Goal: Task Accomplishment & Management: Use online tool/utility

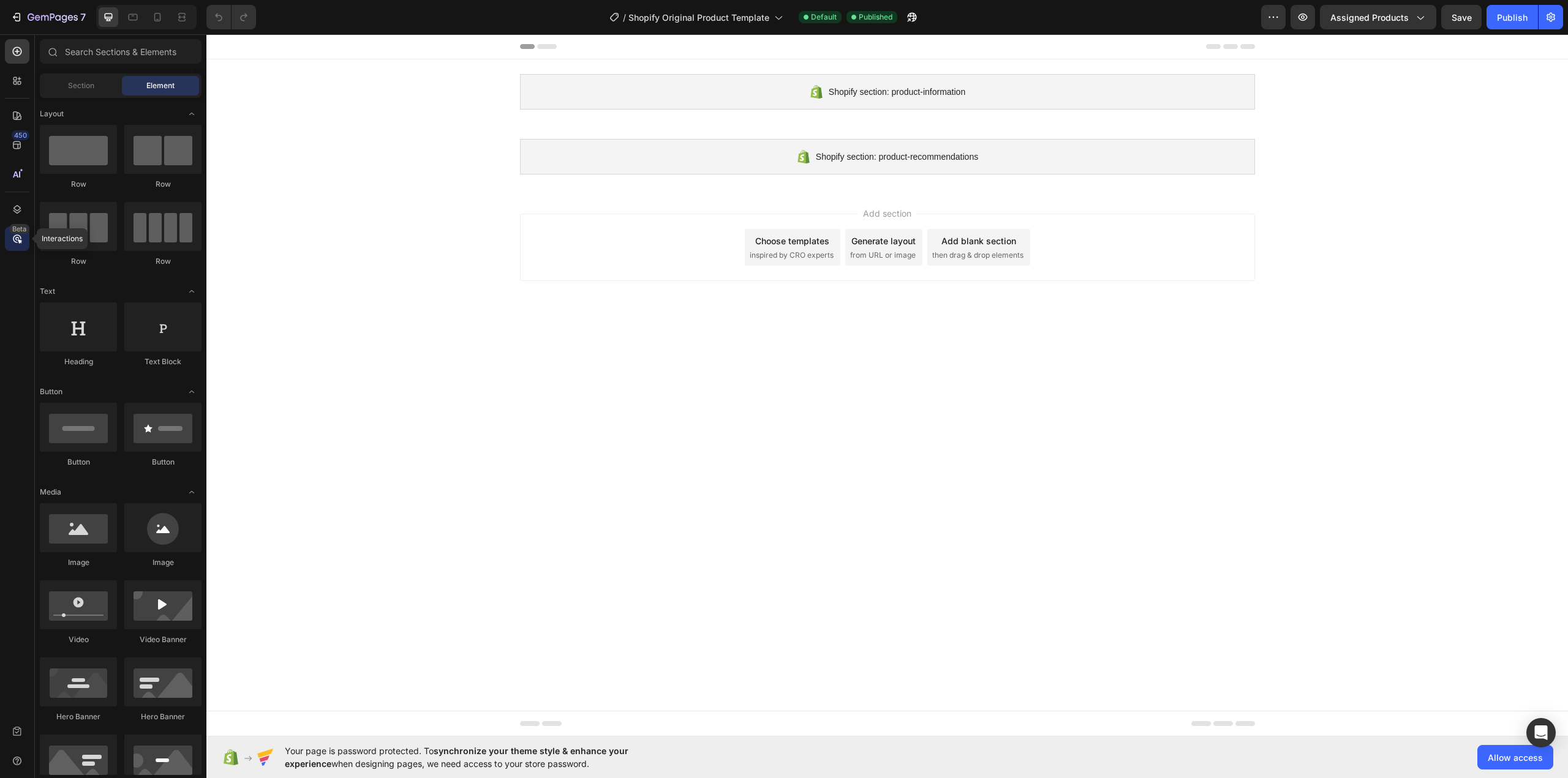
click at [15, 237] on icon at bounding box center [17, 239] width 4 height 4
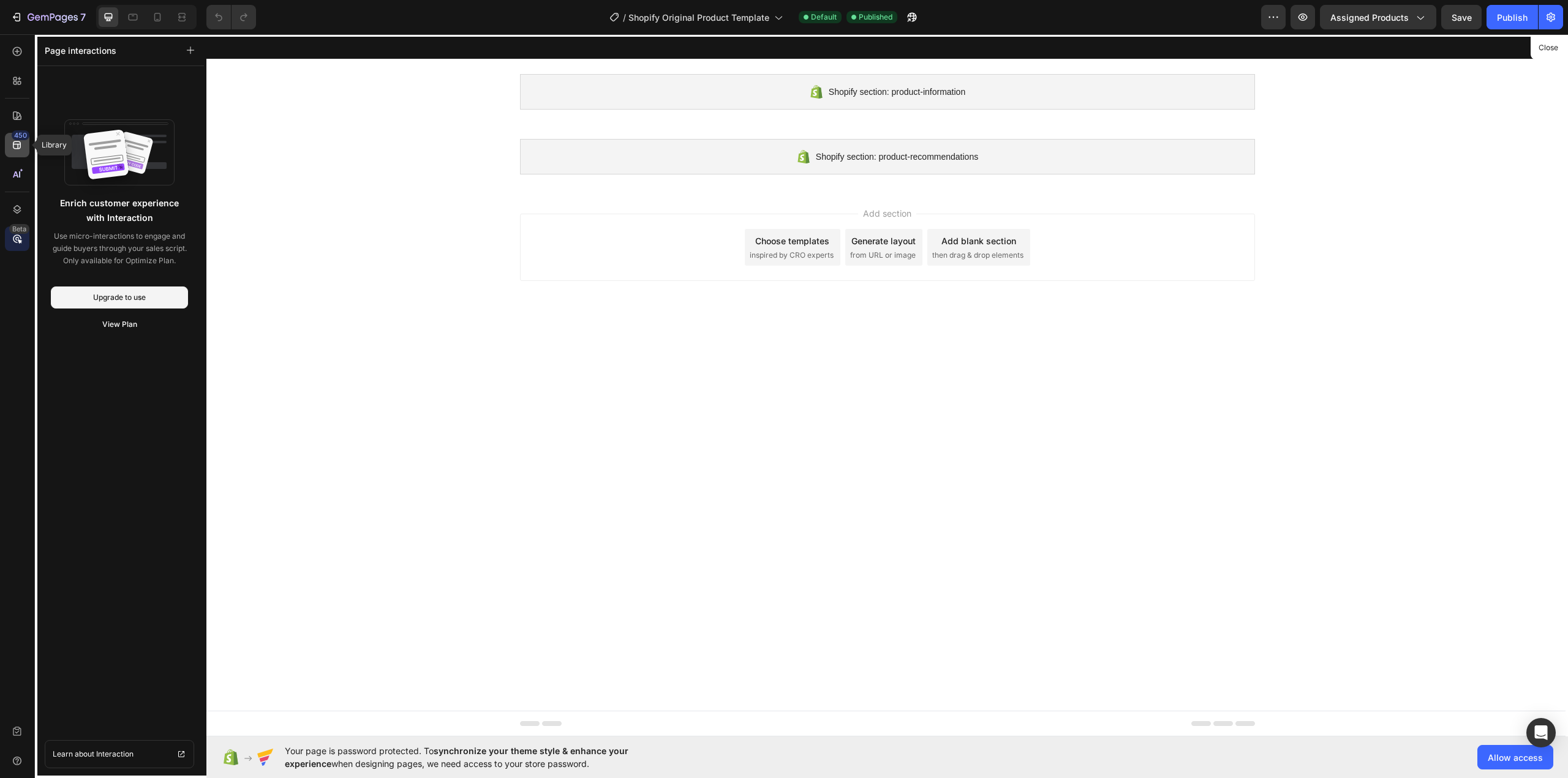
click at [10, 144] on div "450" at bounding box center [17, 145] width 24 height 24
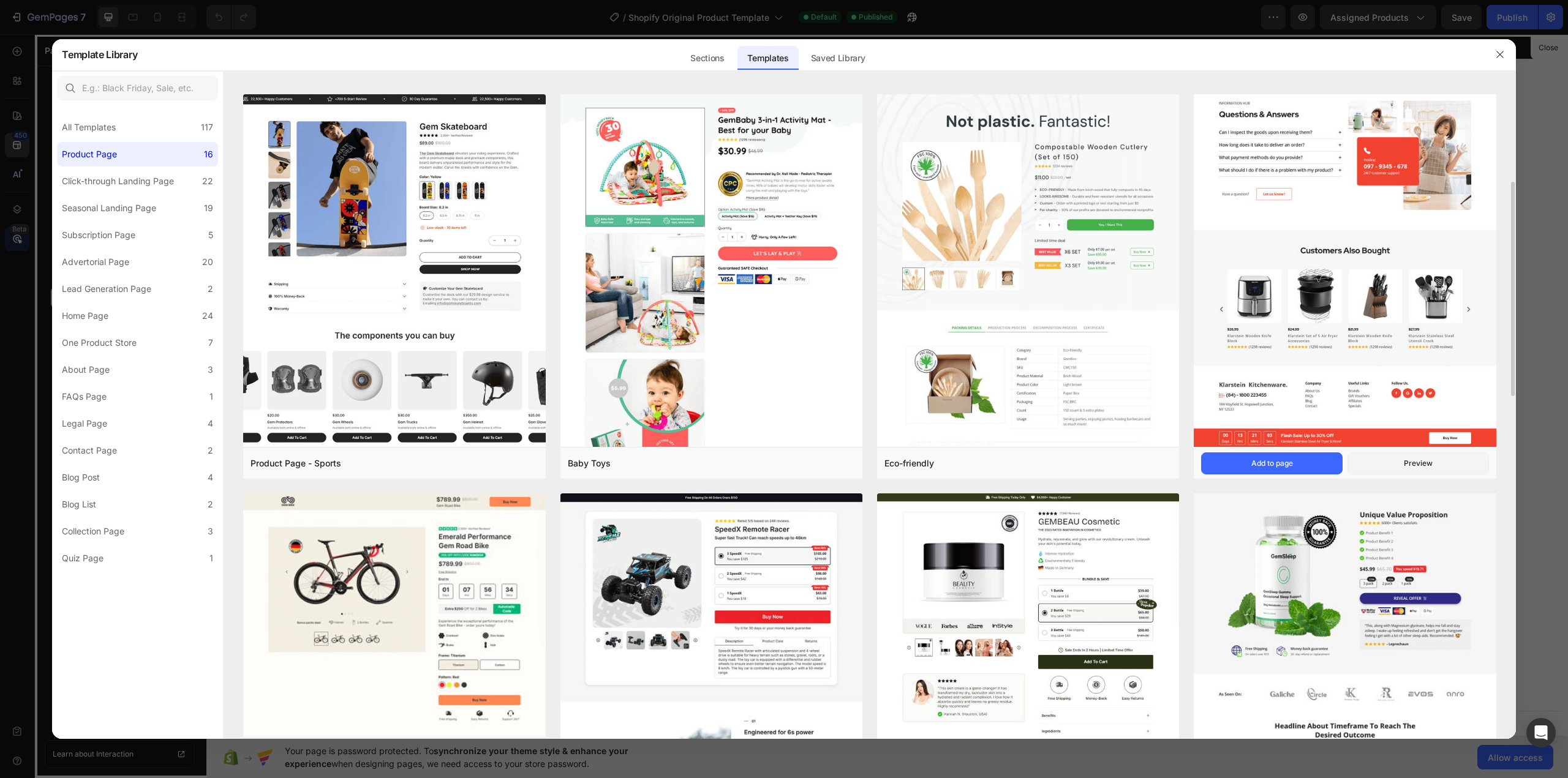
scroll to position [666, 0]
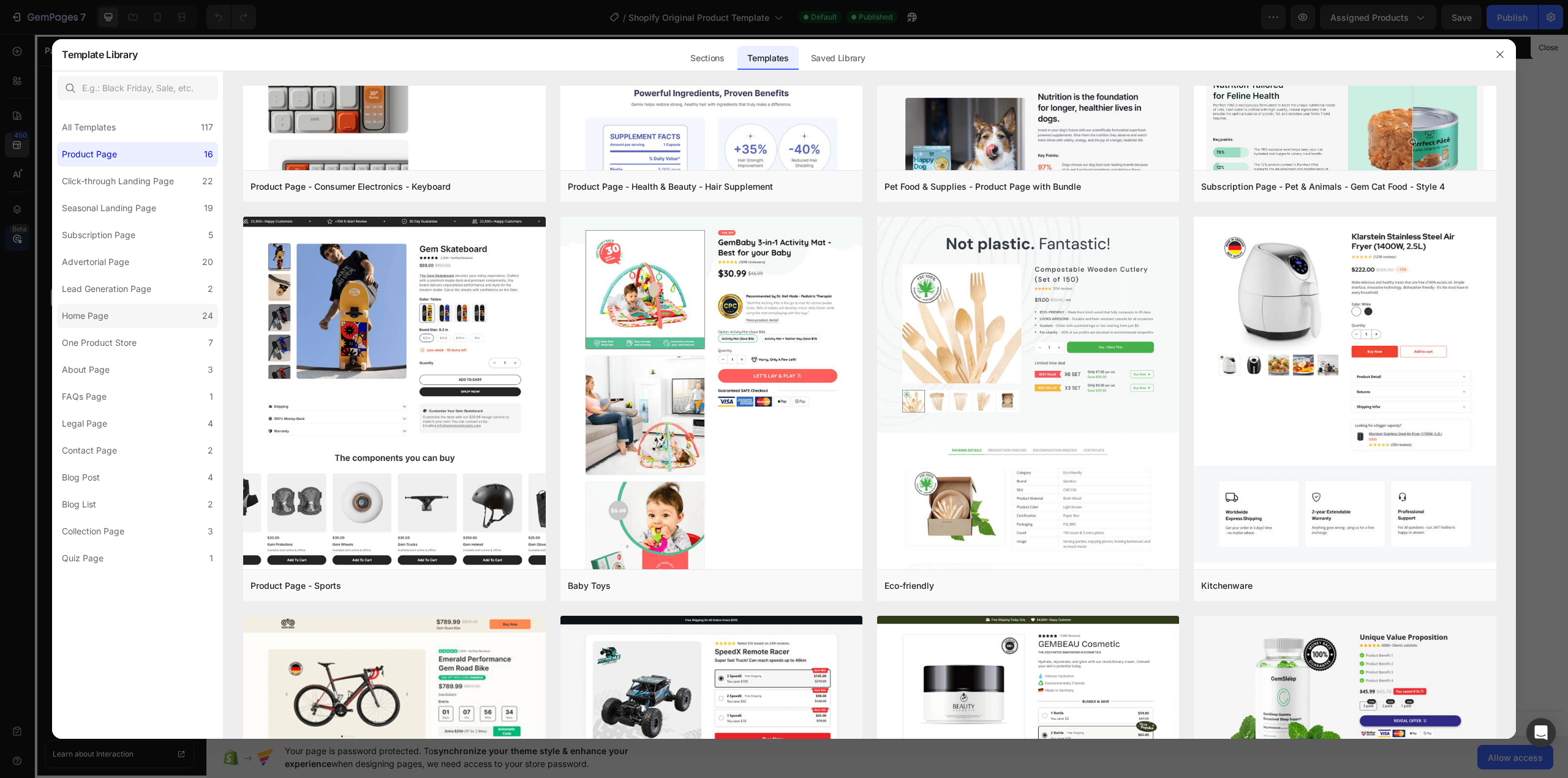
click at [85, 327] on label "Home Page 24" at bounding box center [137, 316] width 161 height 24
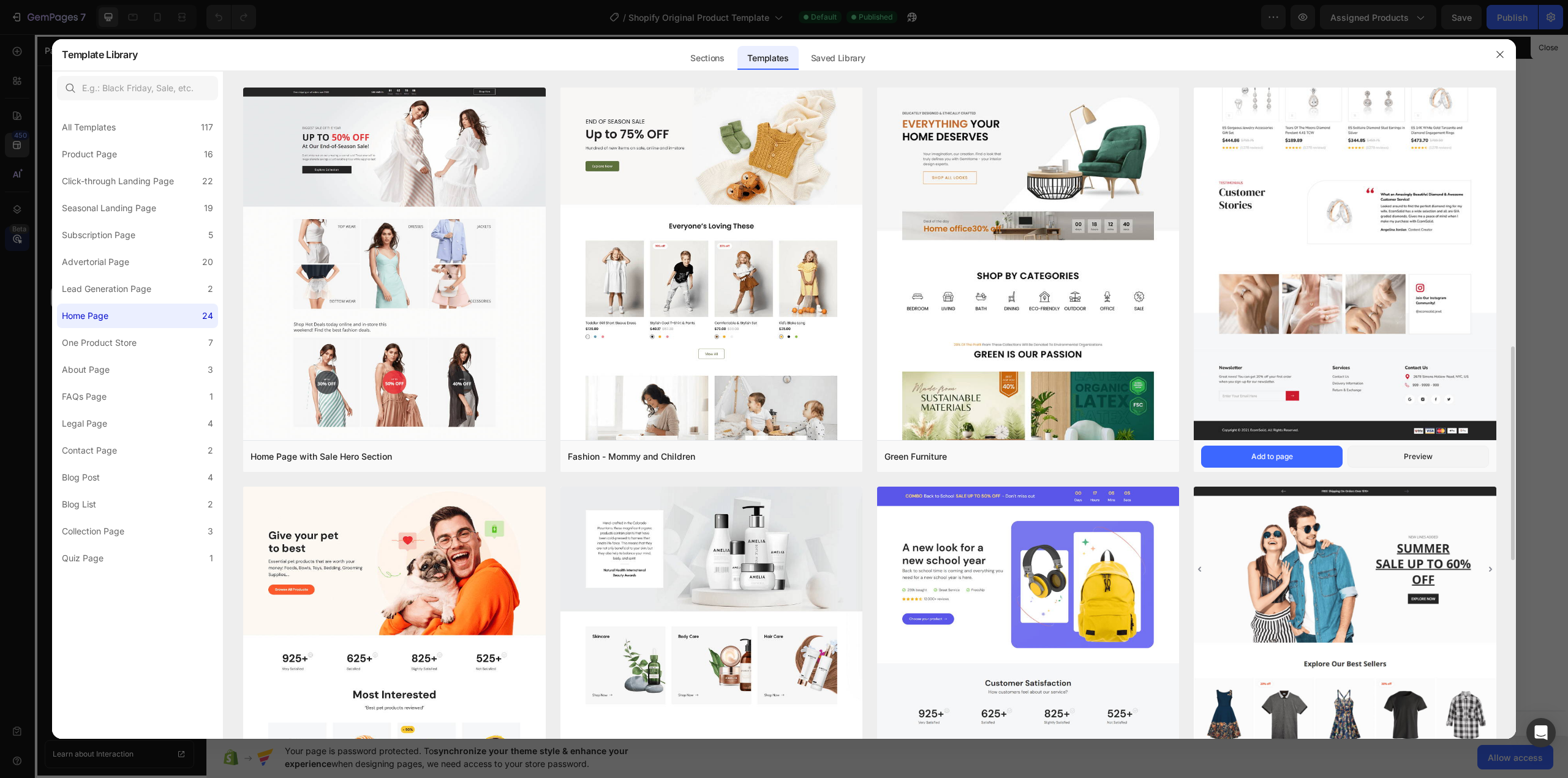
scroll to position [1041, 0]
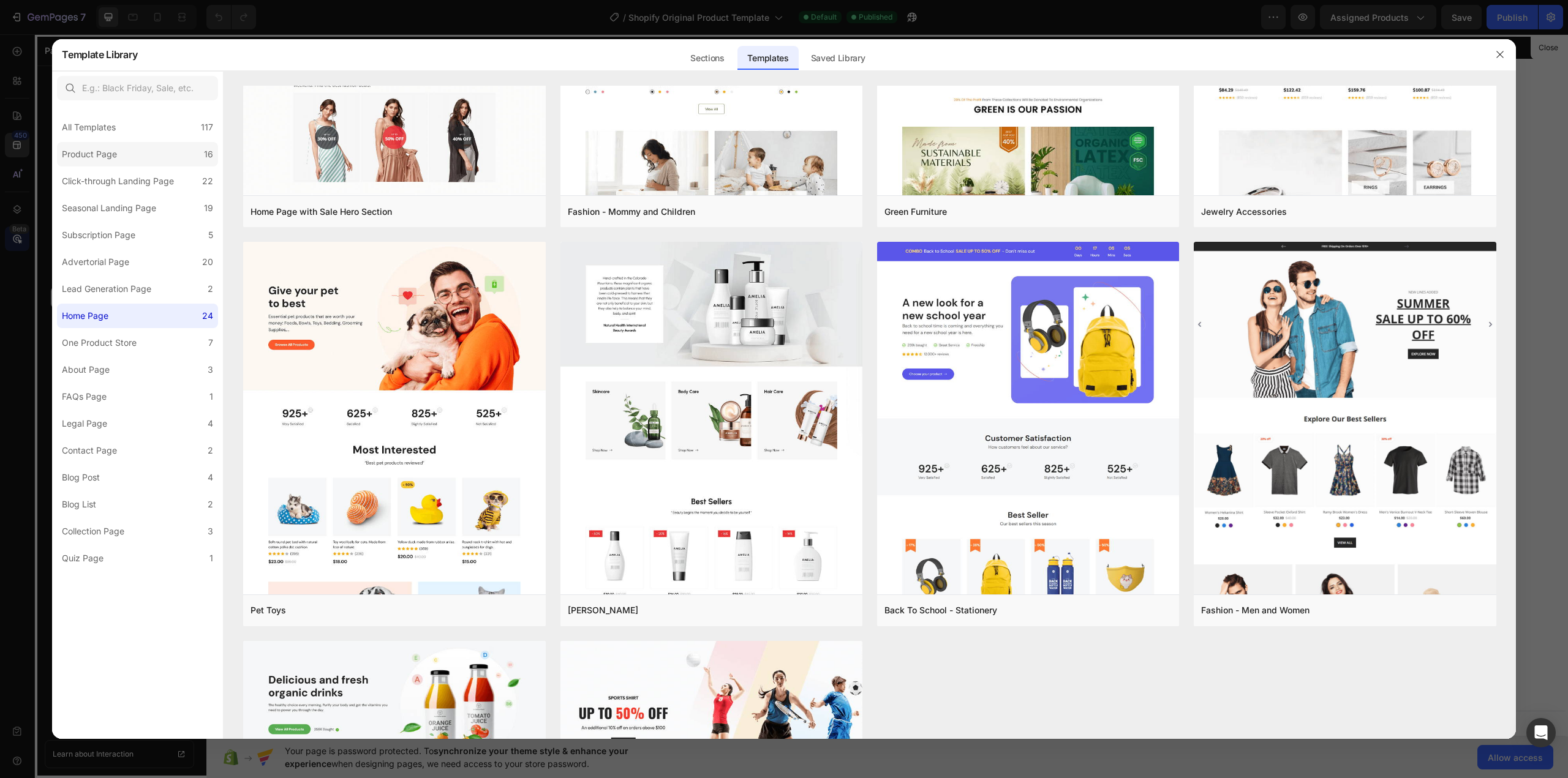
click at [142, 157] on label "Product Page 16" at bounding box center [137, 154] width 161 height 24
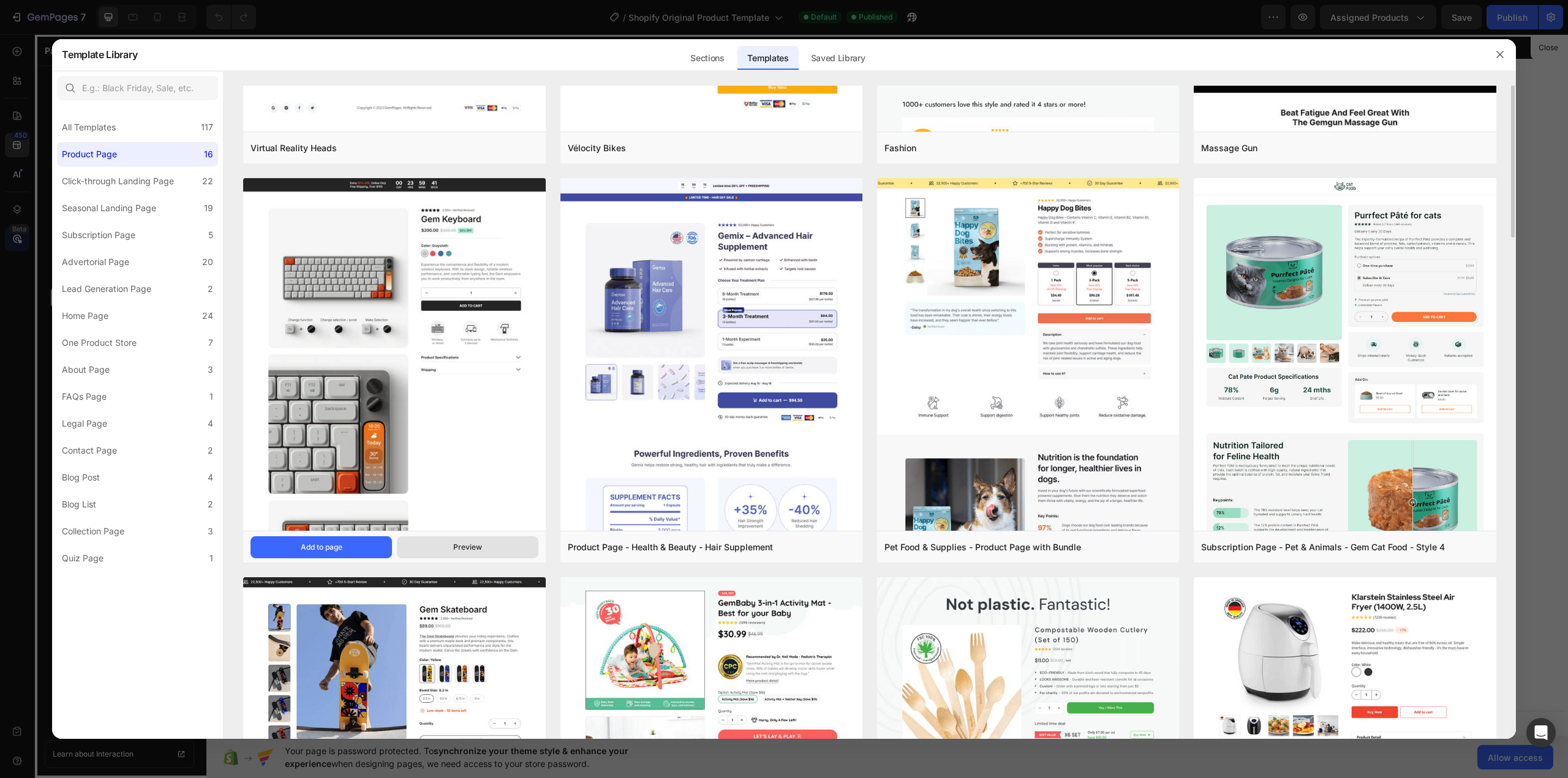
scroll to position [0, 0]
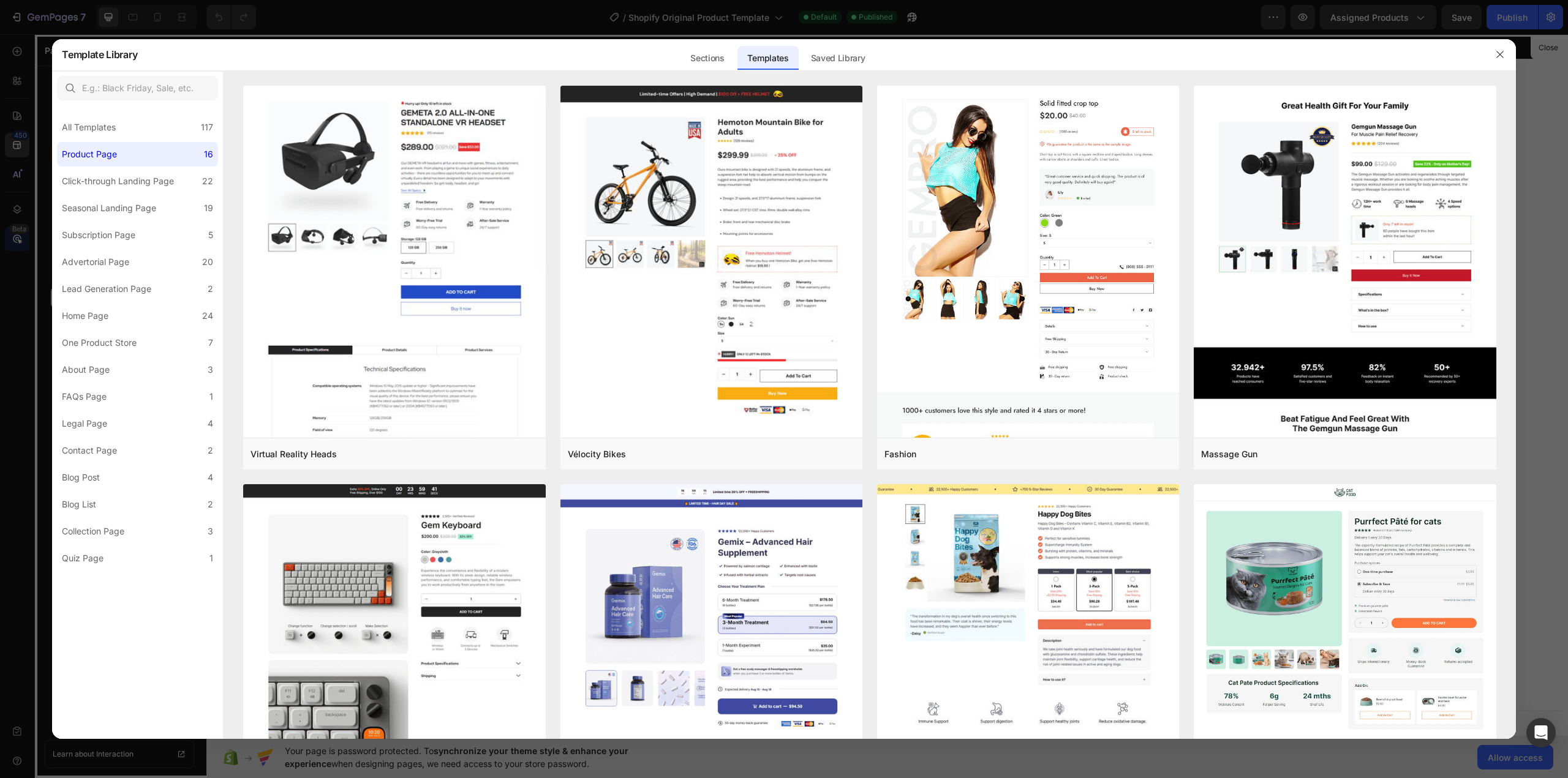
click at [180, 26] on div at bounding box center [784, 389] width 1568 height 778
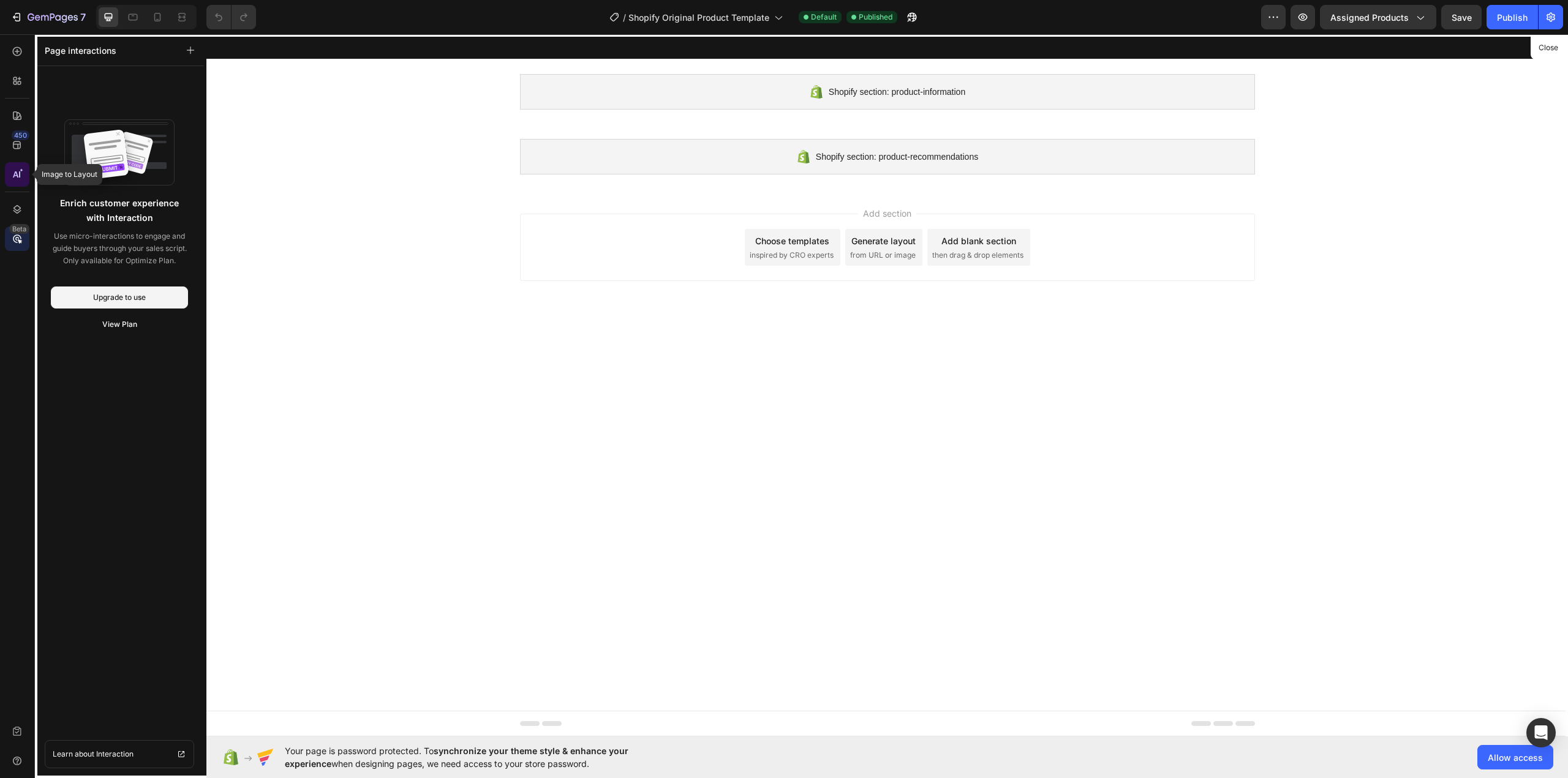
click at [13, 167] on div at bounding box center [17, 175] width 24 height 24
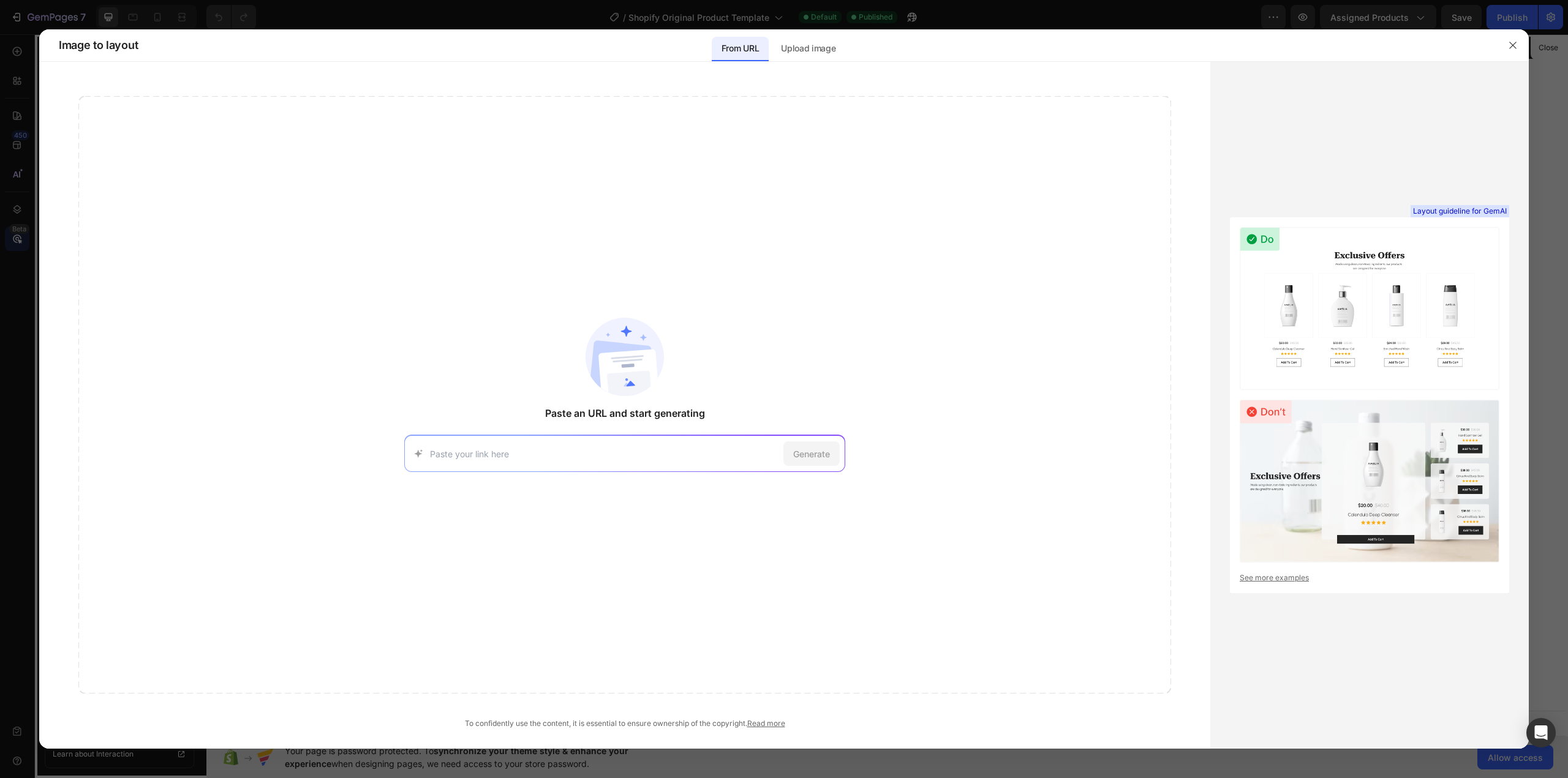
click at [15, 144] on div at bounding box center [784, 389] width 1568 height 778
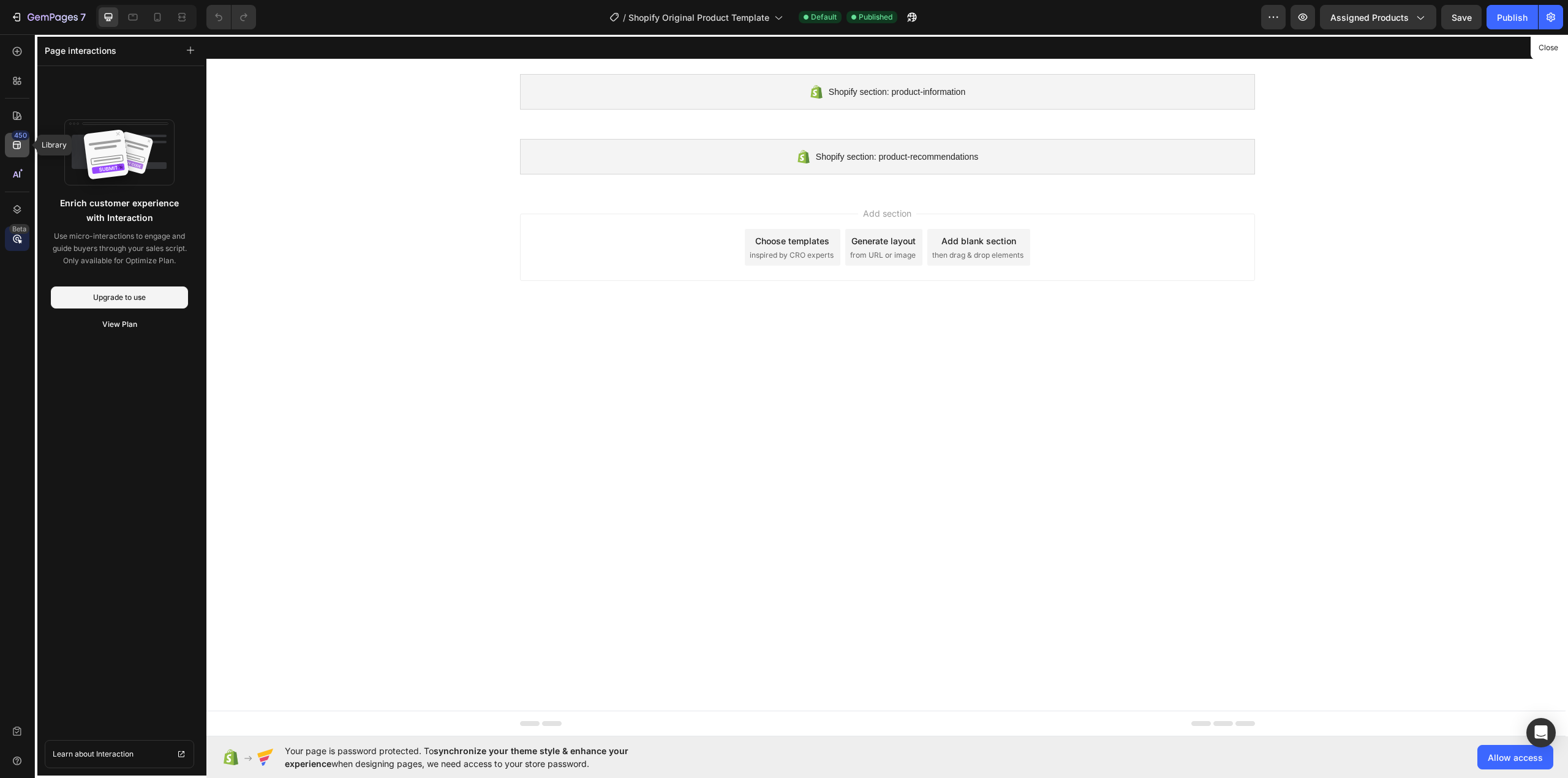
click at [22, 144] on icon at bounding box center [17, 144] width 12 height 12
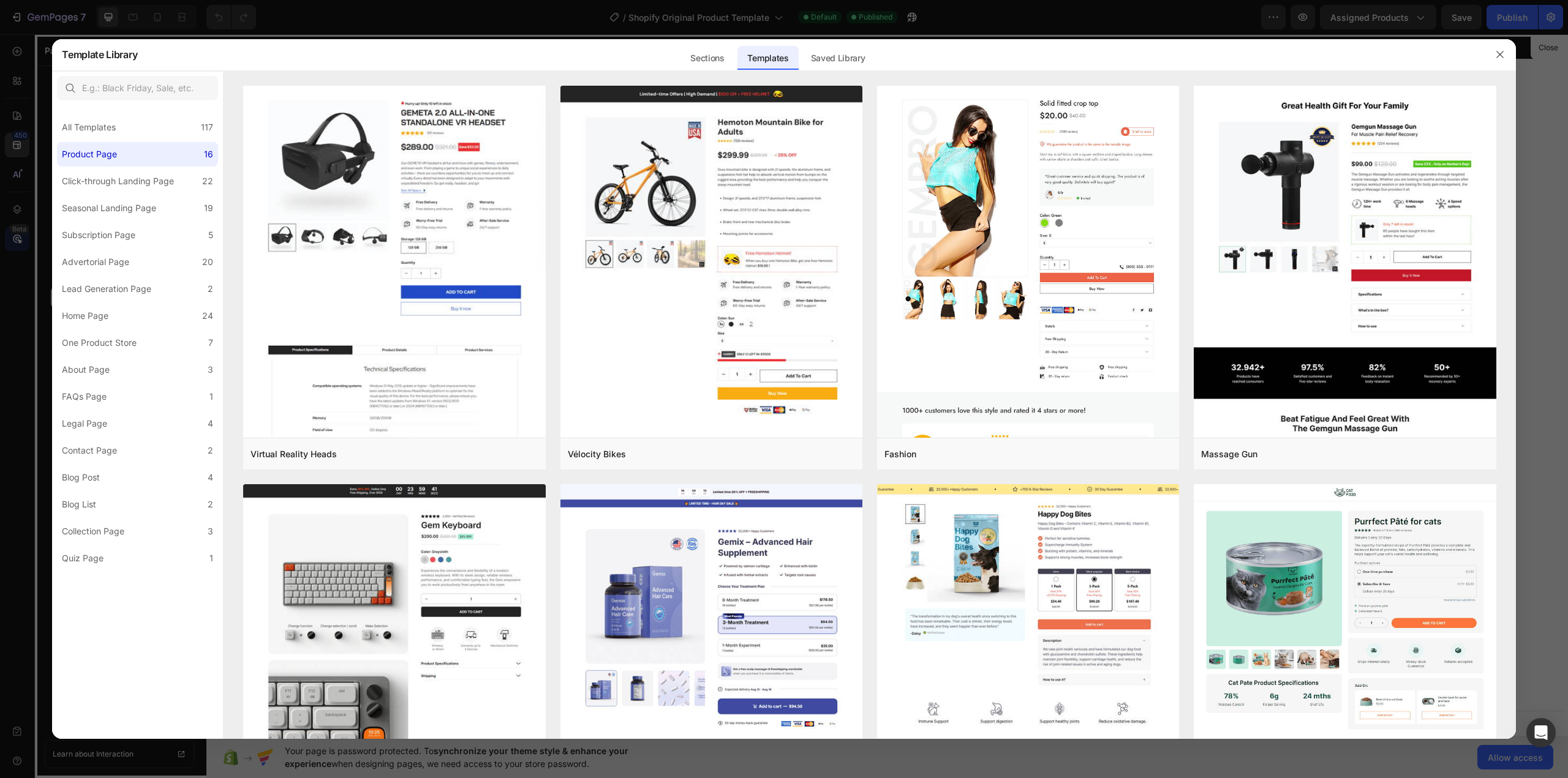
click at [27, 128] on div at bounding box center [784, 389] width 1568 height 778
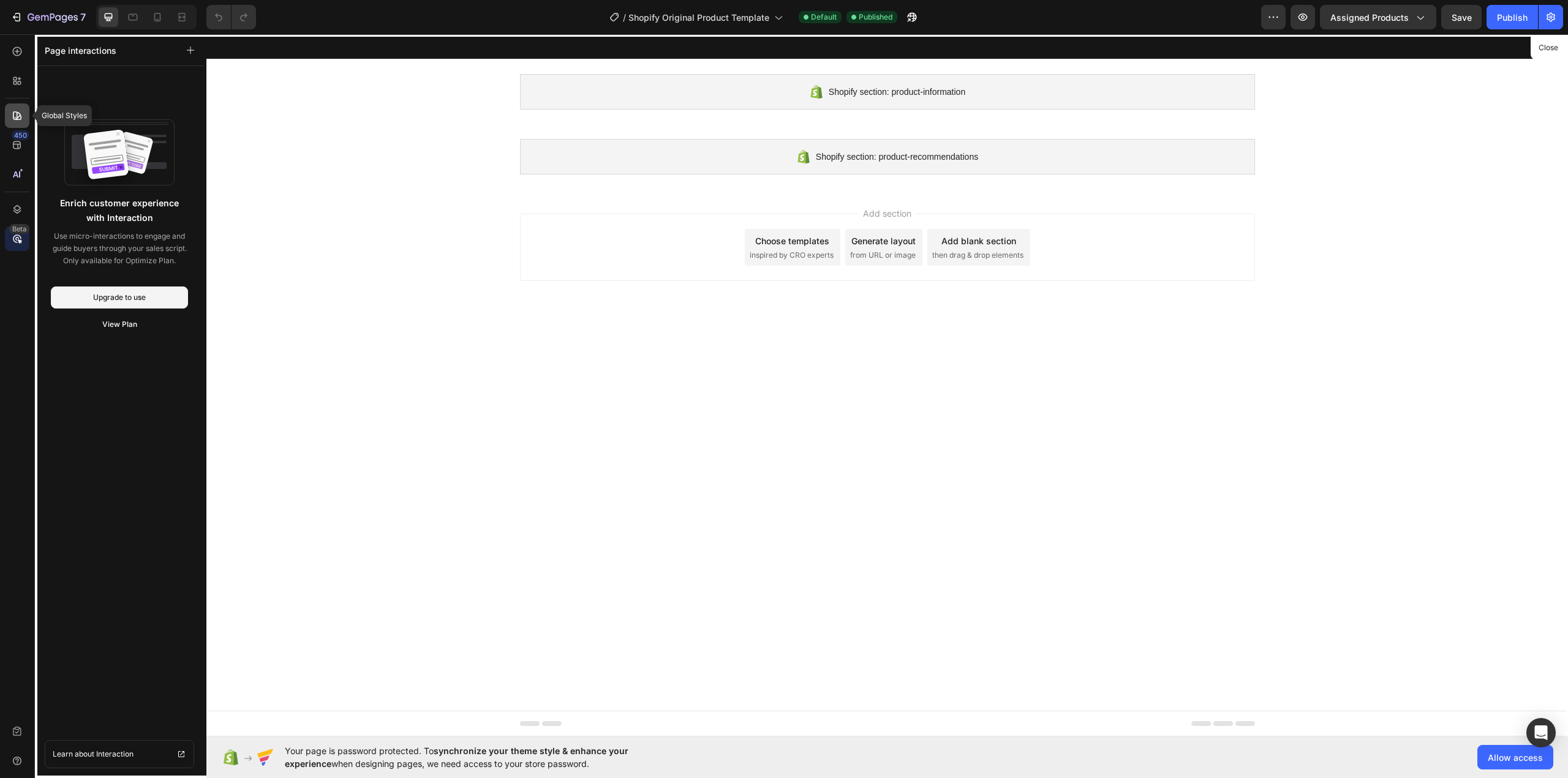
click at [19, 117] on icon at bounding box center [17, 115] width 8 height 8
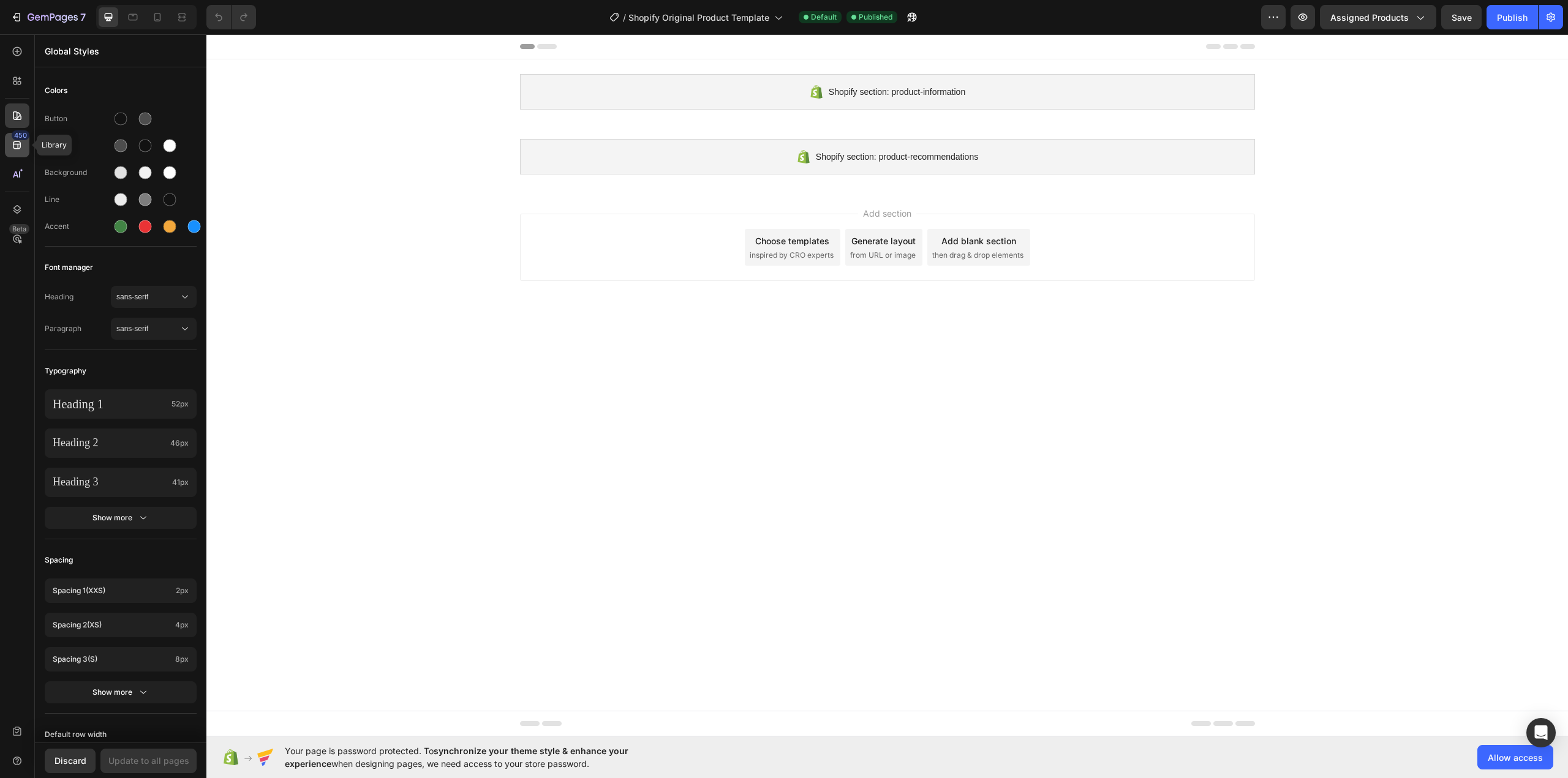
click at [19, 142] on icon at bounding box center [17, 145] width 8 height 8
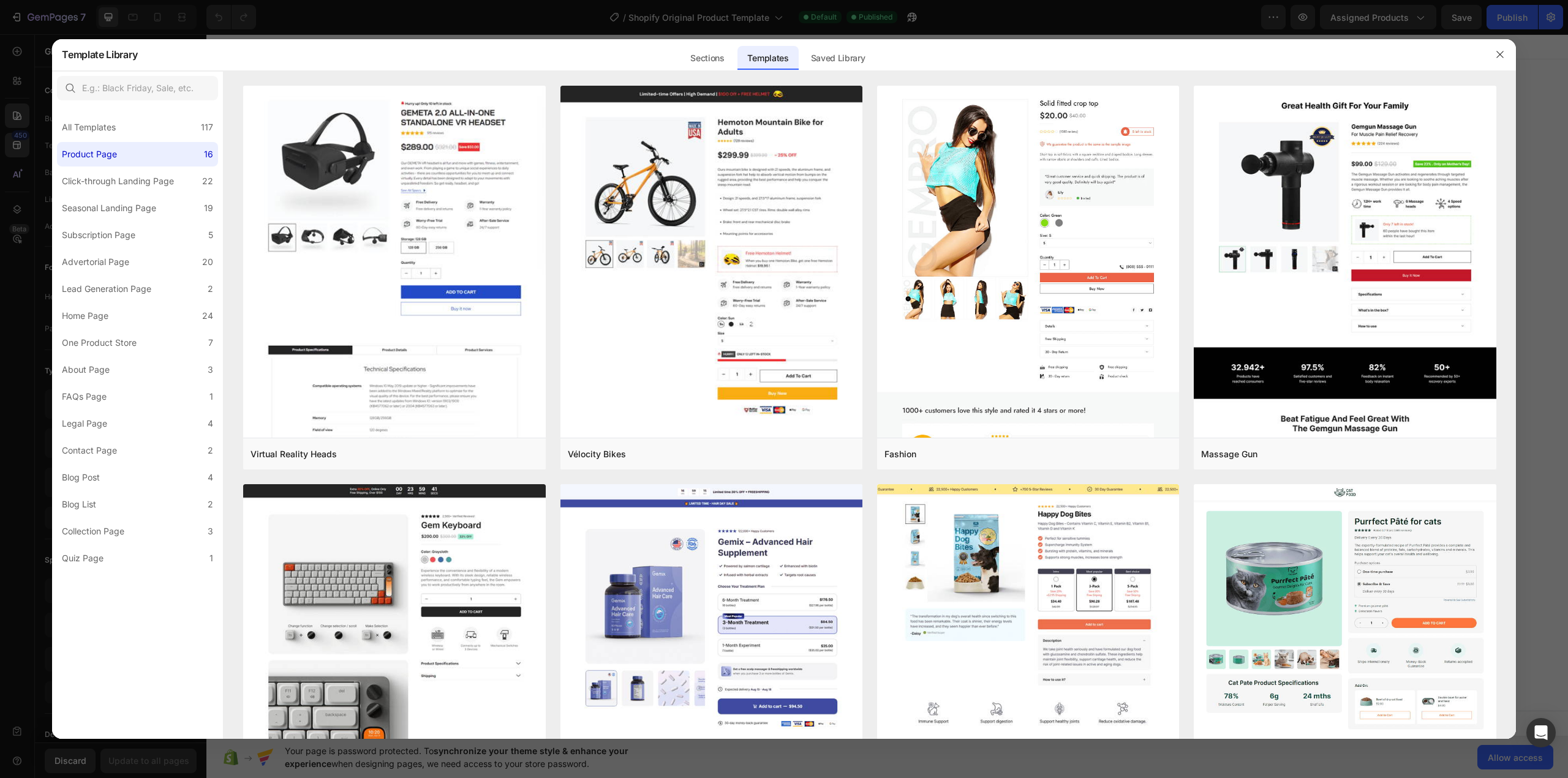
click at [20, 377] on div at bounding box center [784, 389] width 1568 height 778
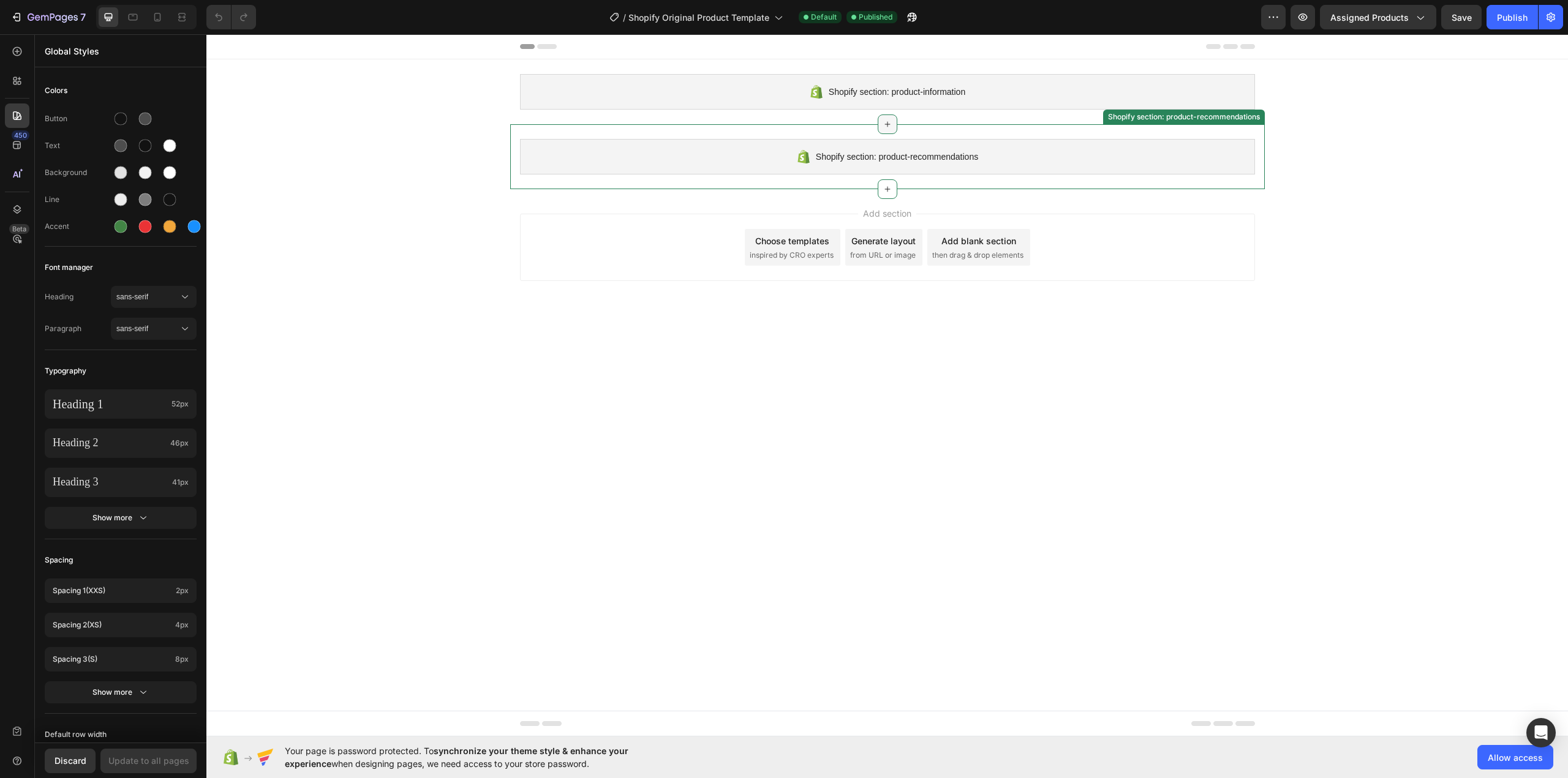
click at [883, 127] on icon at bounding box center [887, 124] width 10 height 10
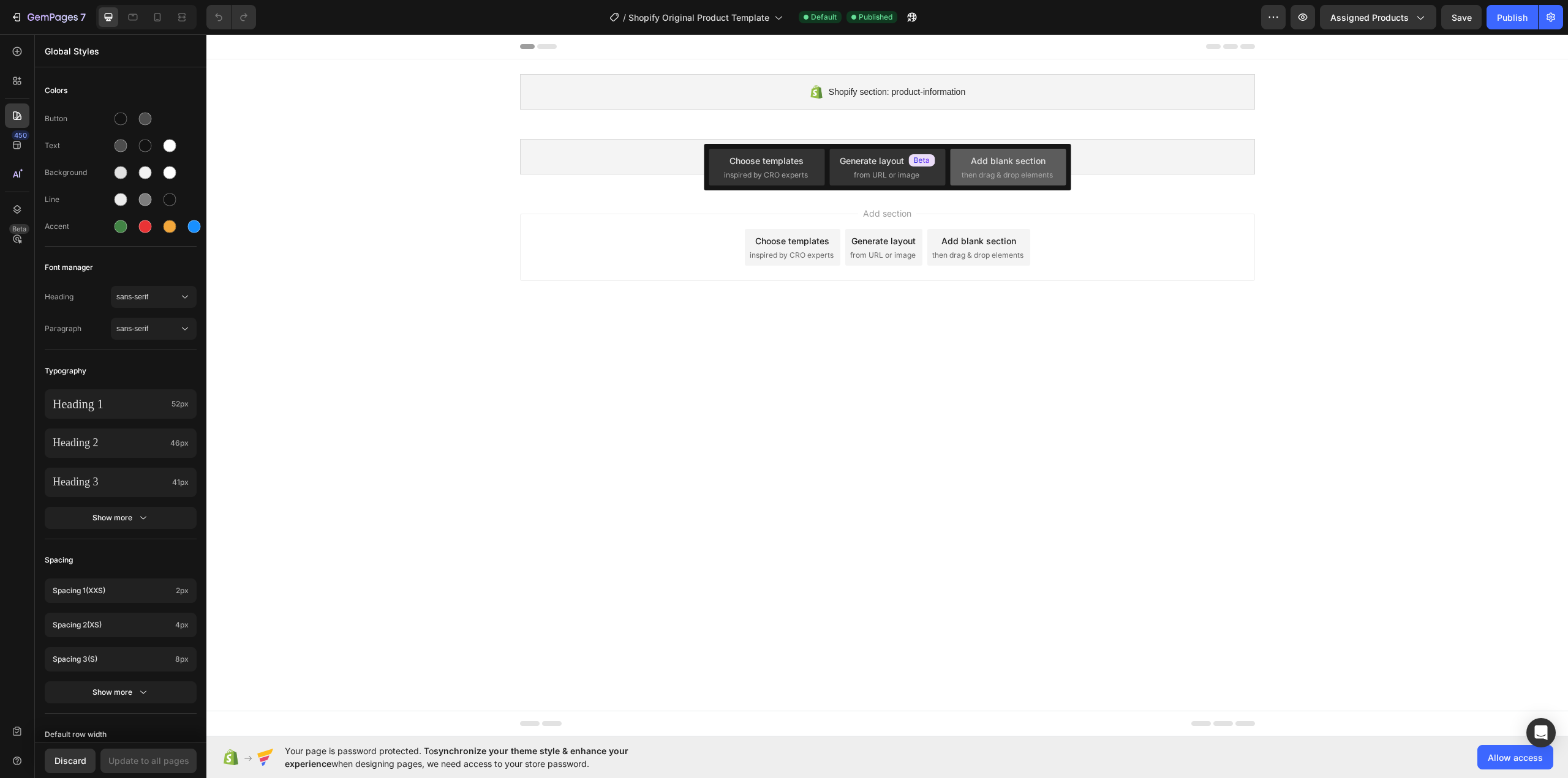
click at [1015, 178] on span "then drag & drop elements" at bounding box center [1007, 175] width 91 height 11
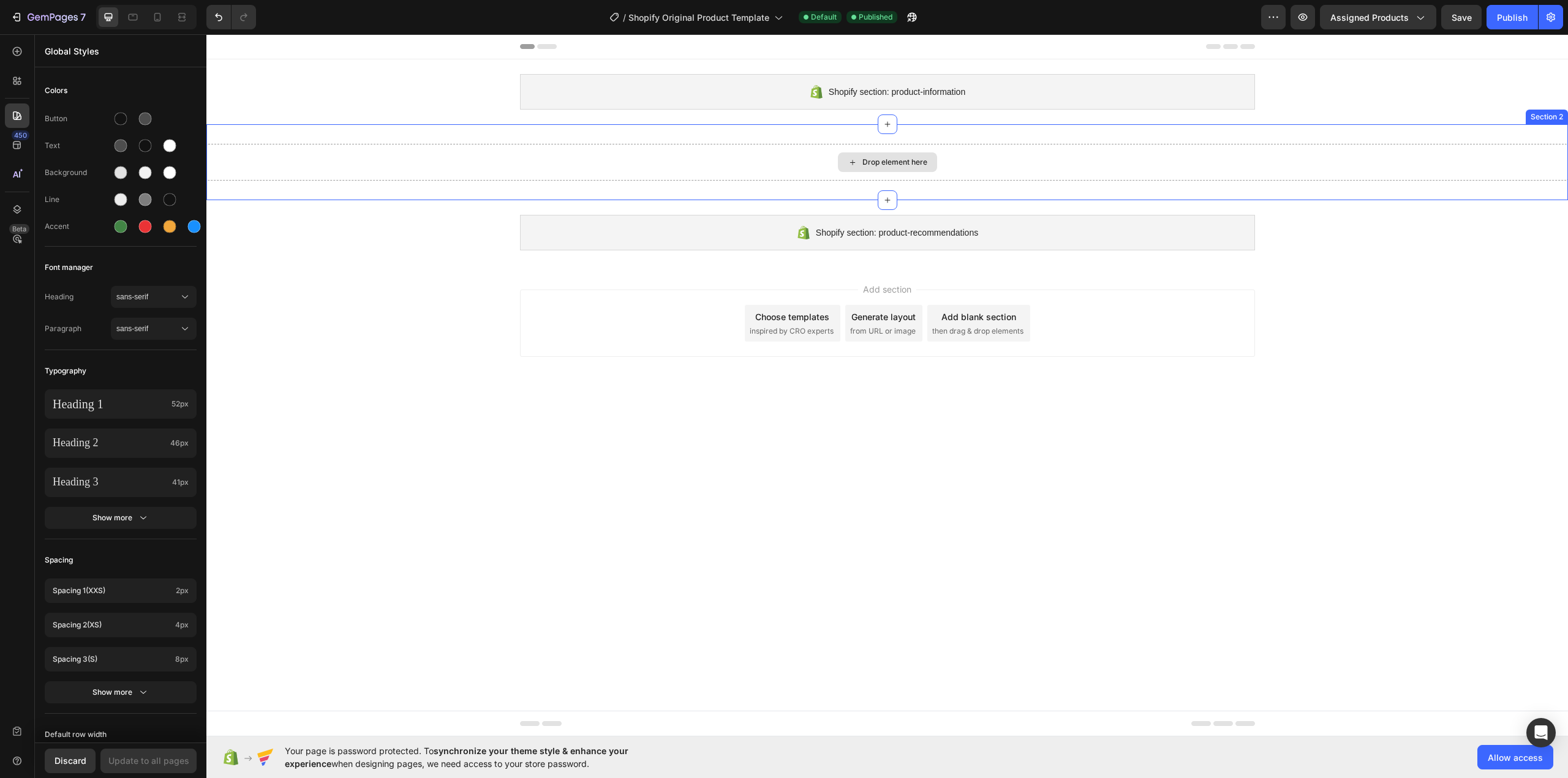
click at [882, 167] on div "Drop element here" at bounding box center [887, 162] width 100 height 20
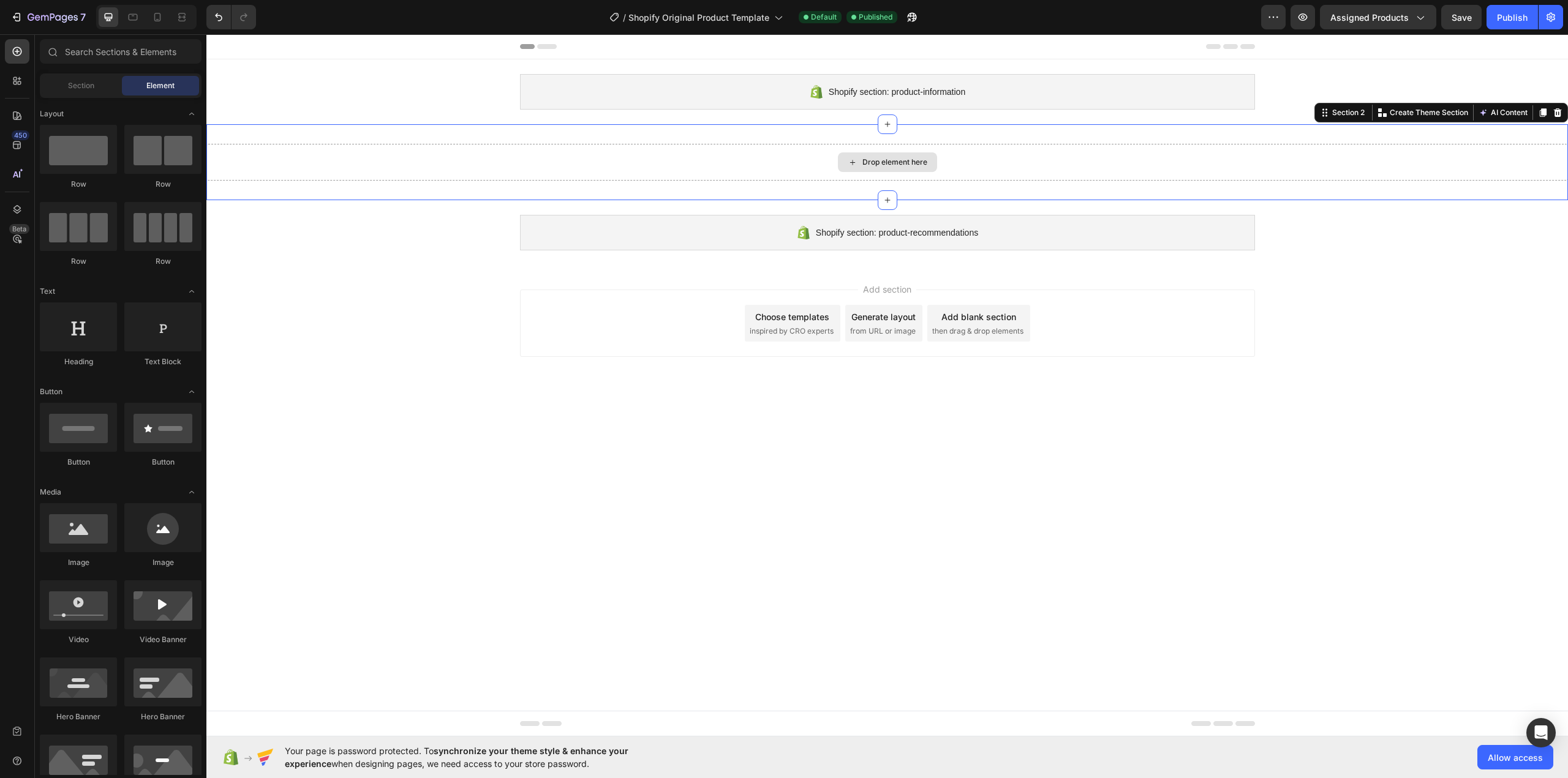
click at [745, 151] on div "Drop element here" at bounding box center [887, 163] width 1362 height 37
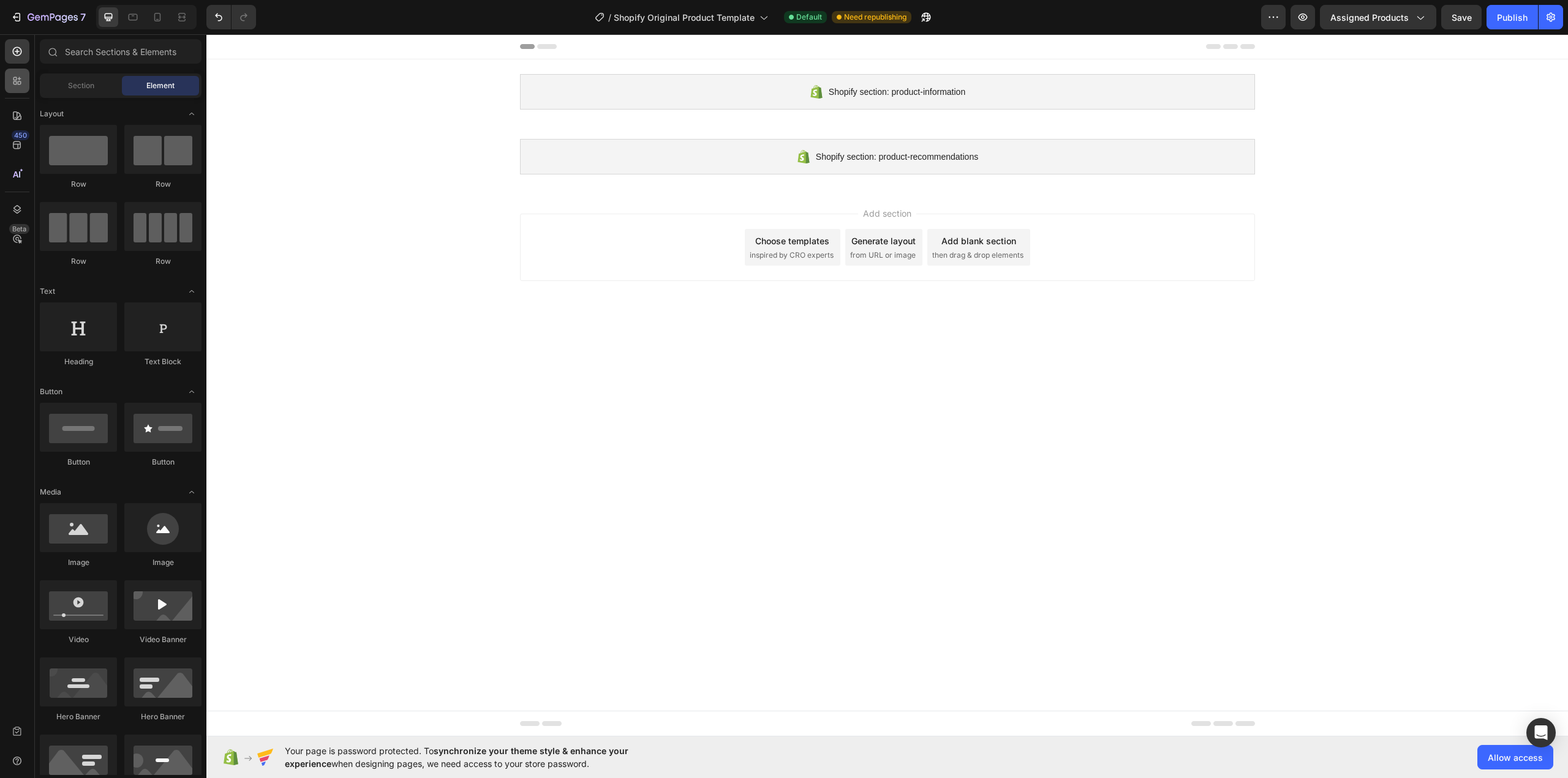
click at [15, 83] on icon at bounding box center [17, 80] width 12 height 12
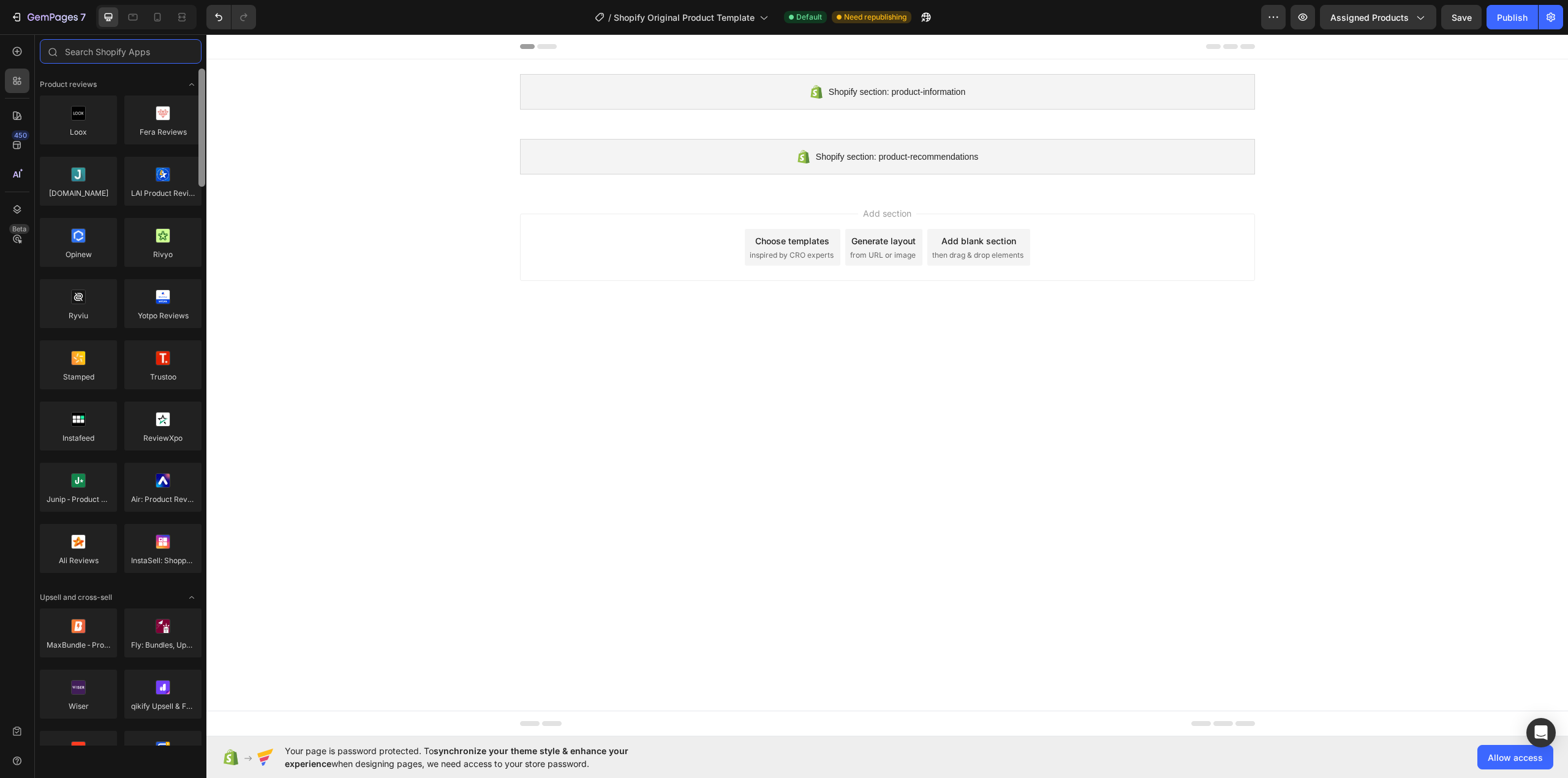
drag, startPoint x: 202, startPoint y: 115, endPoint x: 221, endPoint y: 30, distance: 87.1
click at [221, 0] on div "7 / Shopify Original Product Template Default Need republishing Preview Assigne…" at bounding box center [784, 0] width 1568 height 0
click at [19, 148] on icon at bounding box center [17, 145] width 8 height 8
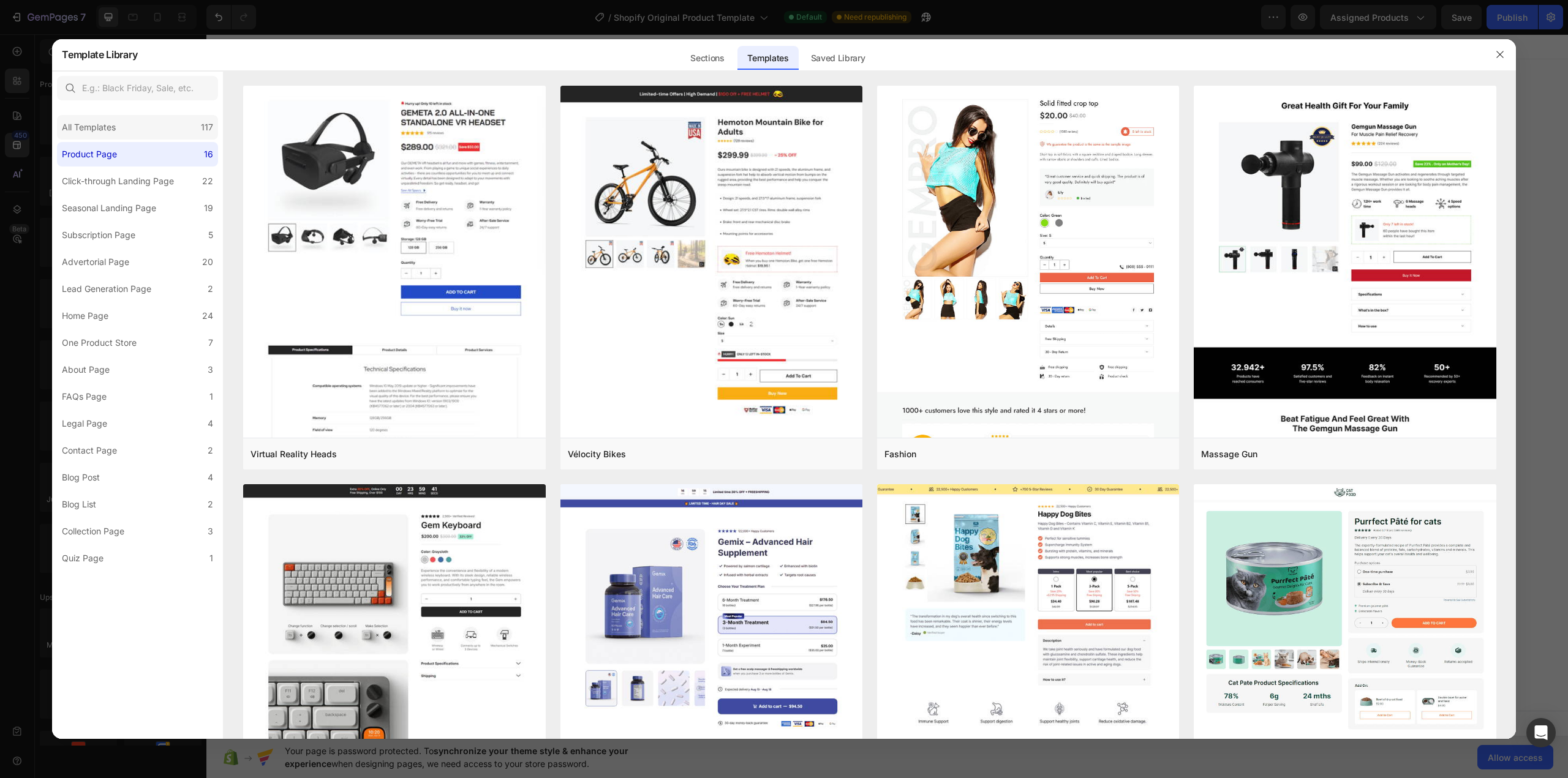
click at [104, 128] on div "All Templates" at bounding box center [89, 127] width 54 height 15
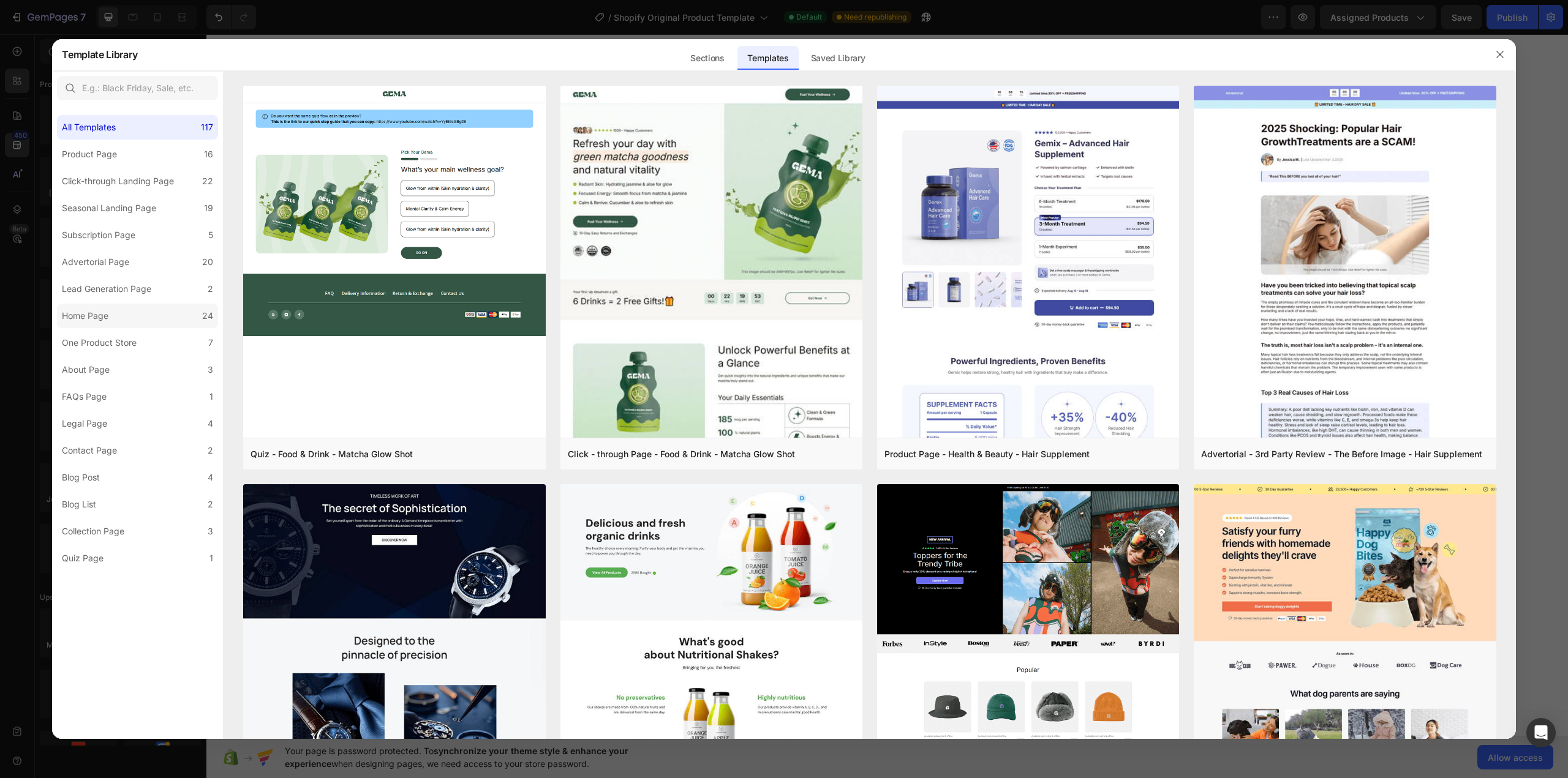
click at [120, 319] on label "Home Page 24" at bounding box center [137, 316] width 161 height 24
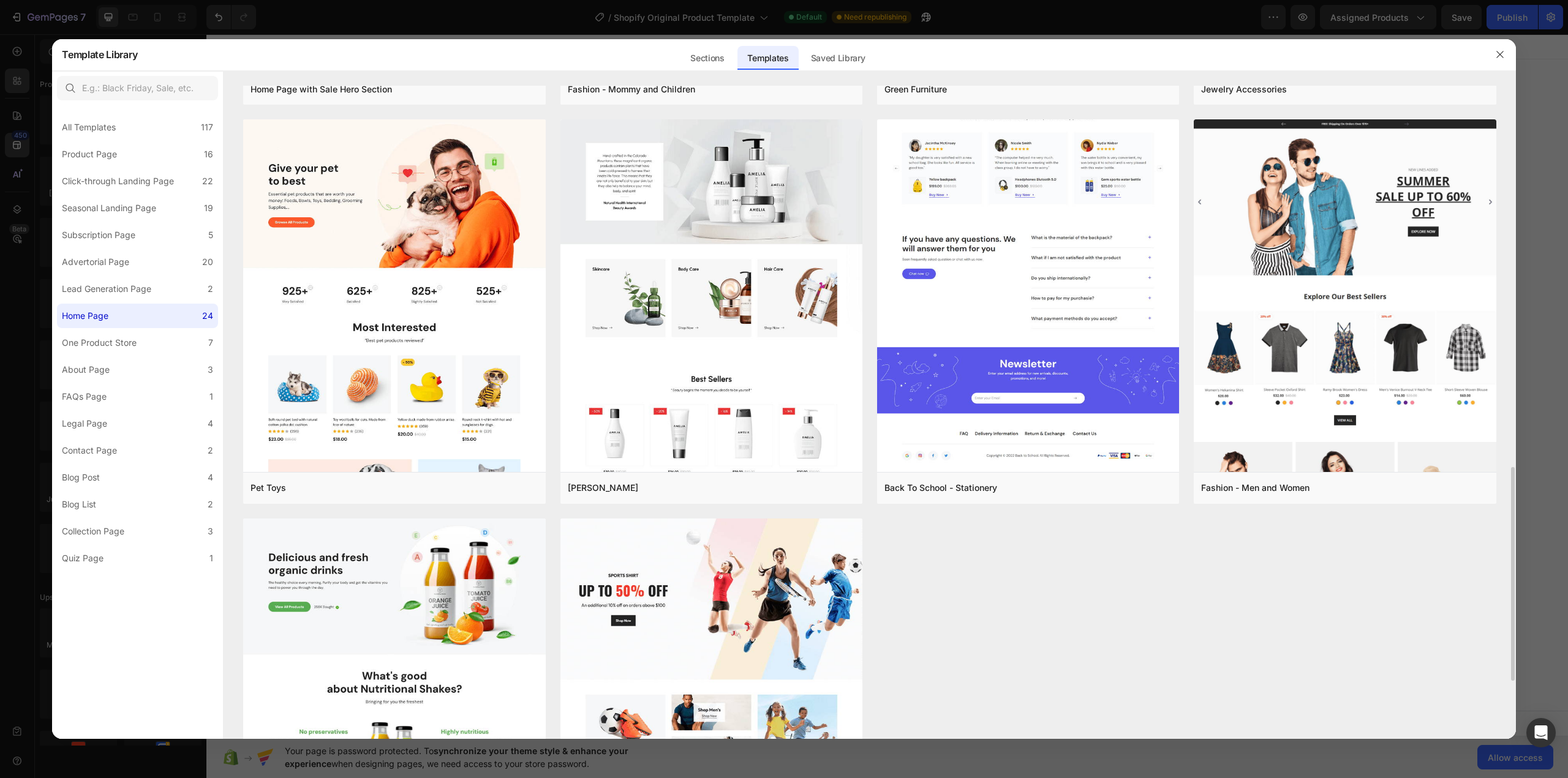
scroll to position [673, 0]
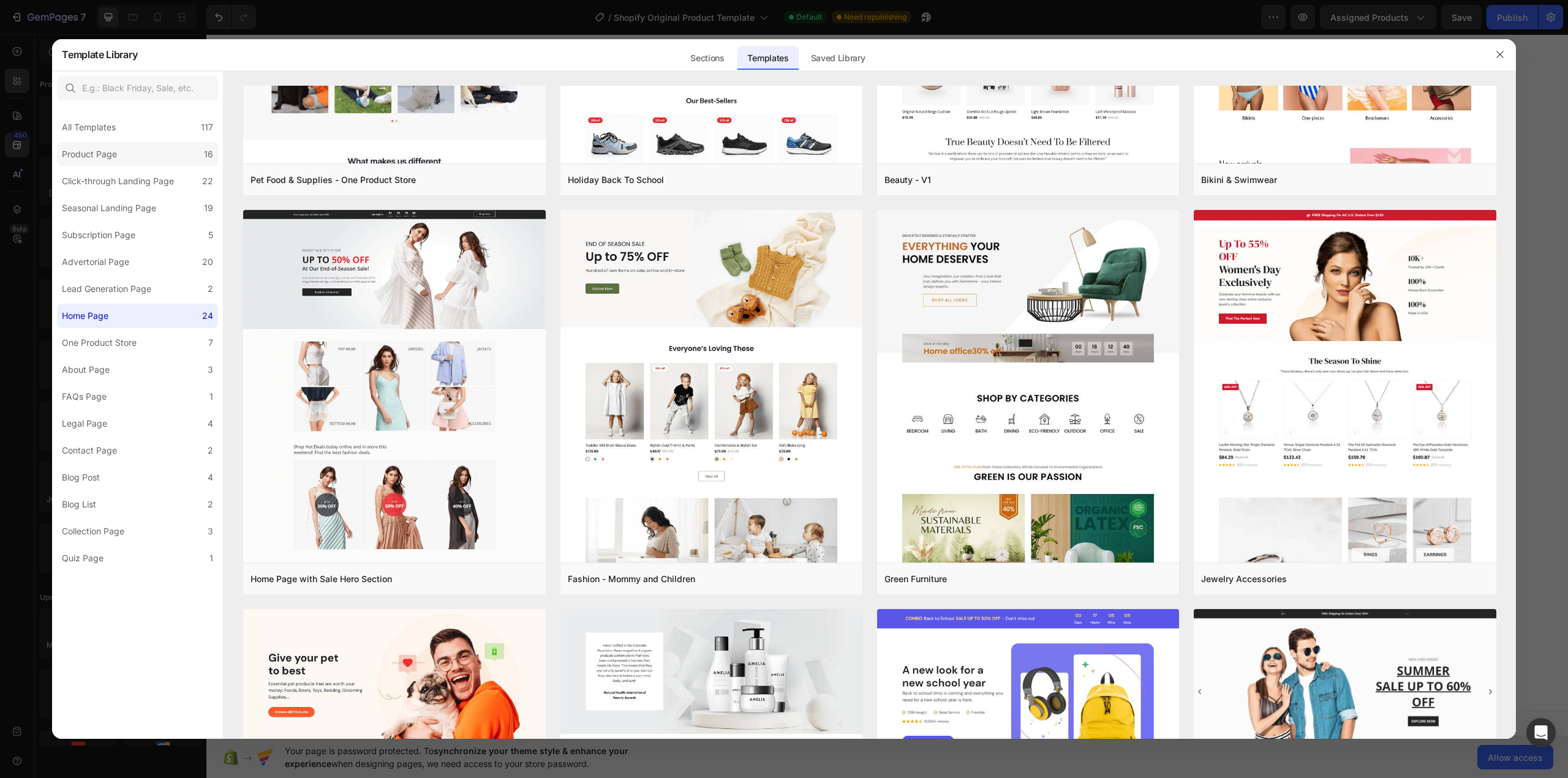
click at [113, 152] on div "Product Page" at bounding box center [89, 154] width 55 height 15
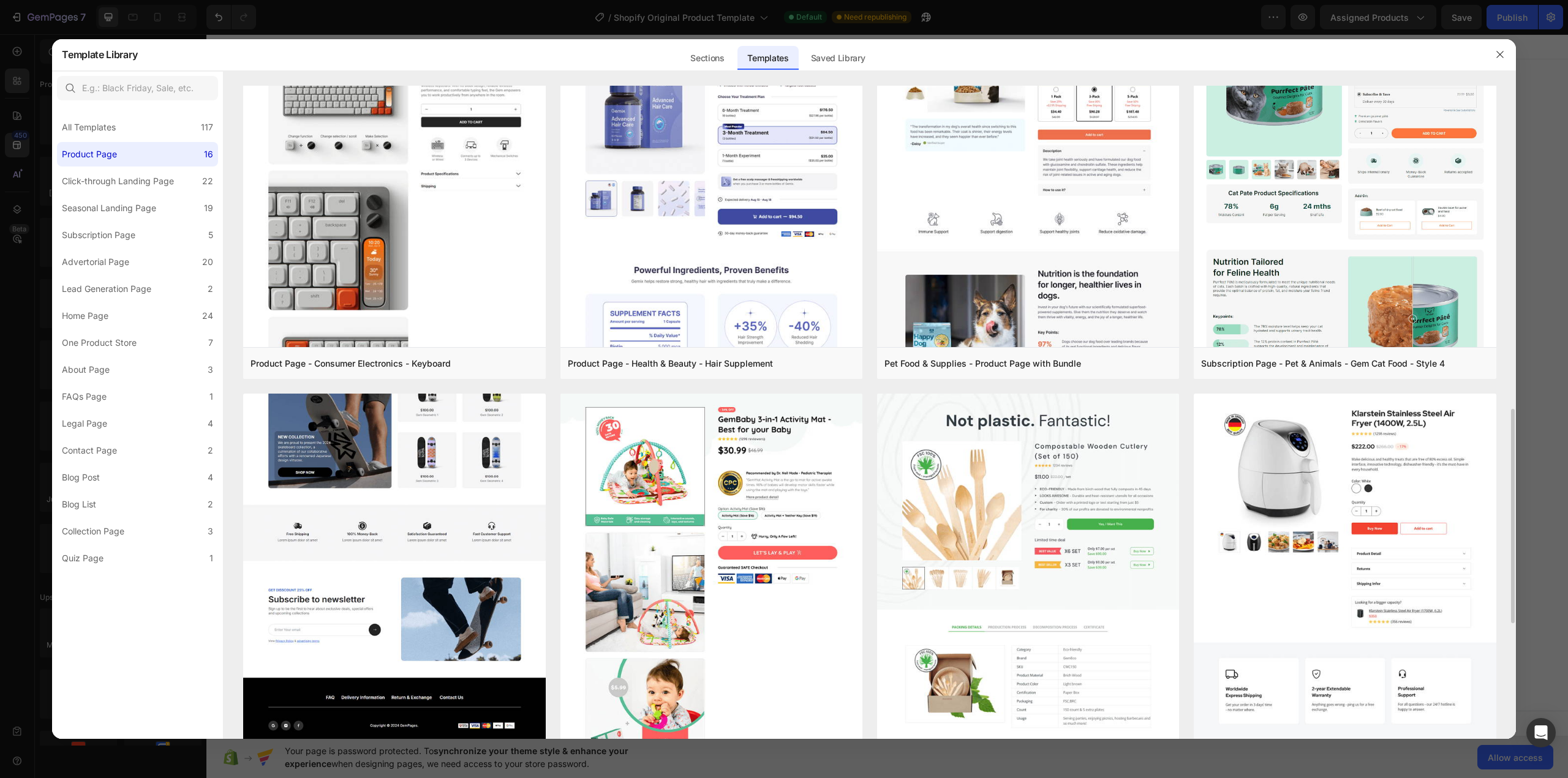
scroll to position [613, 0]
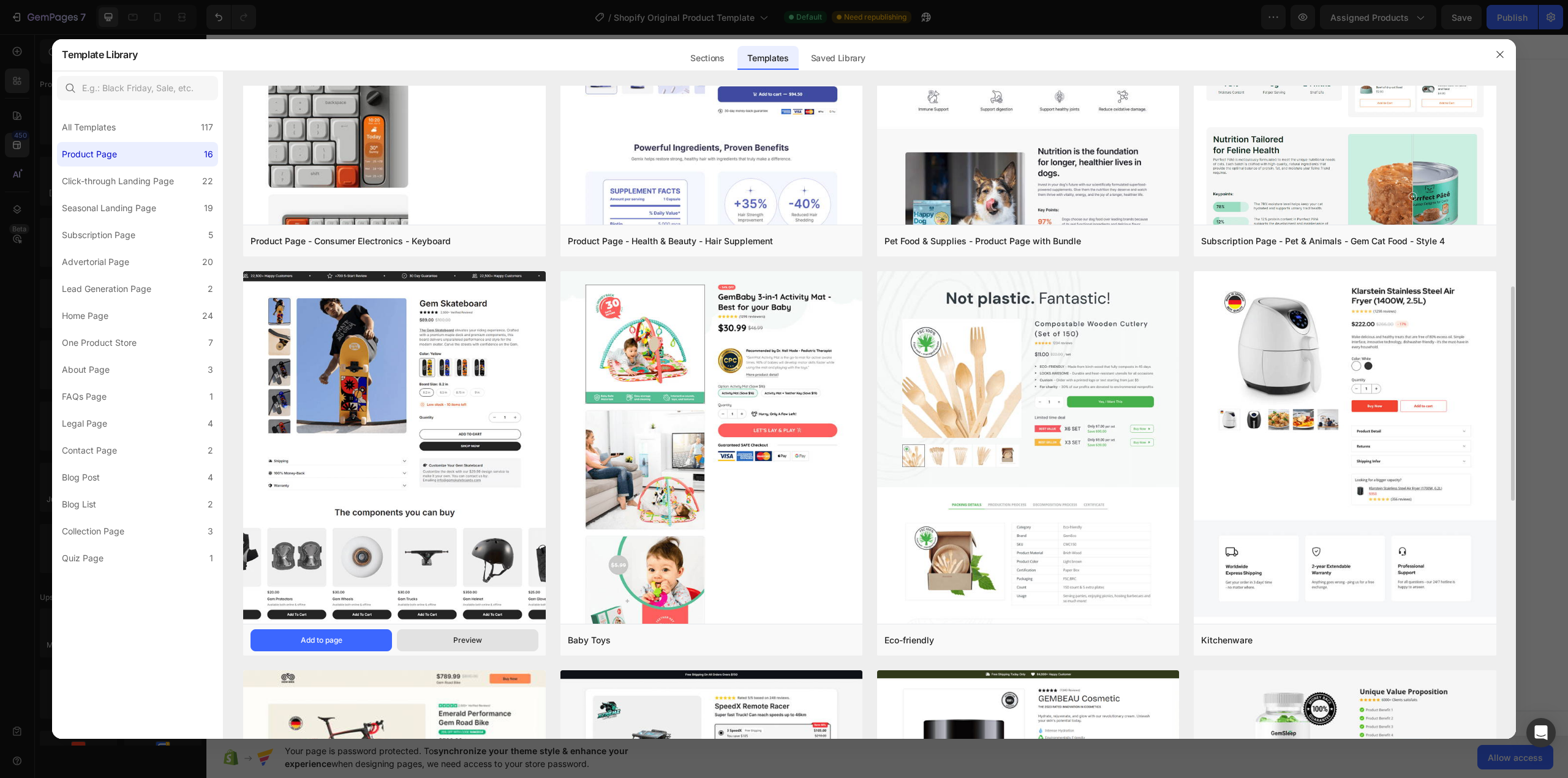
click at [487, 643] on button "Preview" at bounding box center [468, 640] width 141 height 22
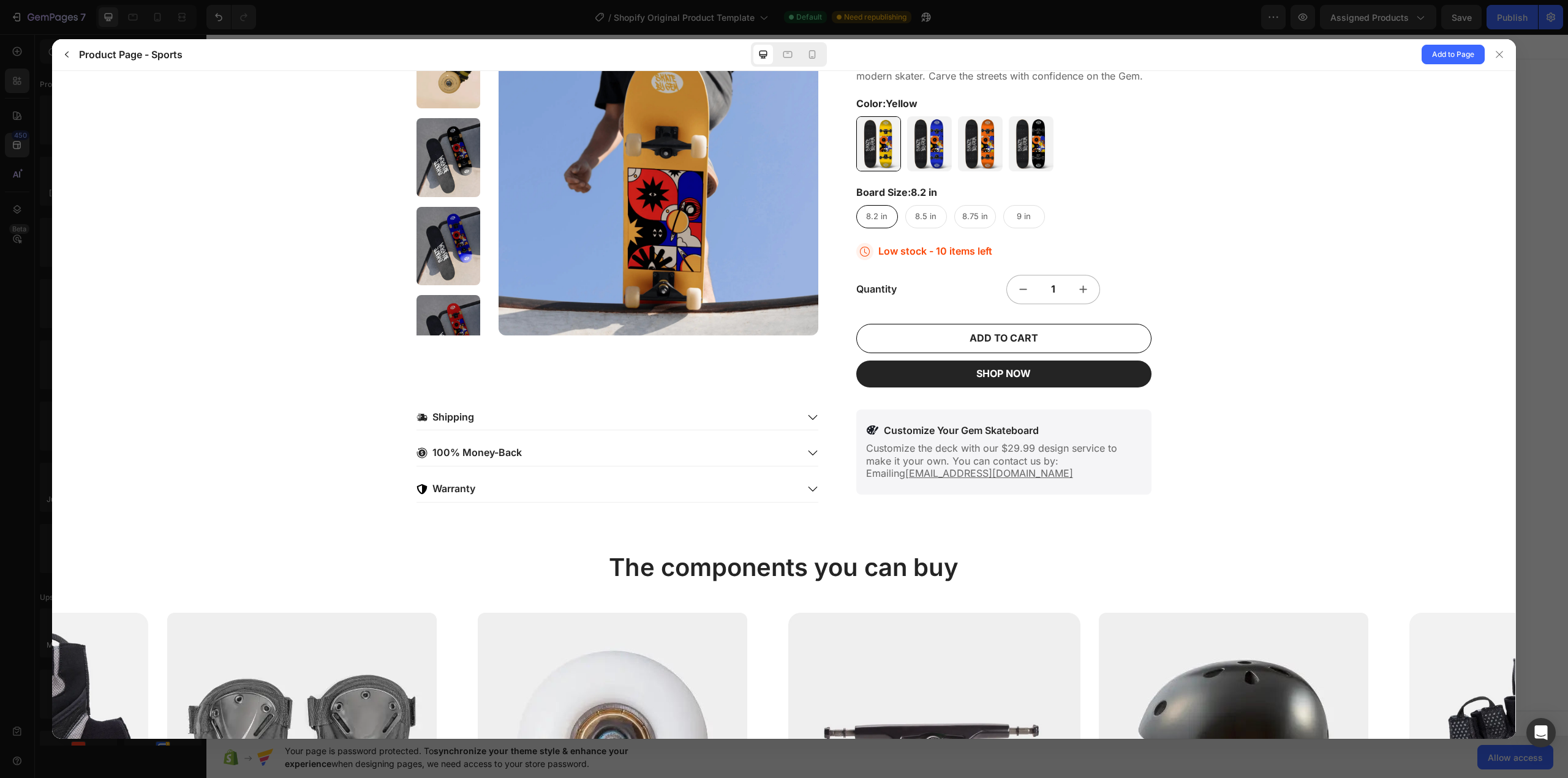
scroll to position [0, 0]
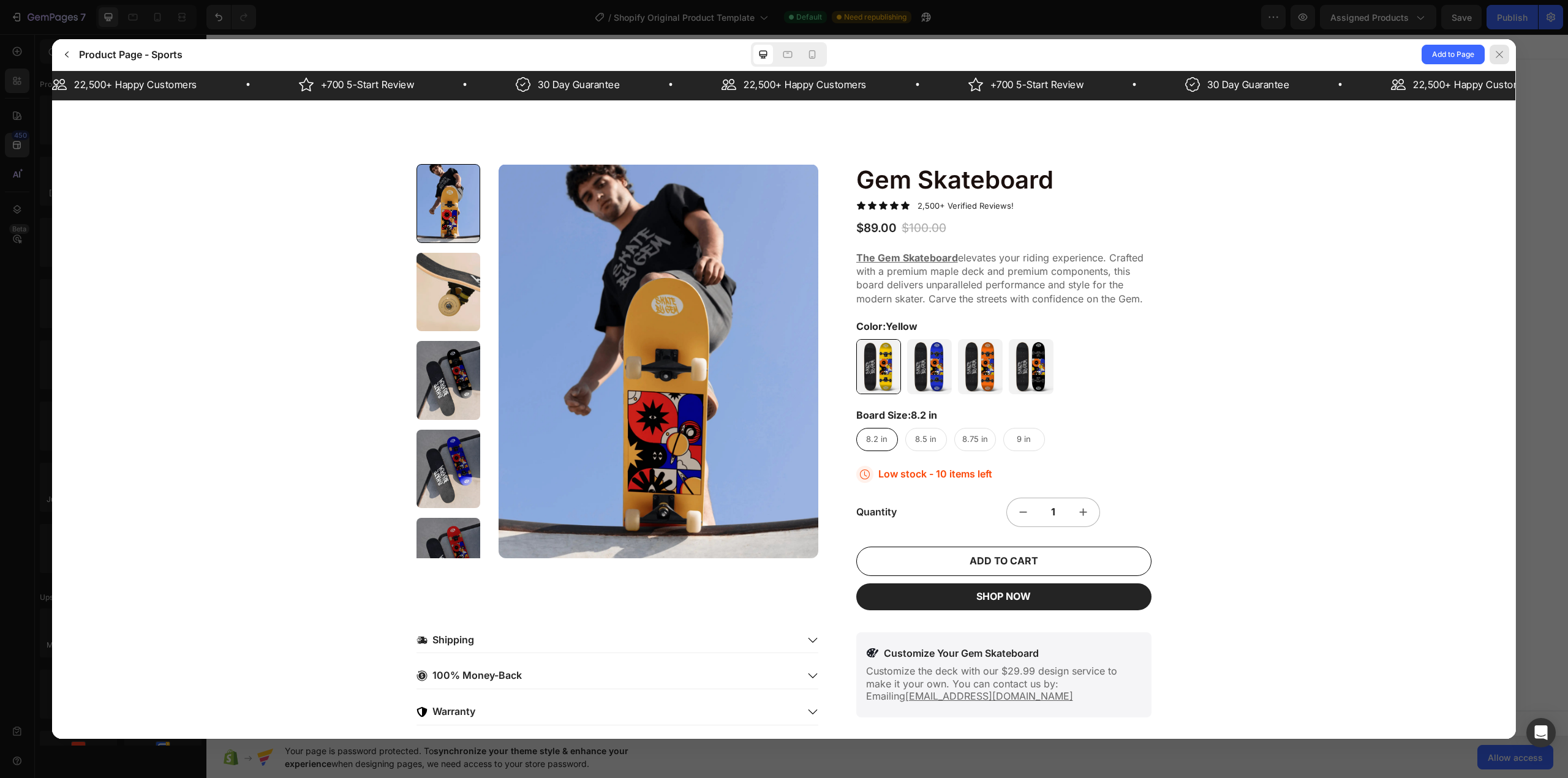
click at [1497, 51] on icon at bounding box center [1499, 54] width 10 height 10
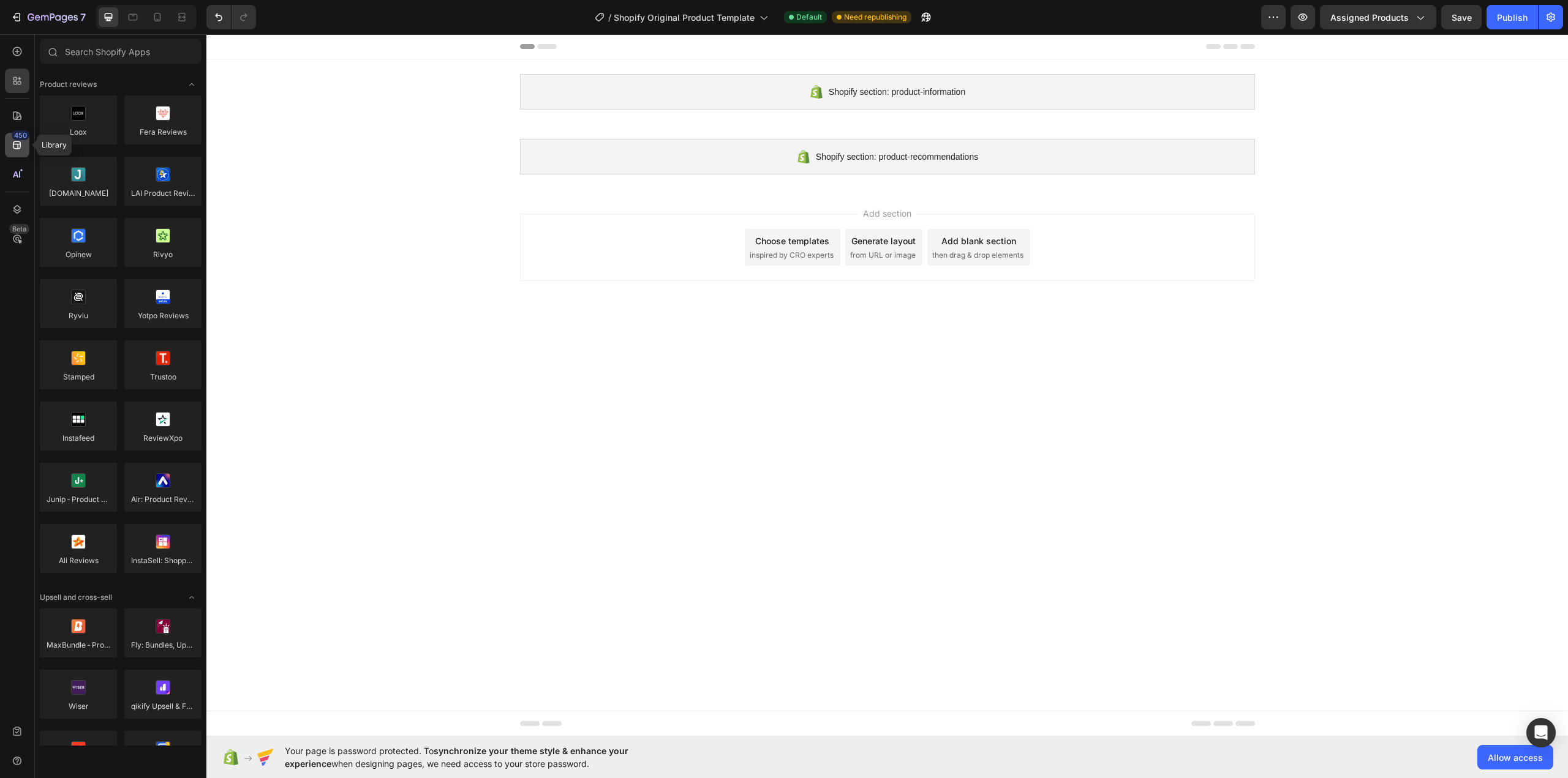
click at [22, 147] on icon at bounding box center [17, 144] width 12 height 12
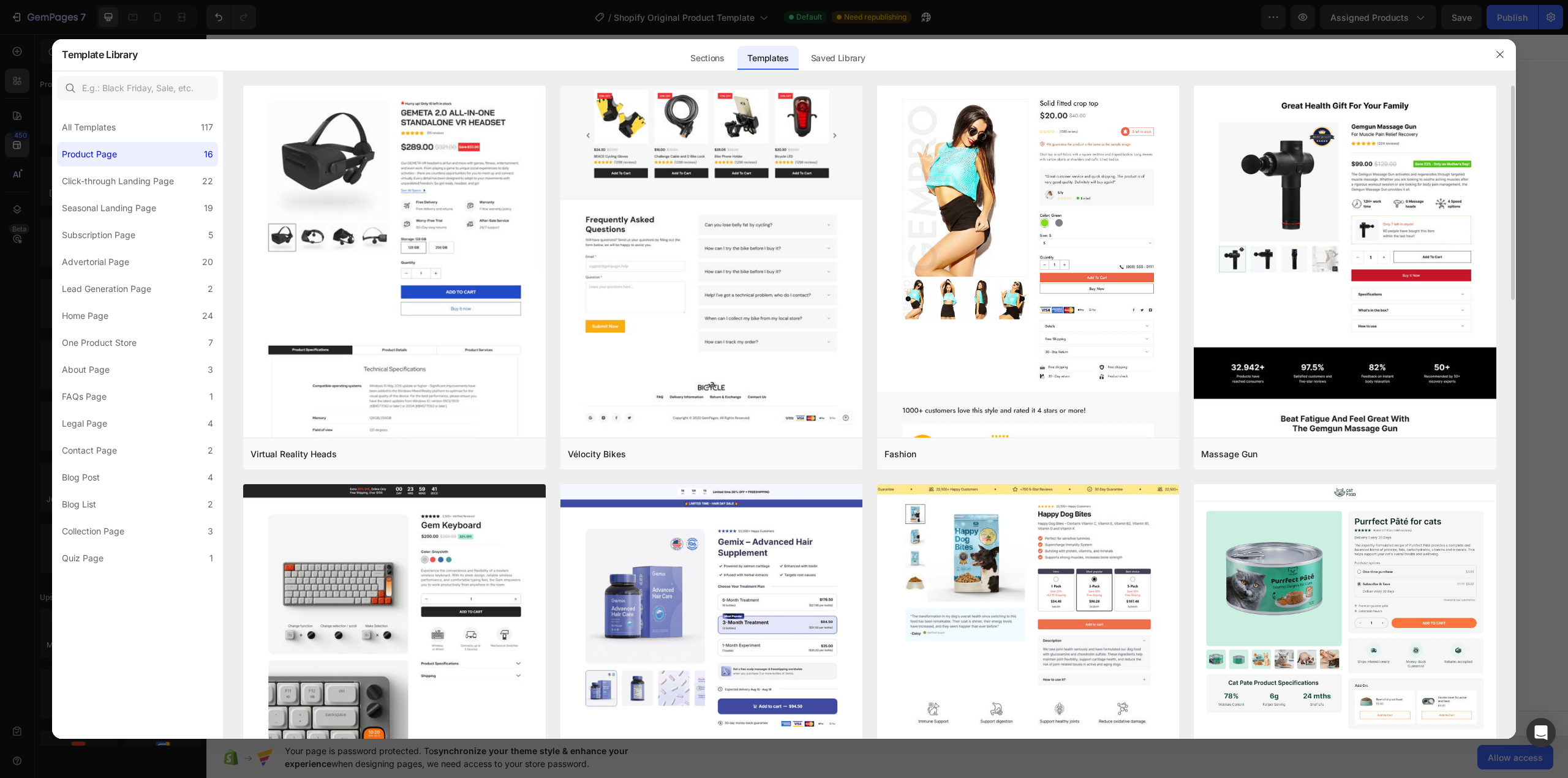
scroll to position [123, 0]
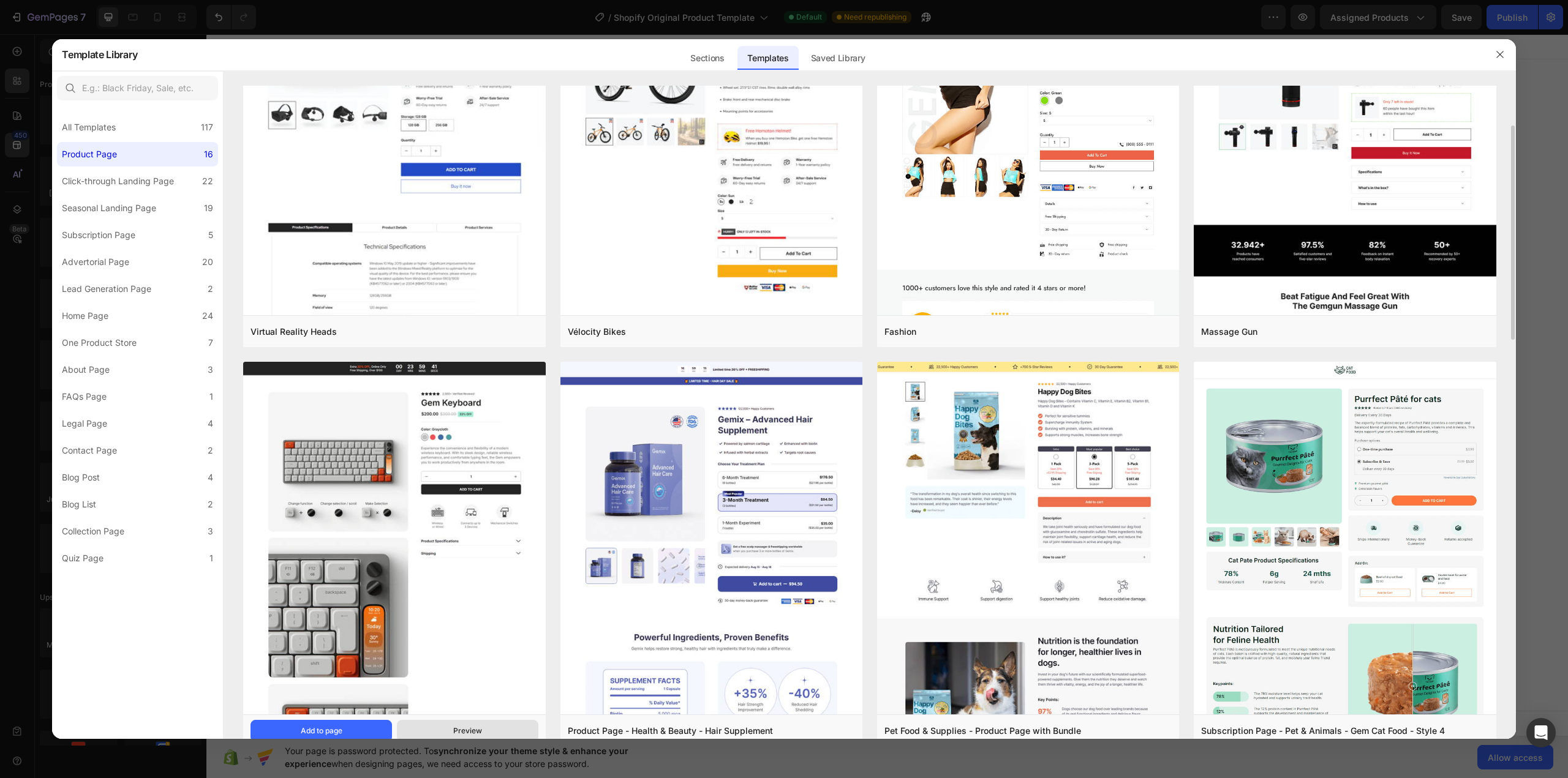
click at [466, 731] on div "Preview" at bounding box center [467, 731] width 29 height 11
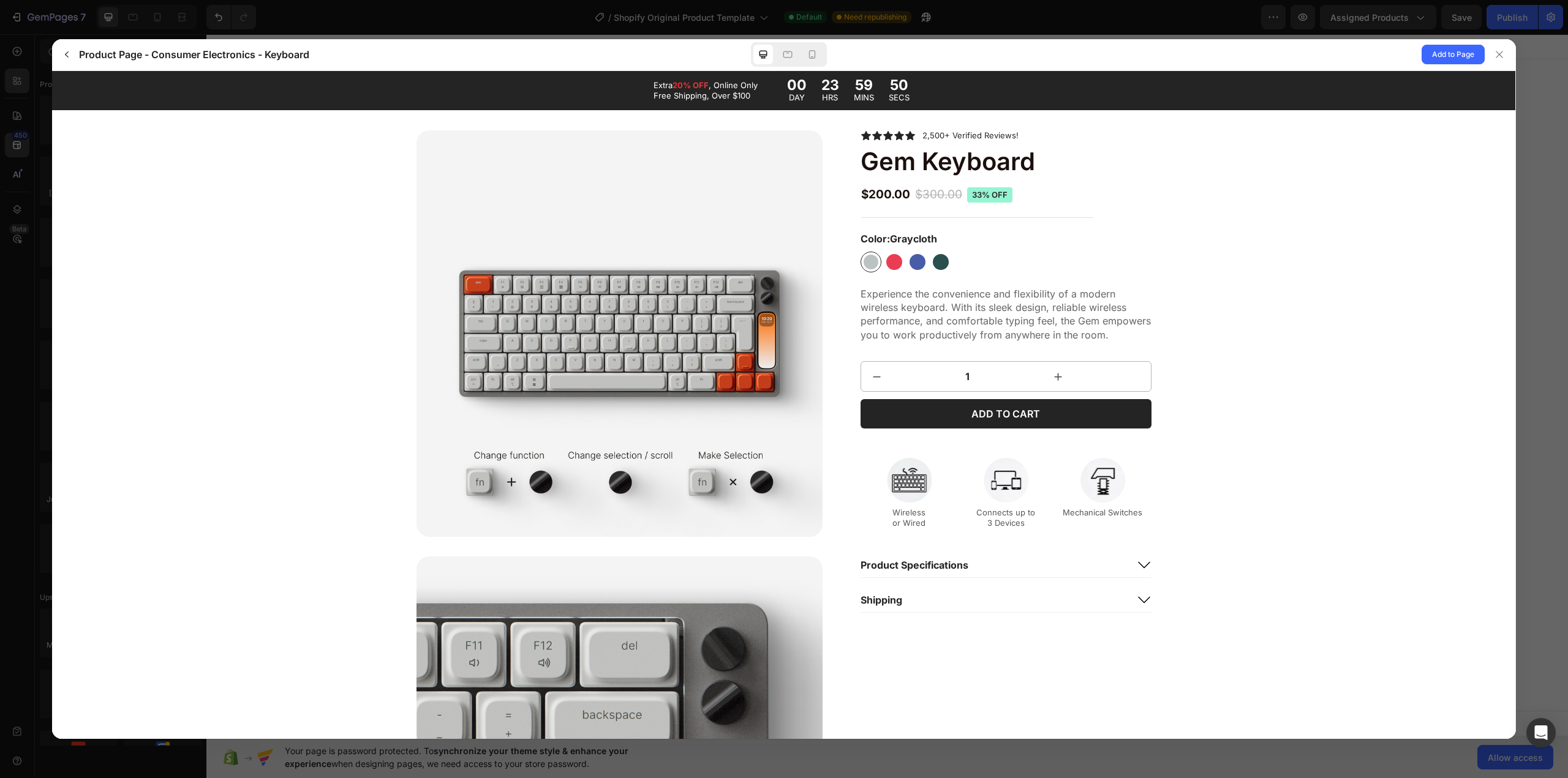
scroll to position [0, 0]
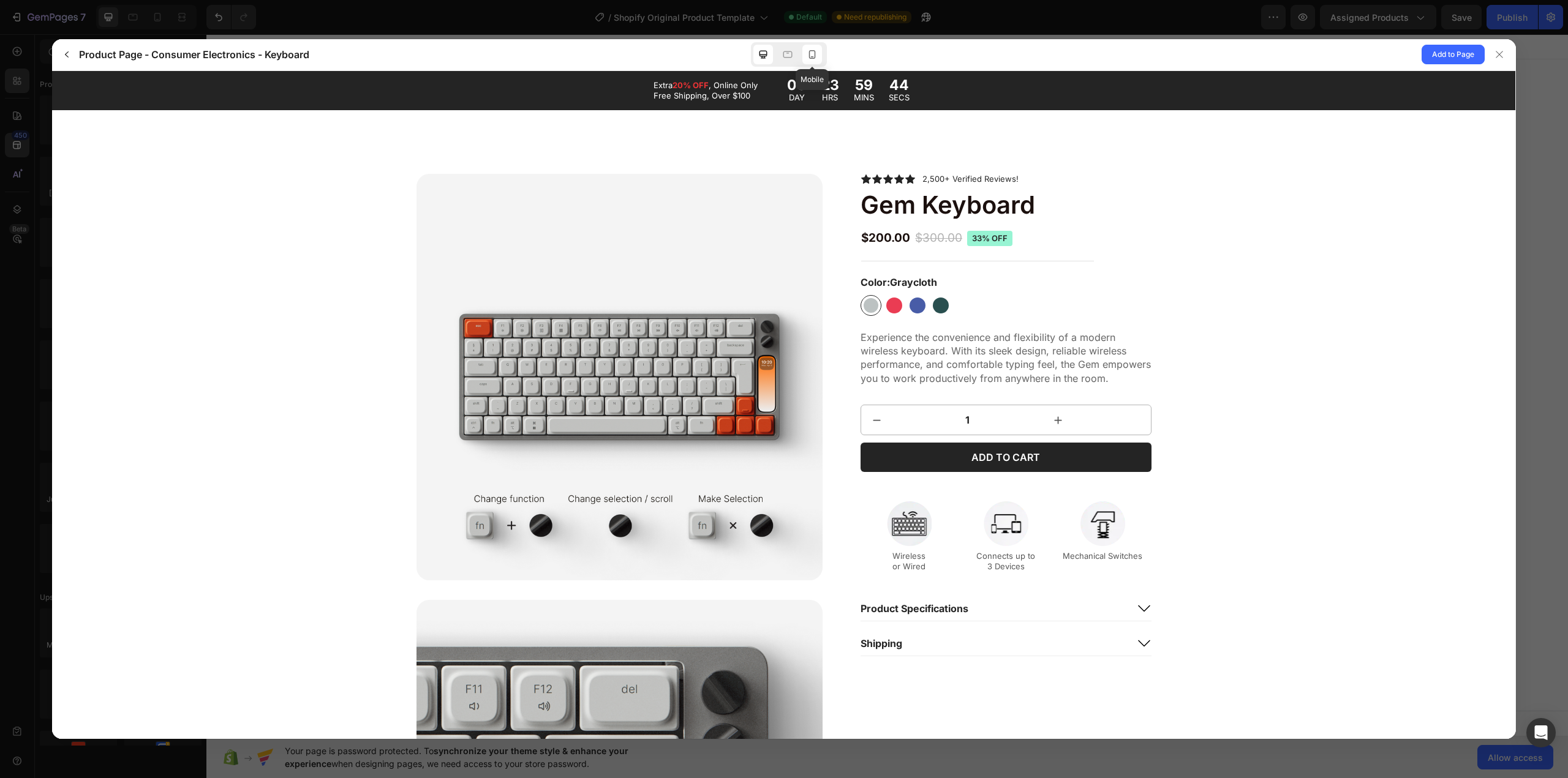
click at [813, 51] on icon at bounding box center [812, 54] width 7 height 8
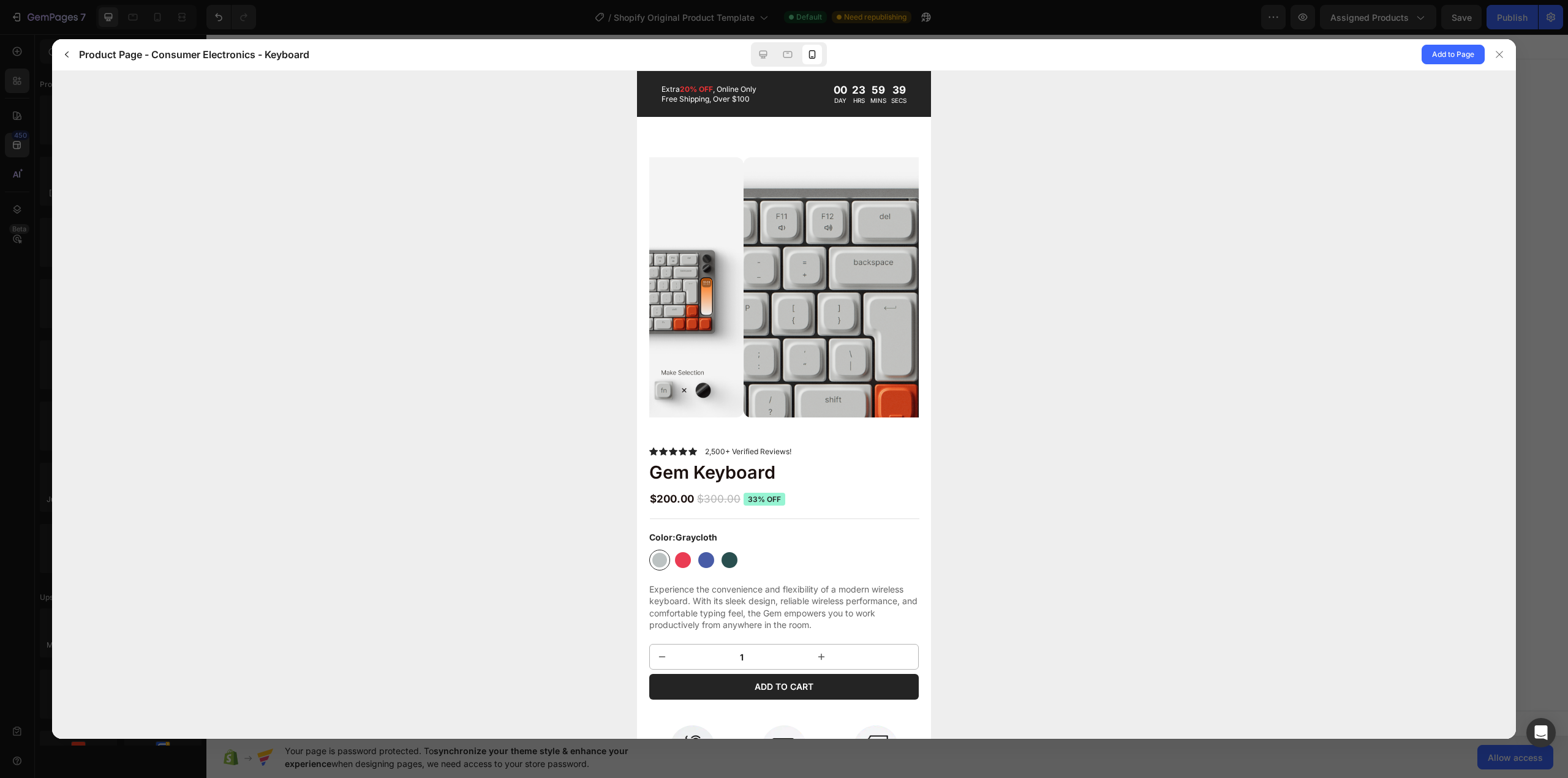
drag, startPoint x: 897, startPoint y: 322, endPoint x: 700, endPoint y: 323, distance: 197.0
click at [701, 323] on img at bounding box center [608, 292] width 270 height 270
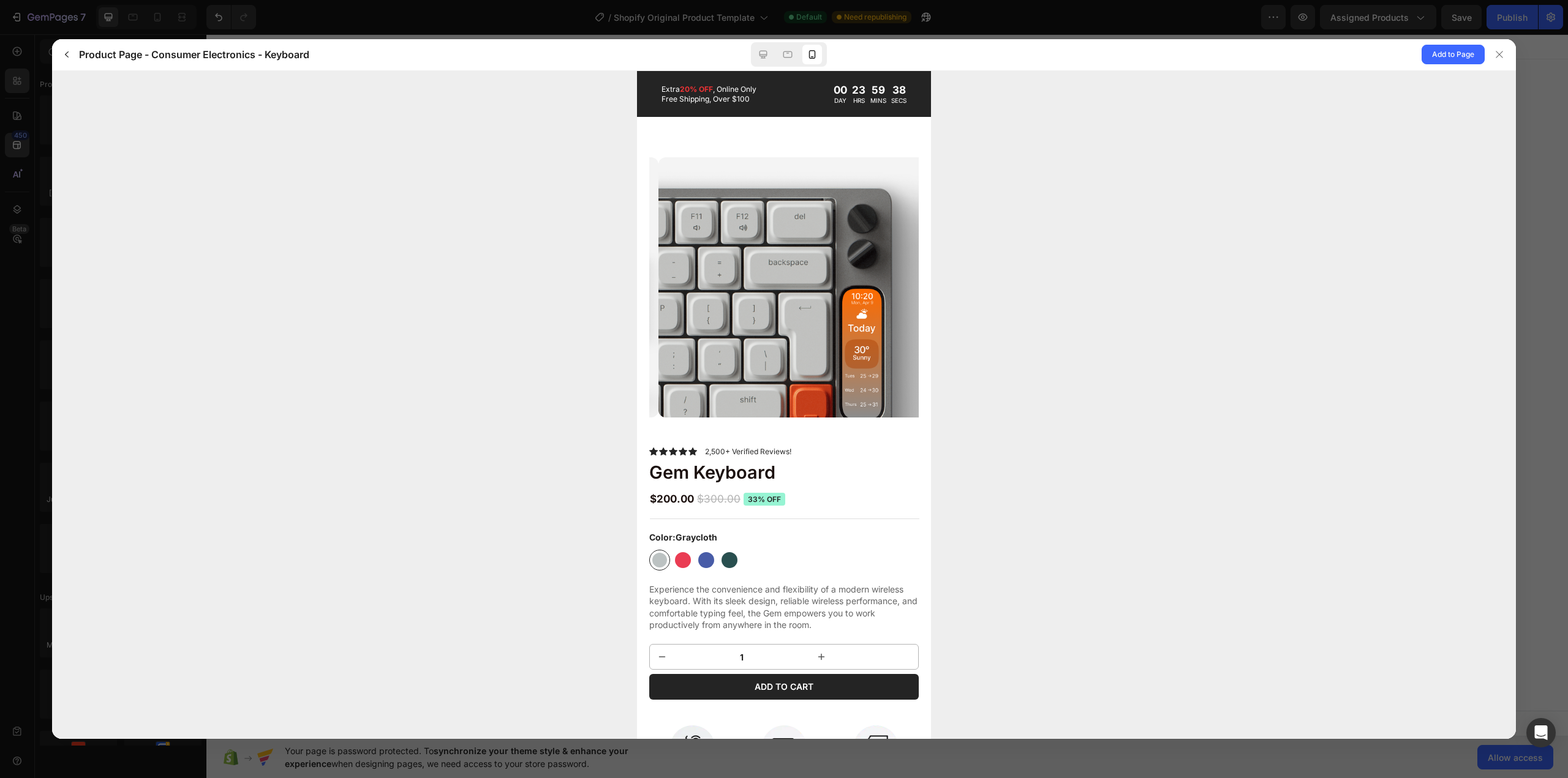
click at [682, 321] on img at bounding box center [792, 292] width 270 height 270
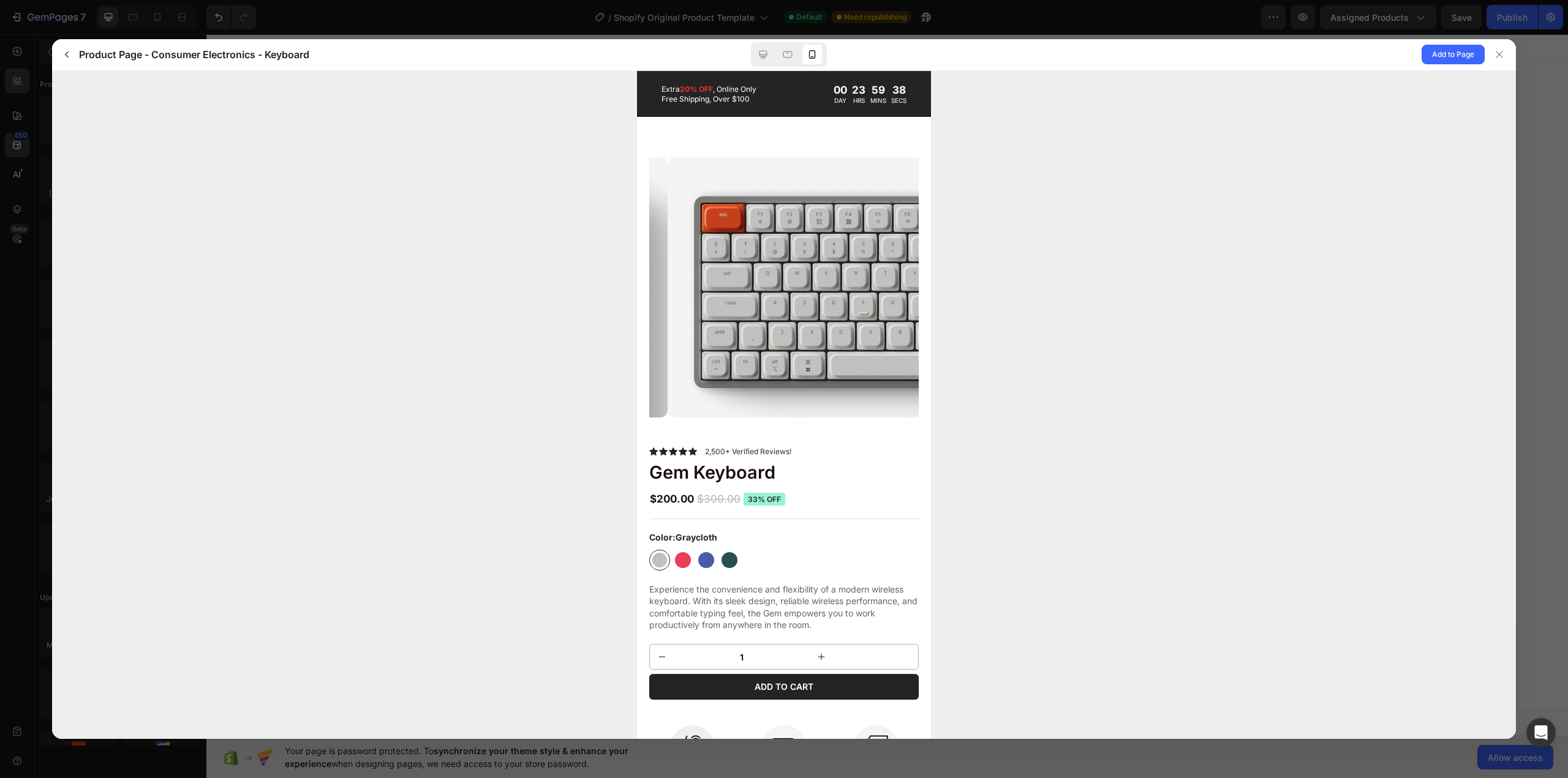
drag, startPoint x: 862, startPoint y: 311, endPoint x: 662, endPoint y: 316, distance: 200.1
click at [702, 314] on img at bounding box center [802, 292] width 270 height 270
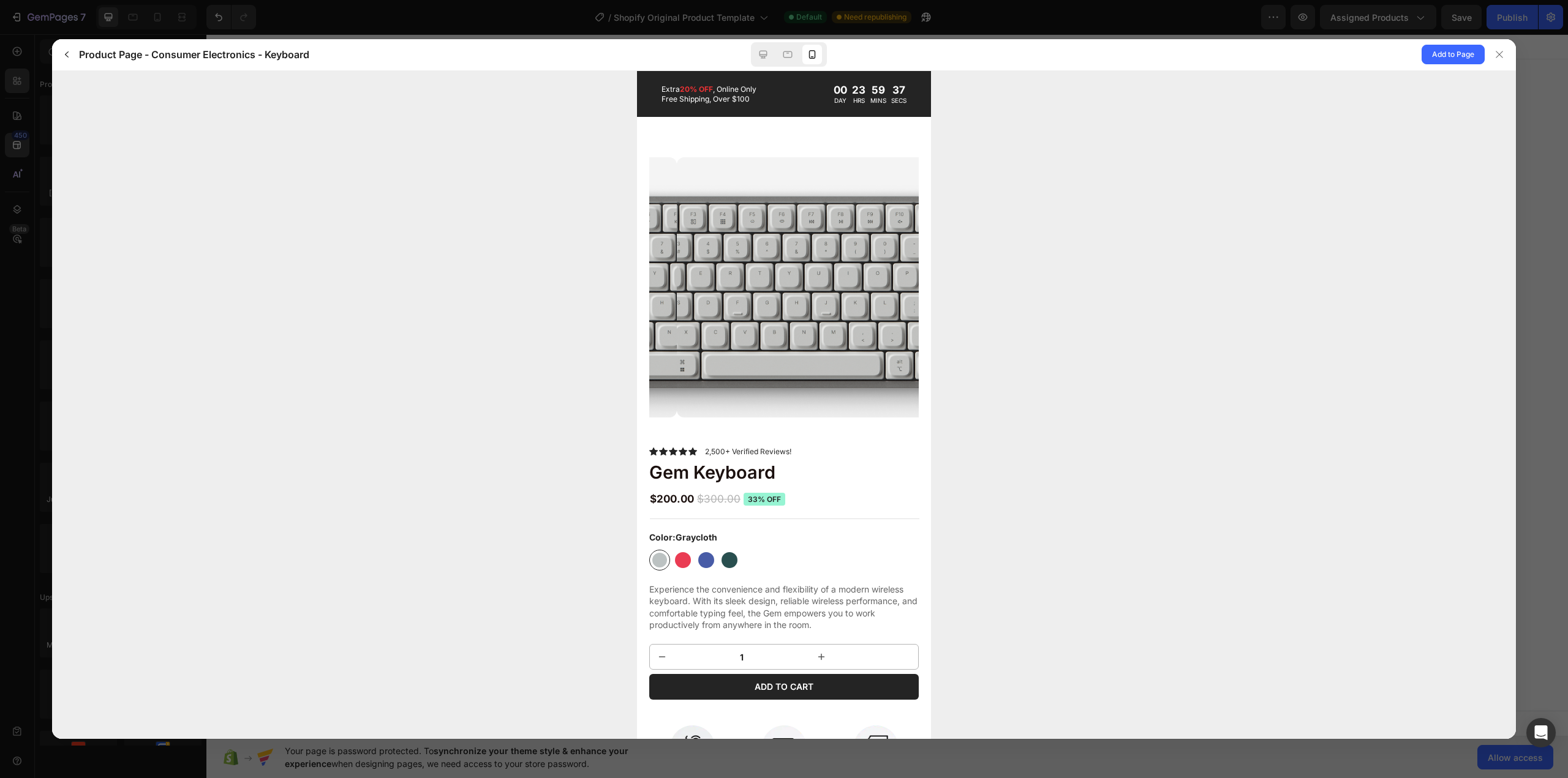
drag, startPoint x: 737, startPoint y: 310, endPoint x: 892, endPoint y: 305, distance: 155.1
click at [824, 310] on img at bounding box center [811, 292] width 270 height 270
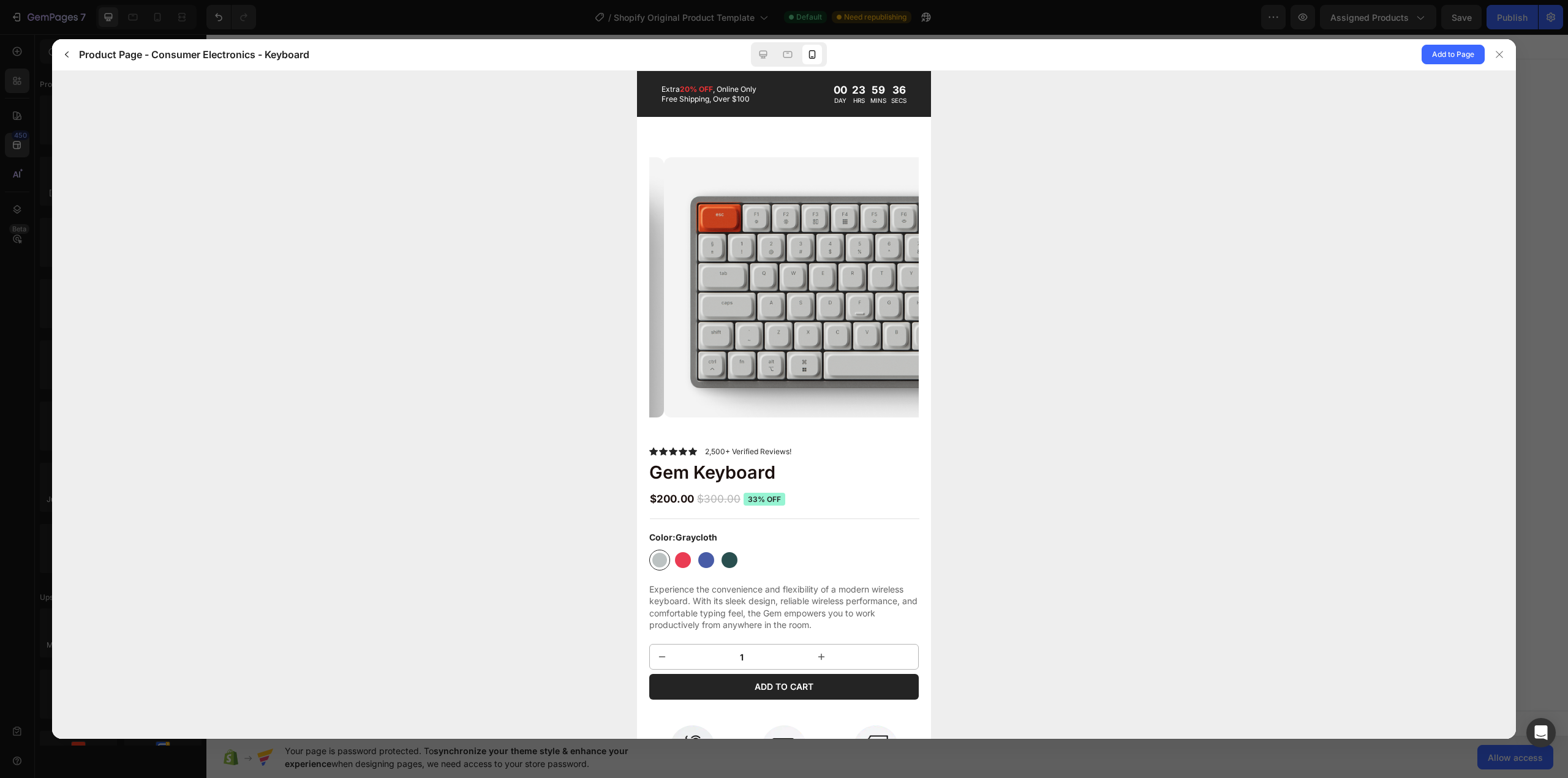
drag, startPoint x: 753, startPoint y: 313, endPoint x: 899, endPoint y: 308, distance: 146.1
click at [899, 308] on img at bounding box center [798, 292] width 270 height 270
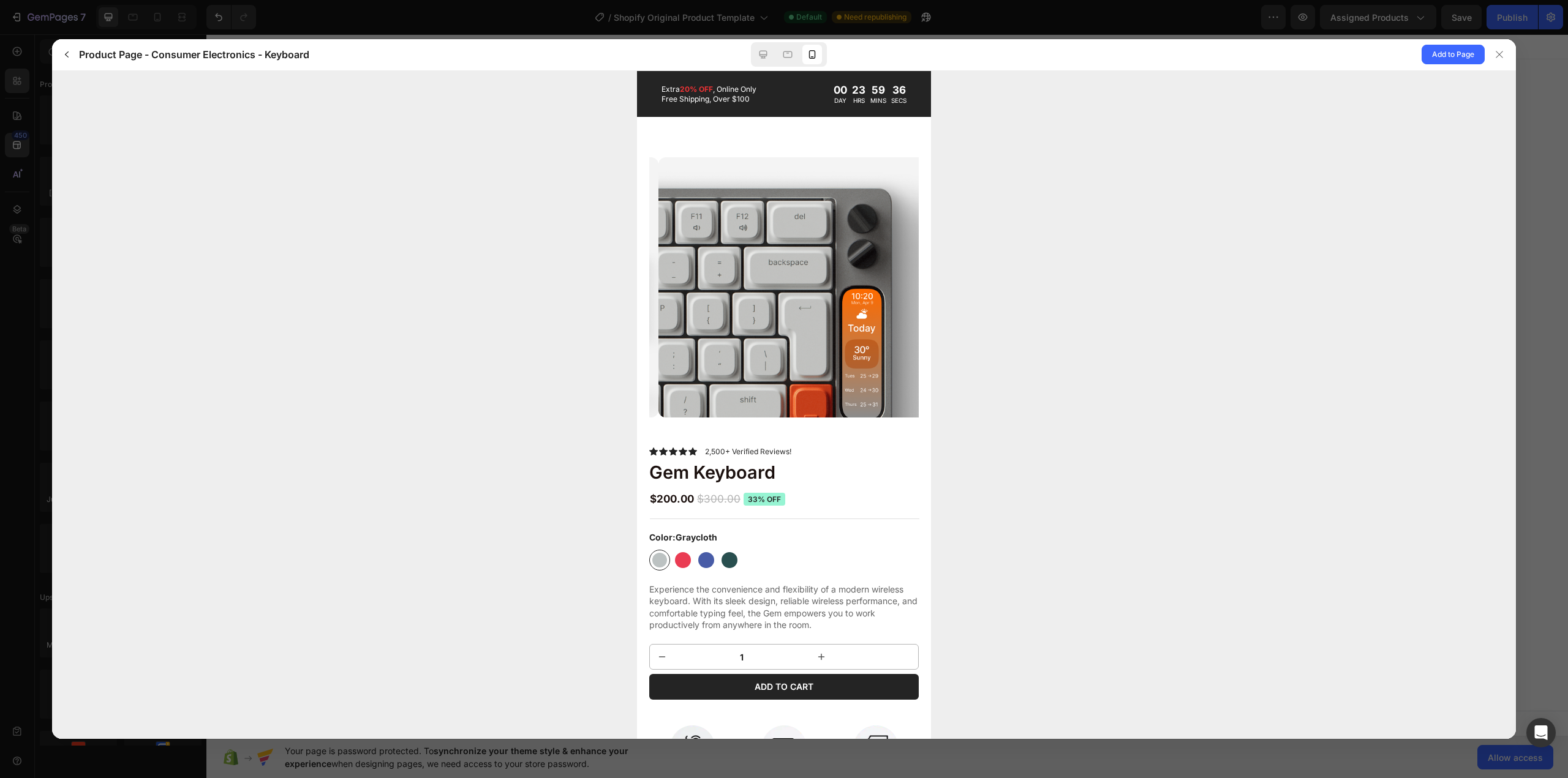
drag, startPoint x: 693, startPoint y: 262, endPoint x: 928, endPoint y: 261, distance: 235.0
click at [791, 267] on img at bounding box center [792, 292] width 270 height 270
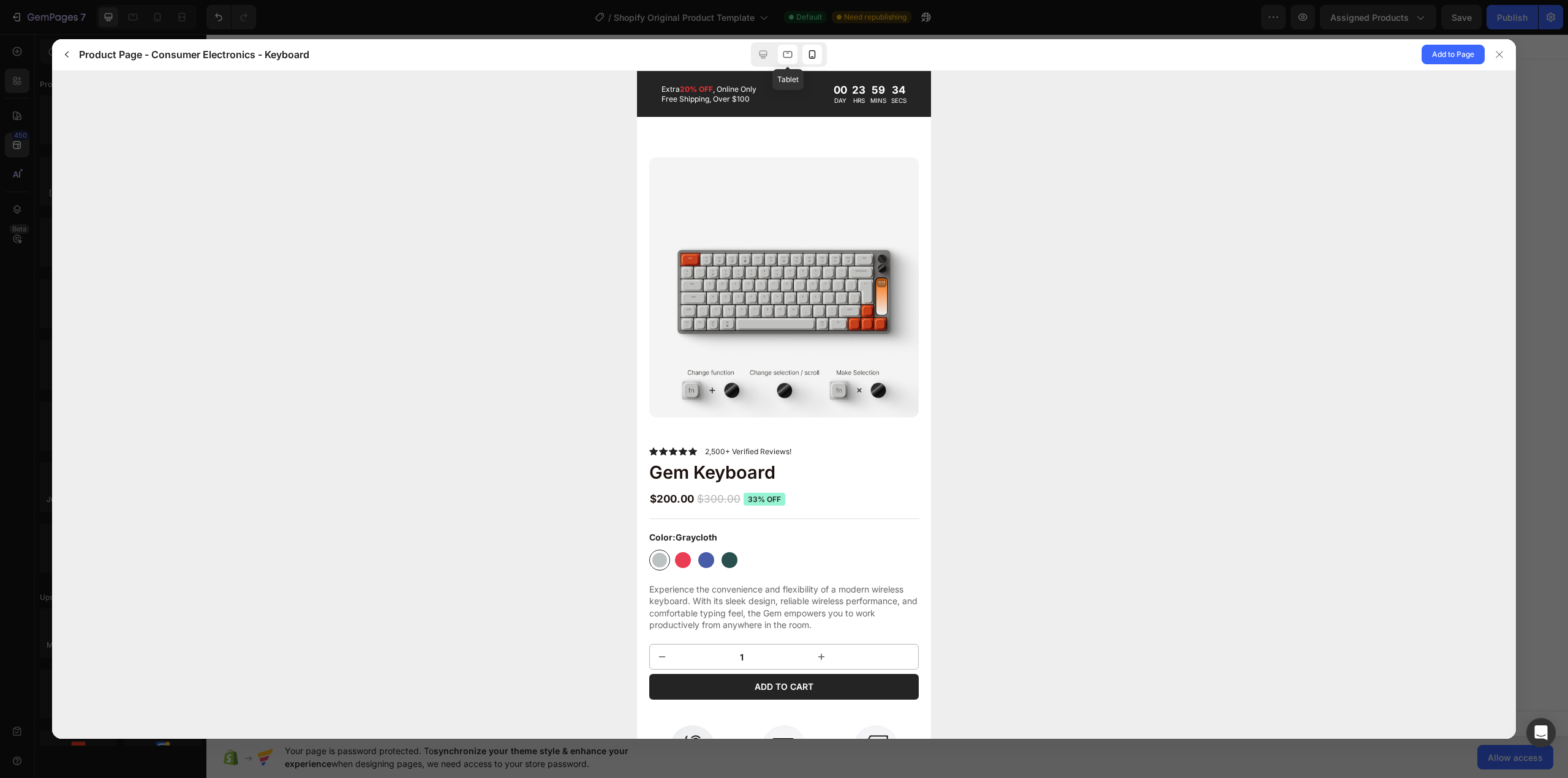
click at [790, 59] on icon at bounding box center [787, 54] width 12 height 12
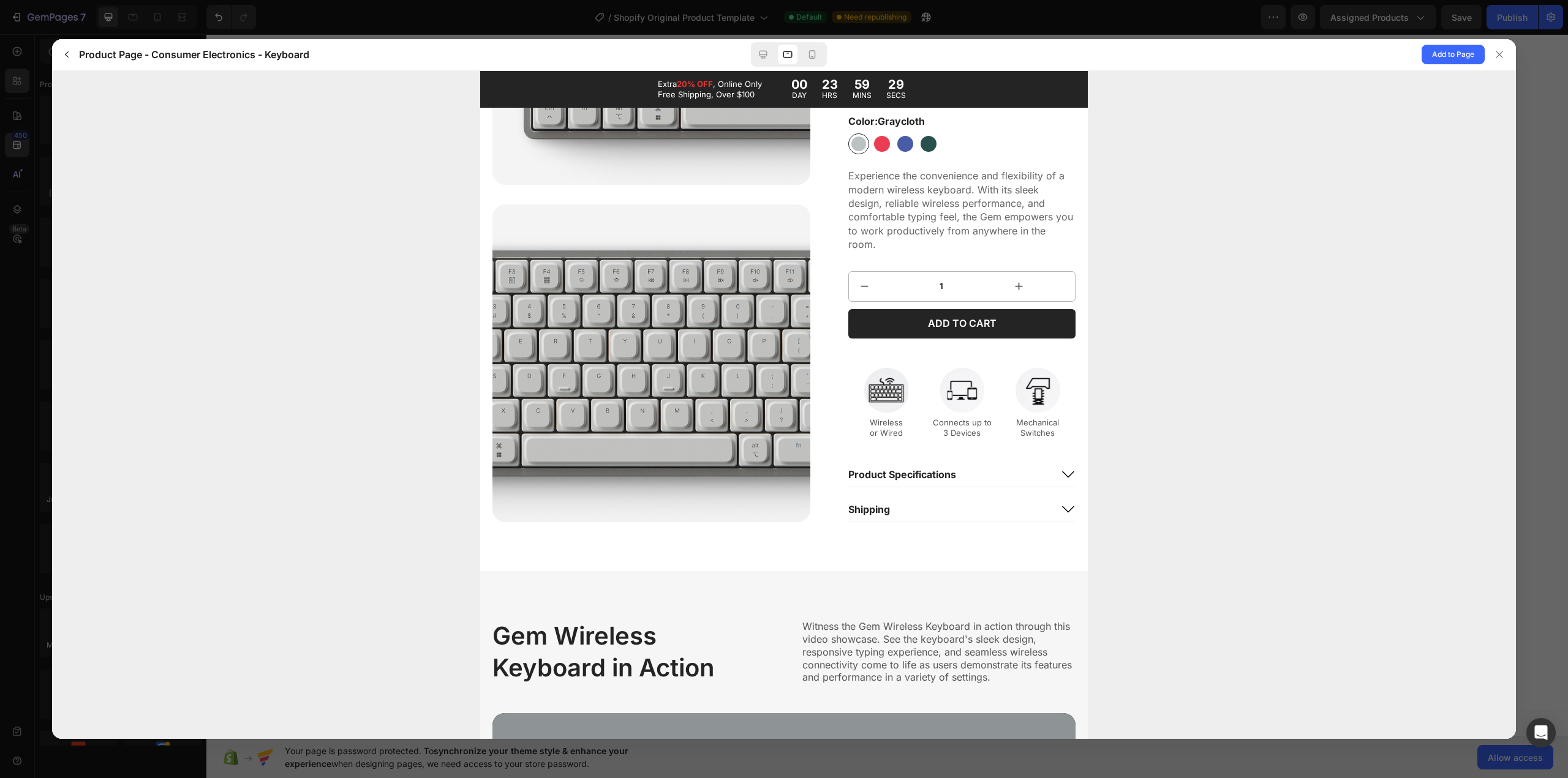
scroll to position [1101, 0]
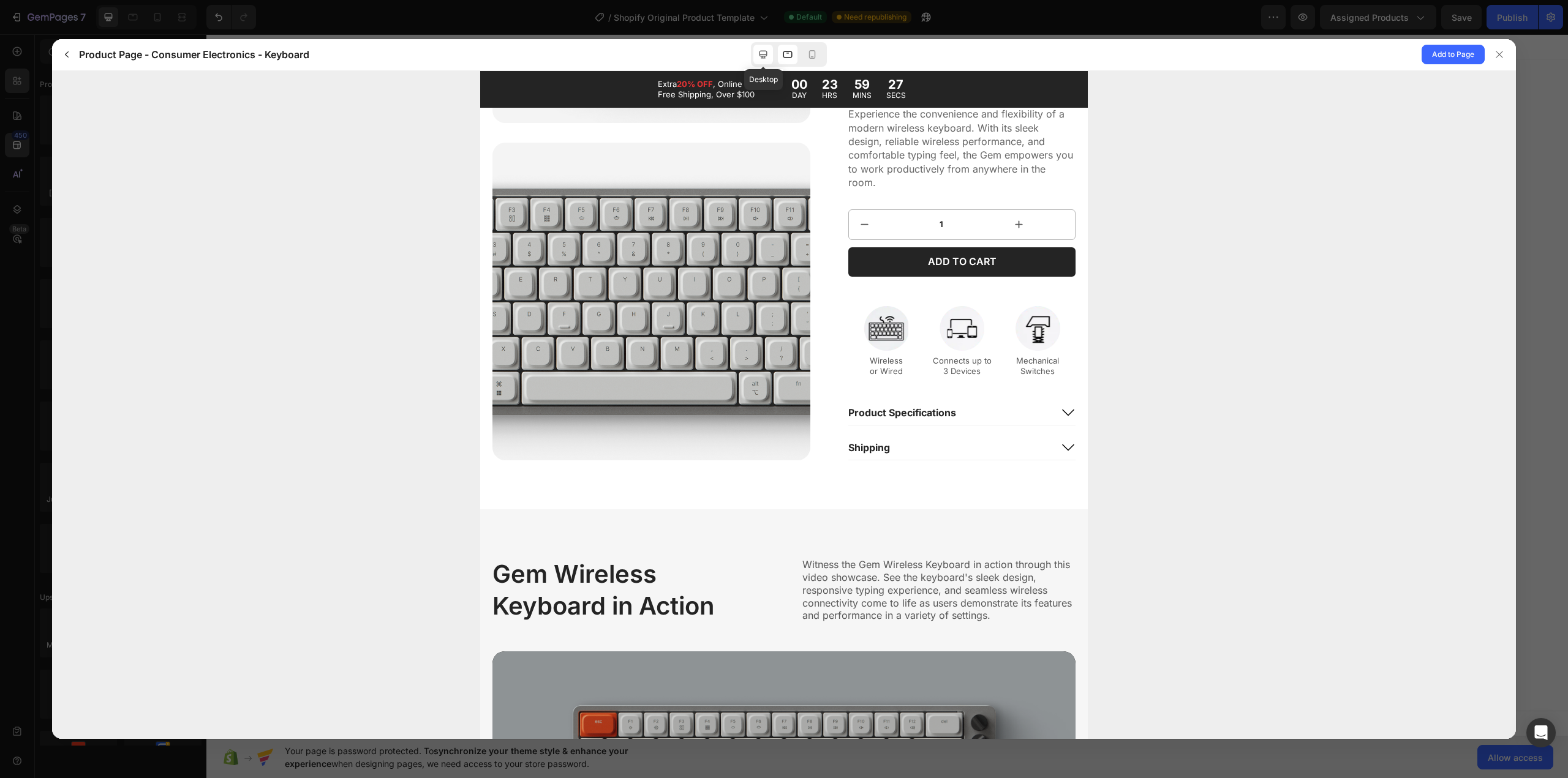
drag, startPoint x: 771, startPoint y: 54, endPoint x: 768, endPoint y: 32, distance: 22.2
click at [771, 54] on div at bounding box center [763, 54] width 20 height 20
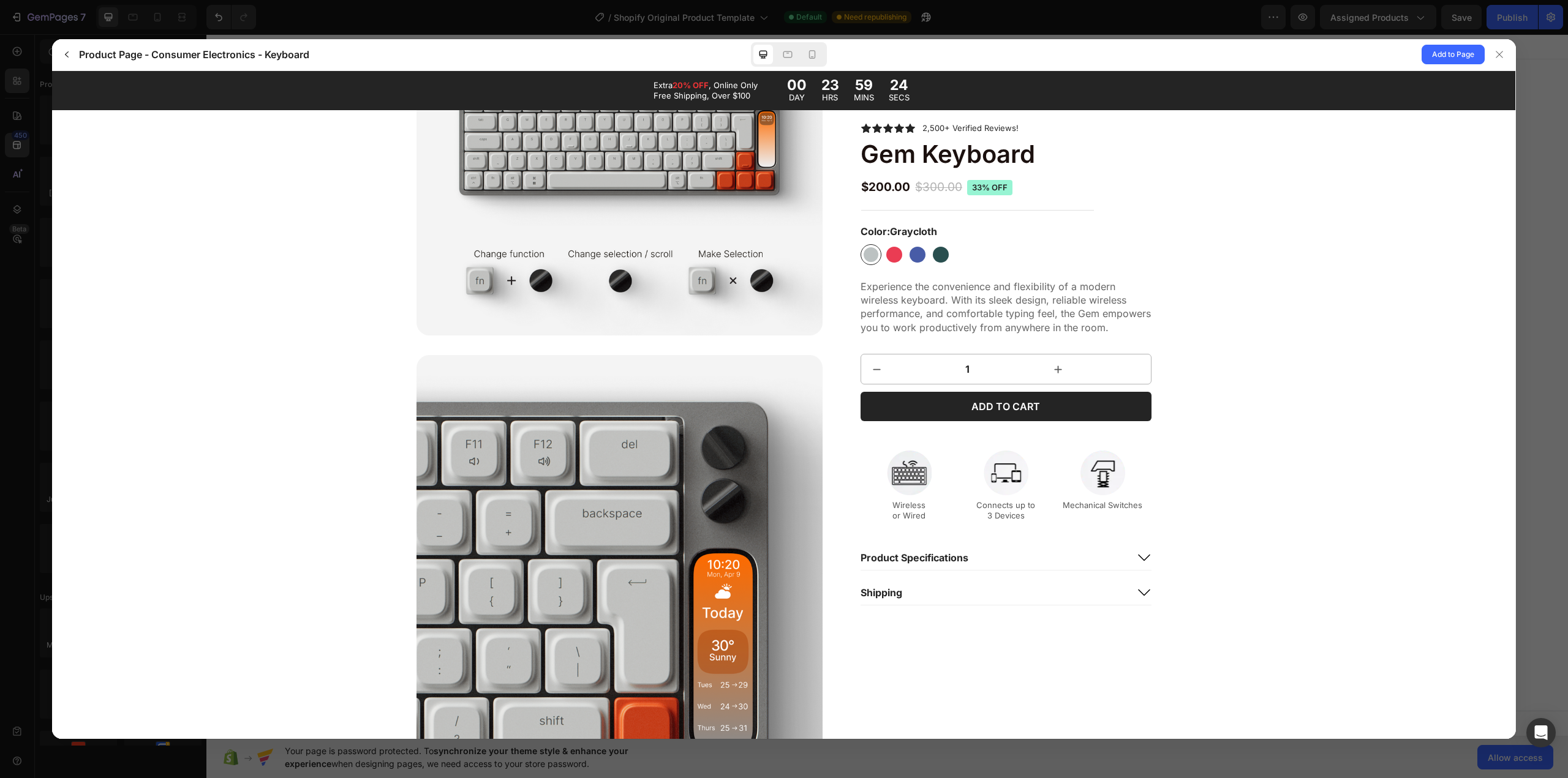
scroll to position [0, 0]
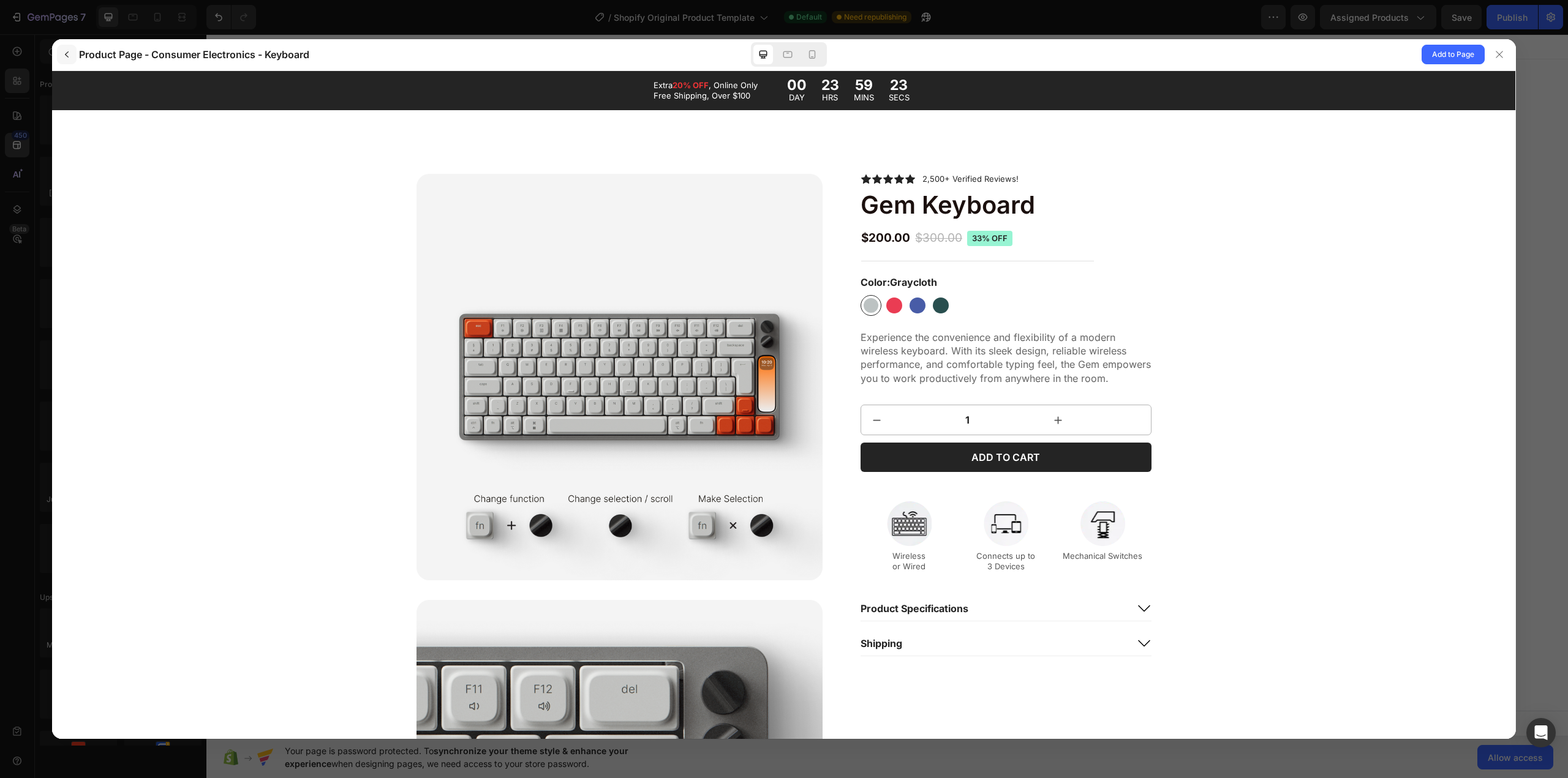
click at [66, 55] on icon "button" at bounding box center [67, 54] width 4 height 7
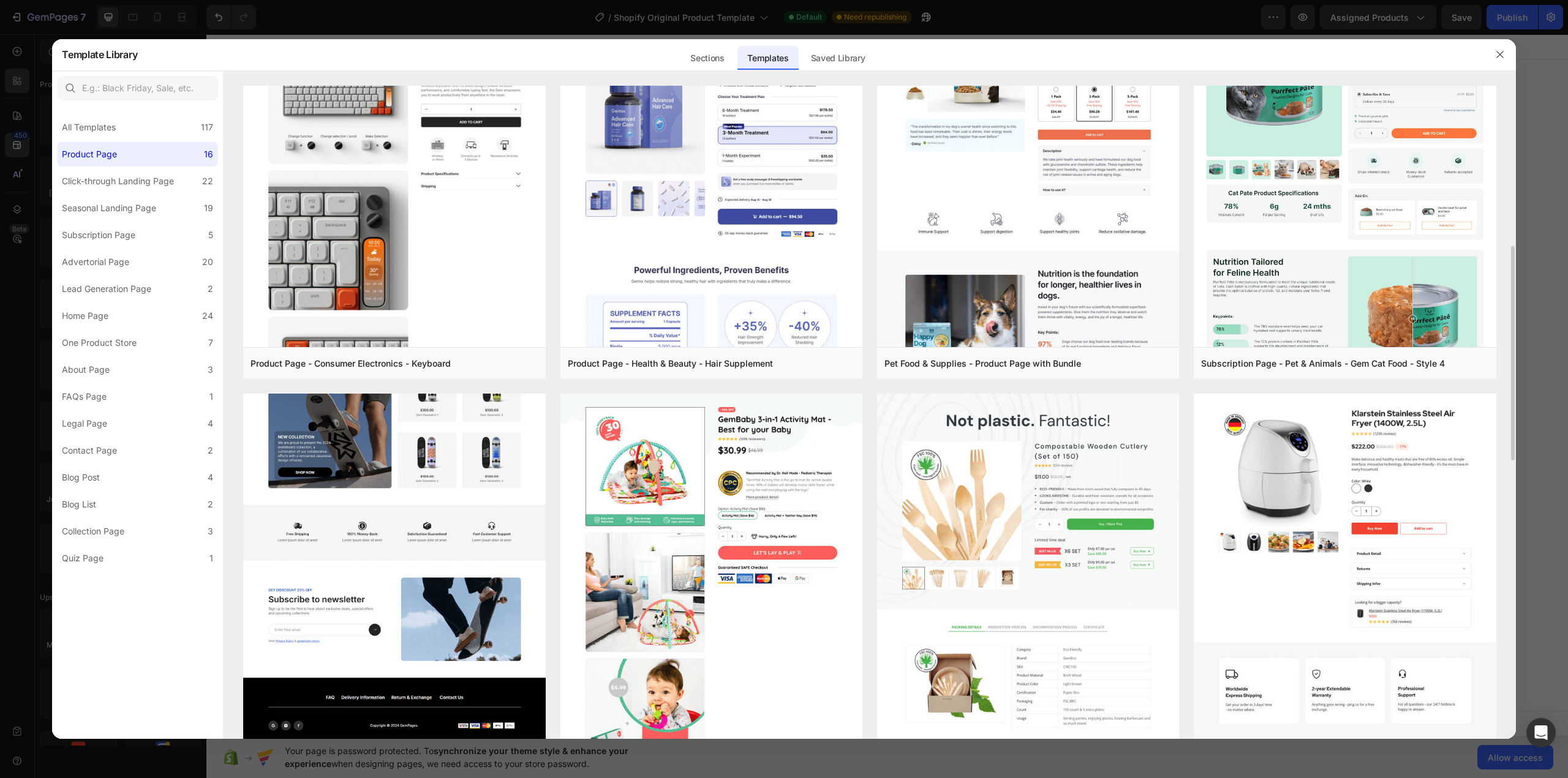
scroll to position [734, 0]
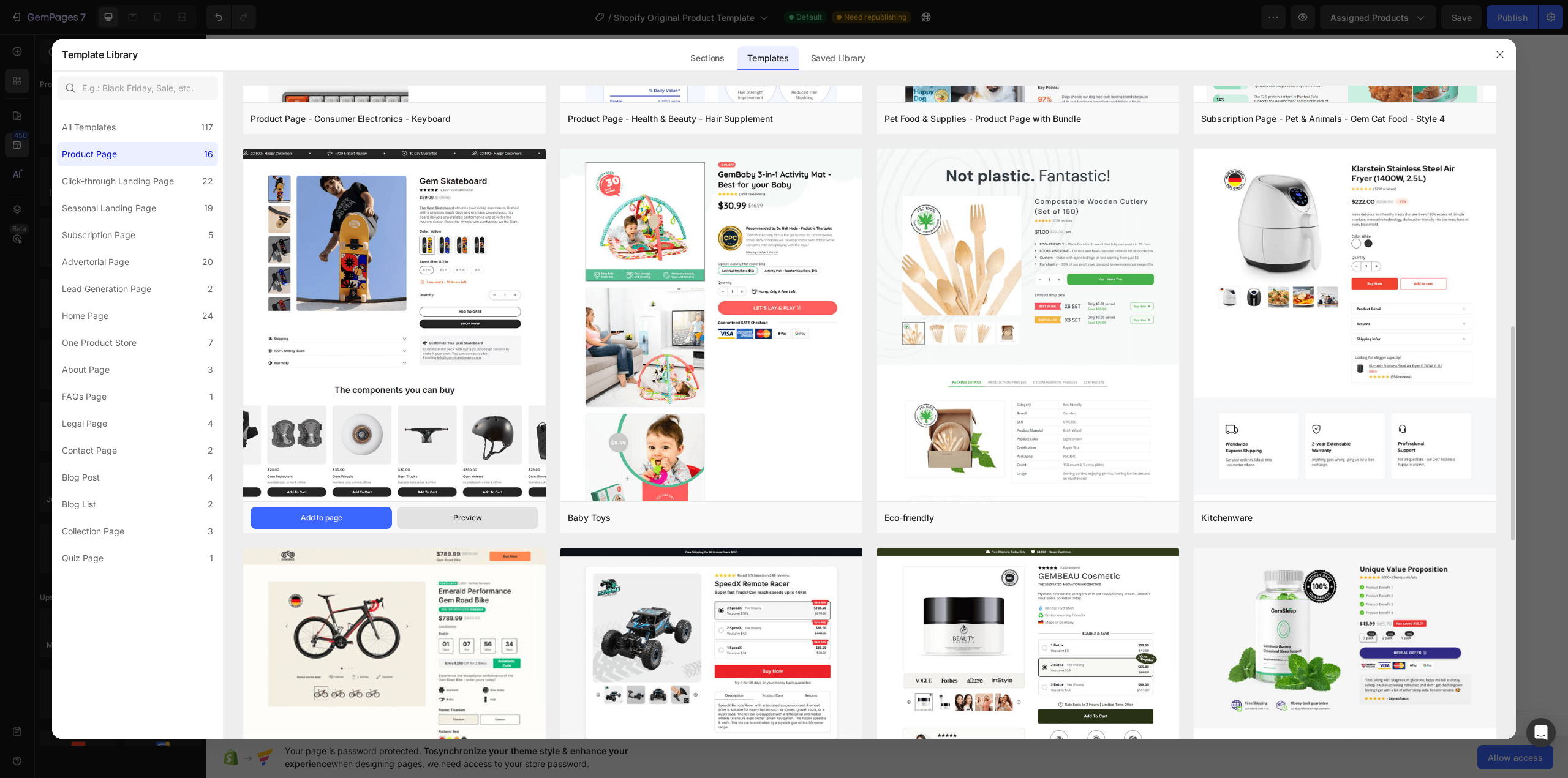
click at [454, 526] on button "Preview" at bounding box center [468, 518] width 141 height 22
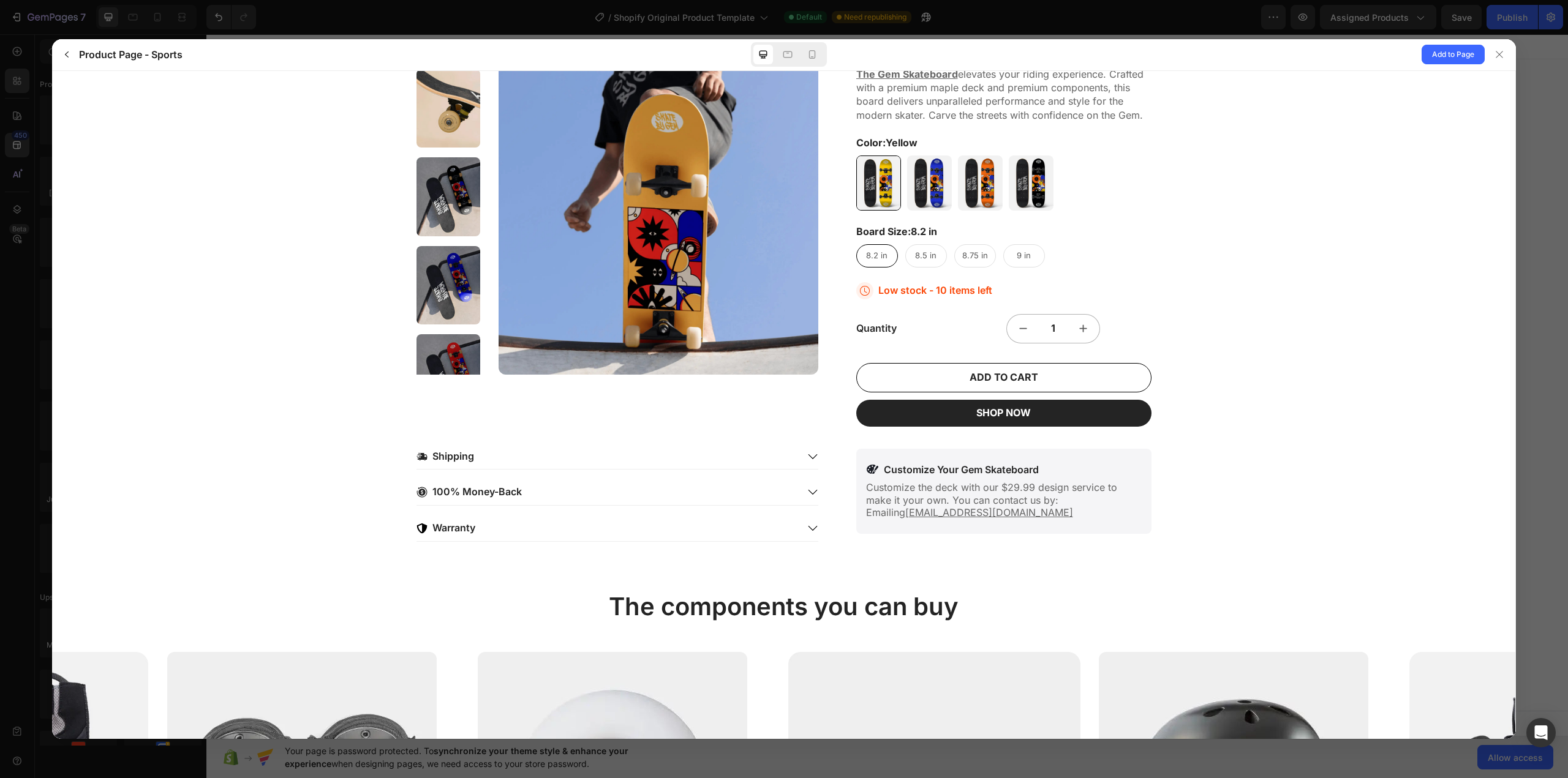
scroll to position [0, 0]
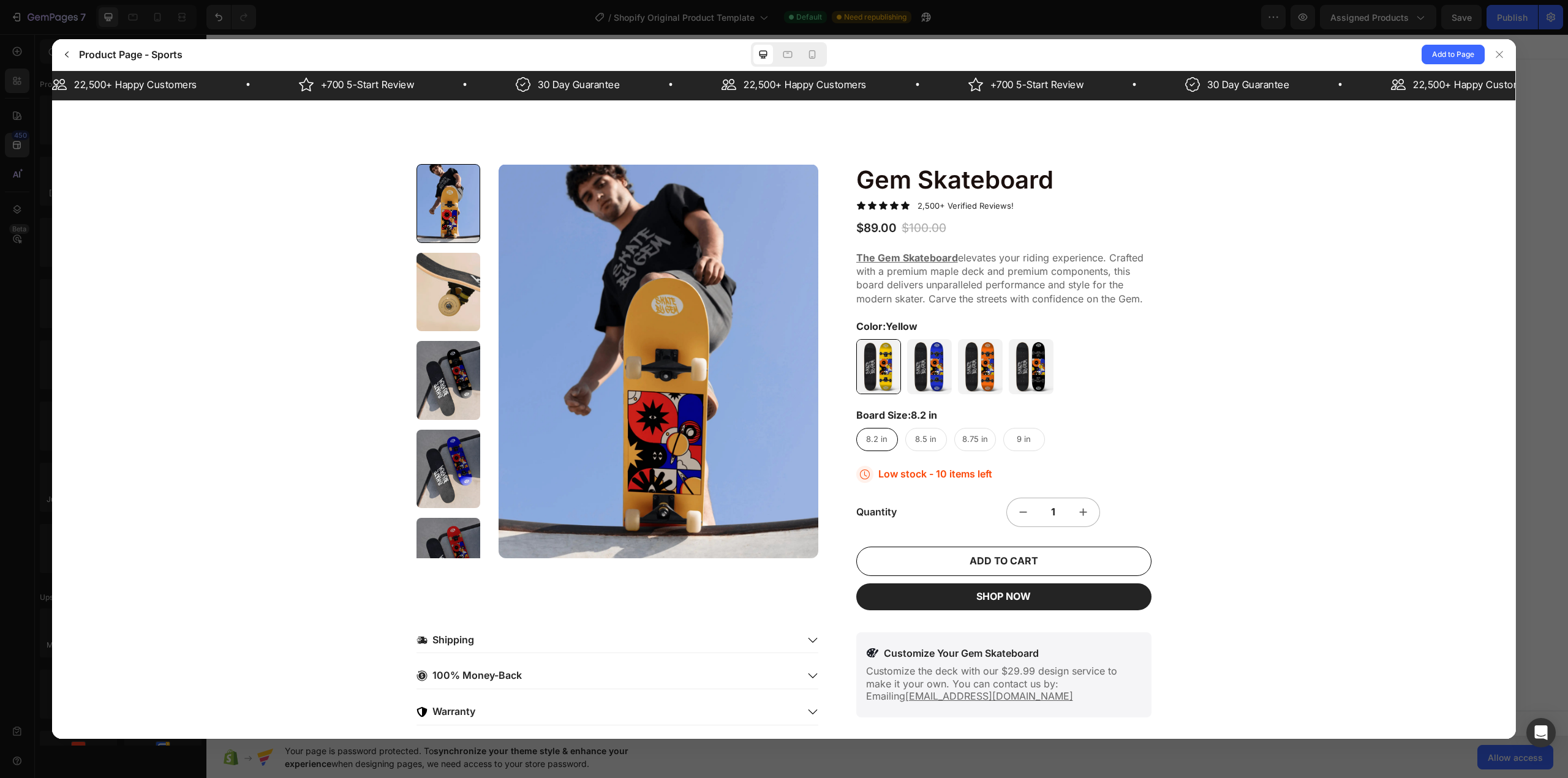
click at [432, 286] on div at bounding box center [448, 291] width 63 height 79
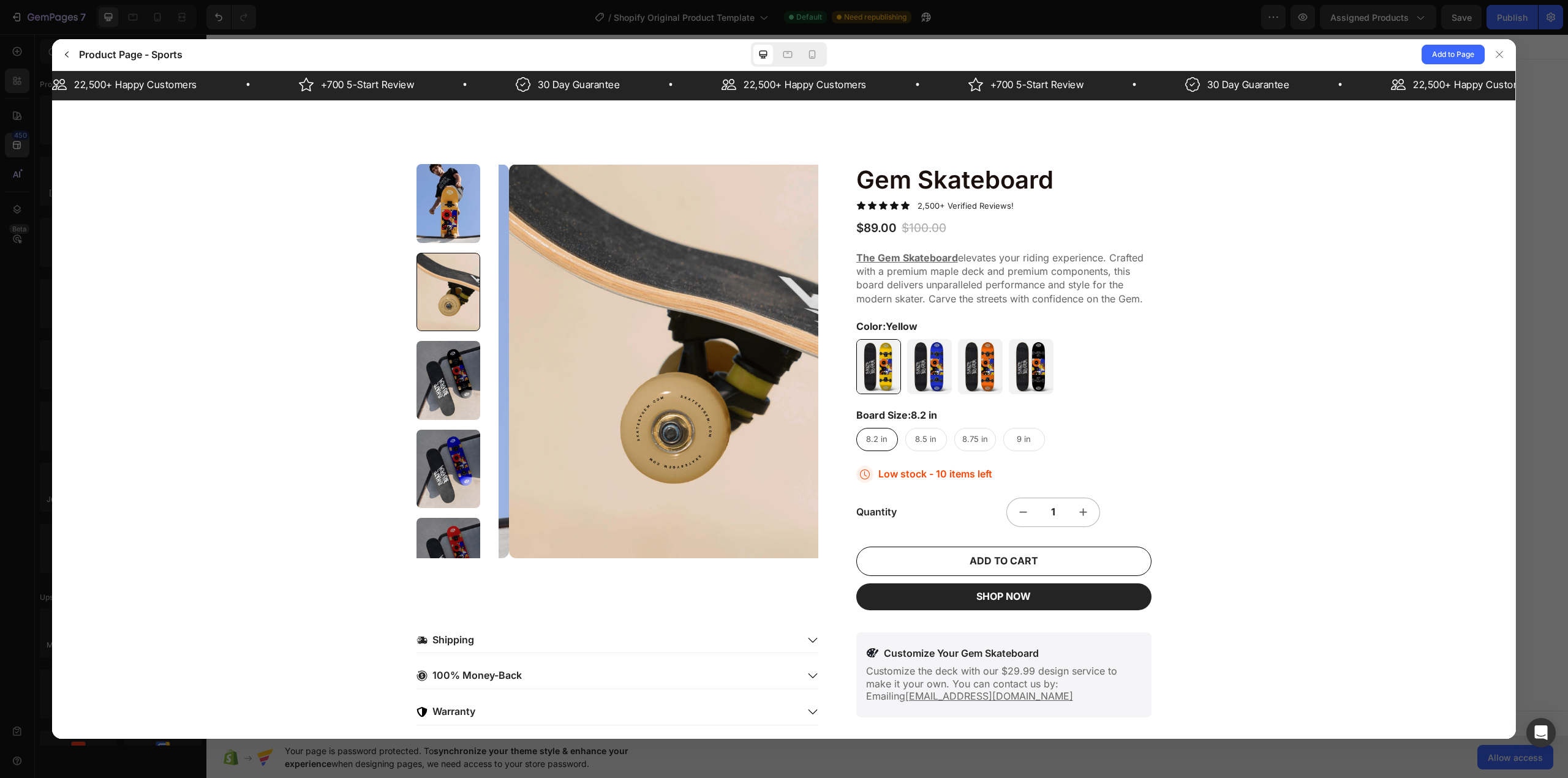
click at [420, 397] on div at bounding box center [448, 379] width 63 height 79
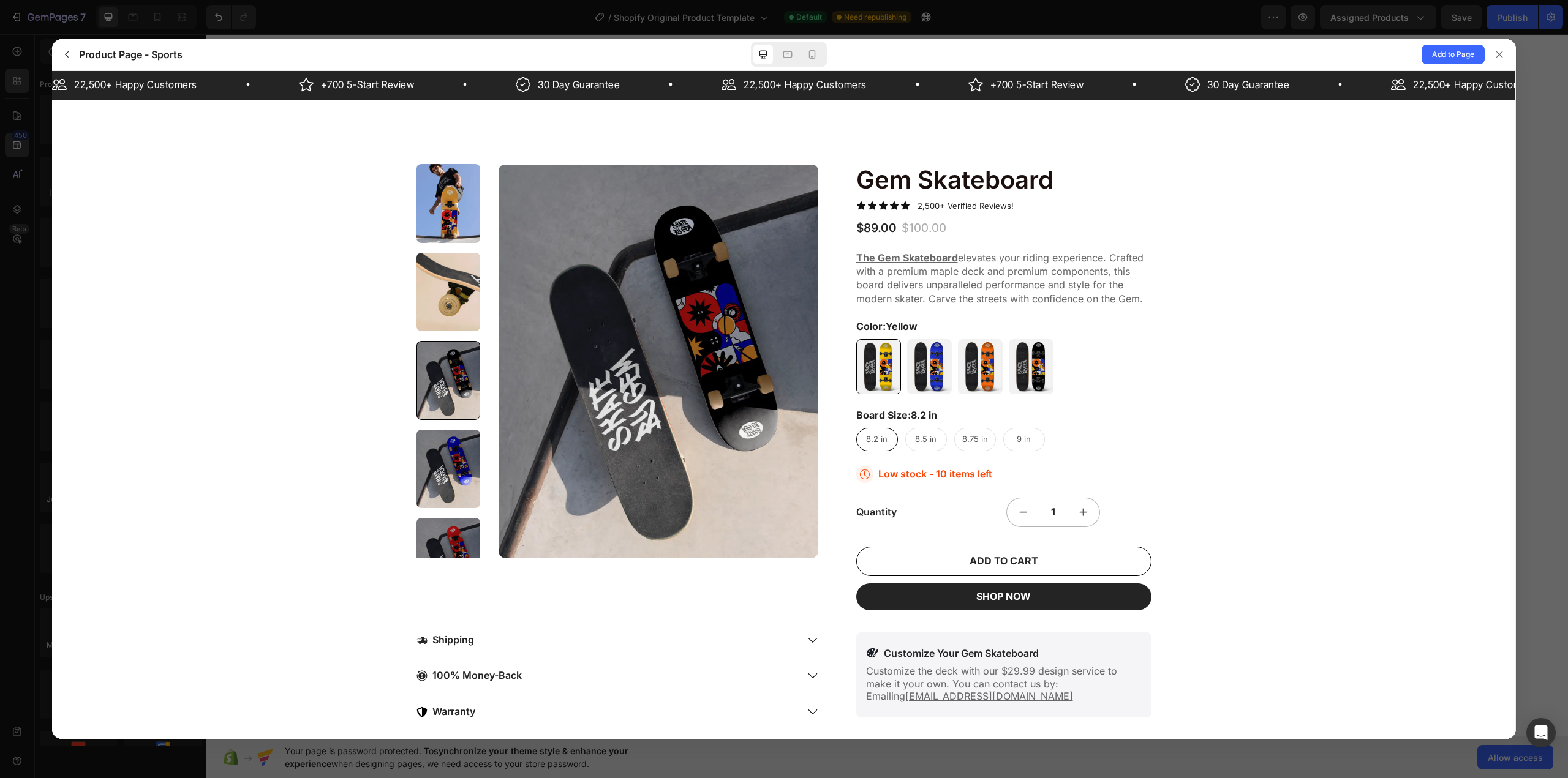
click at [444, 487] on div at bounding box center [448, 468] width 63 height 79
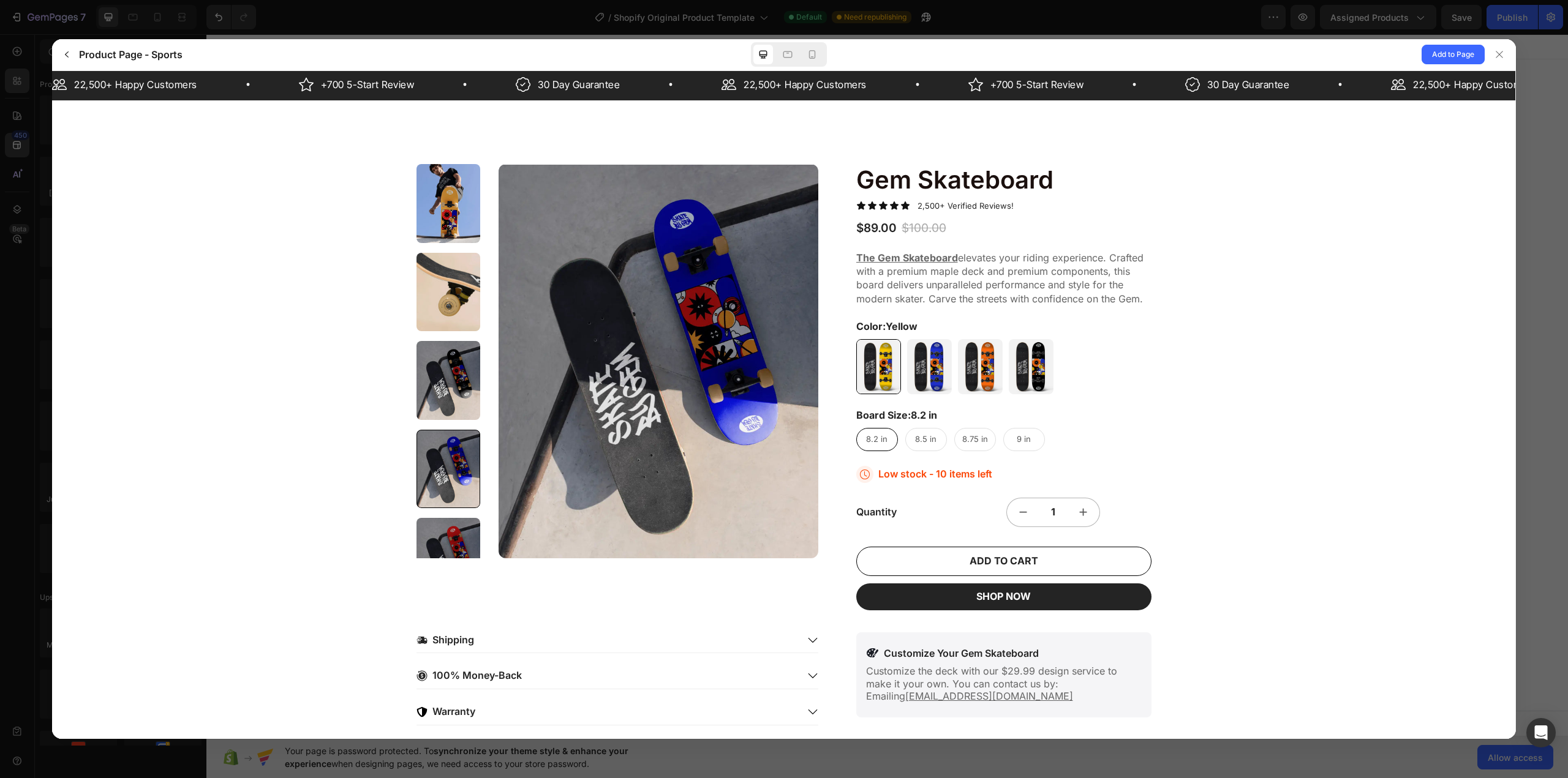
click at [451, 535] on div at bounding box center [448, 556] width 63 height 79
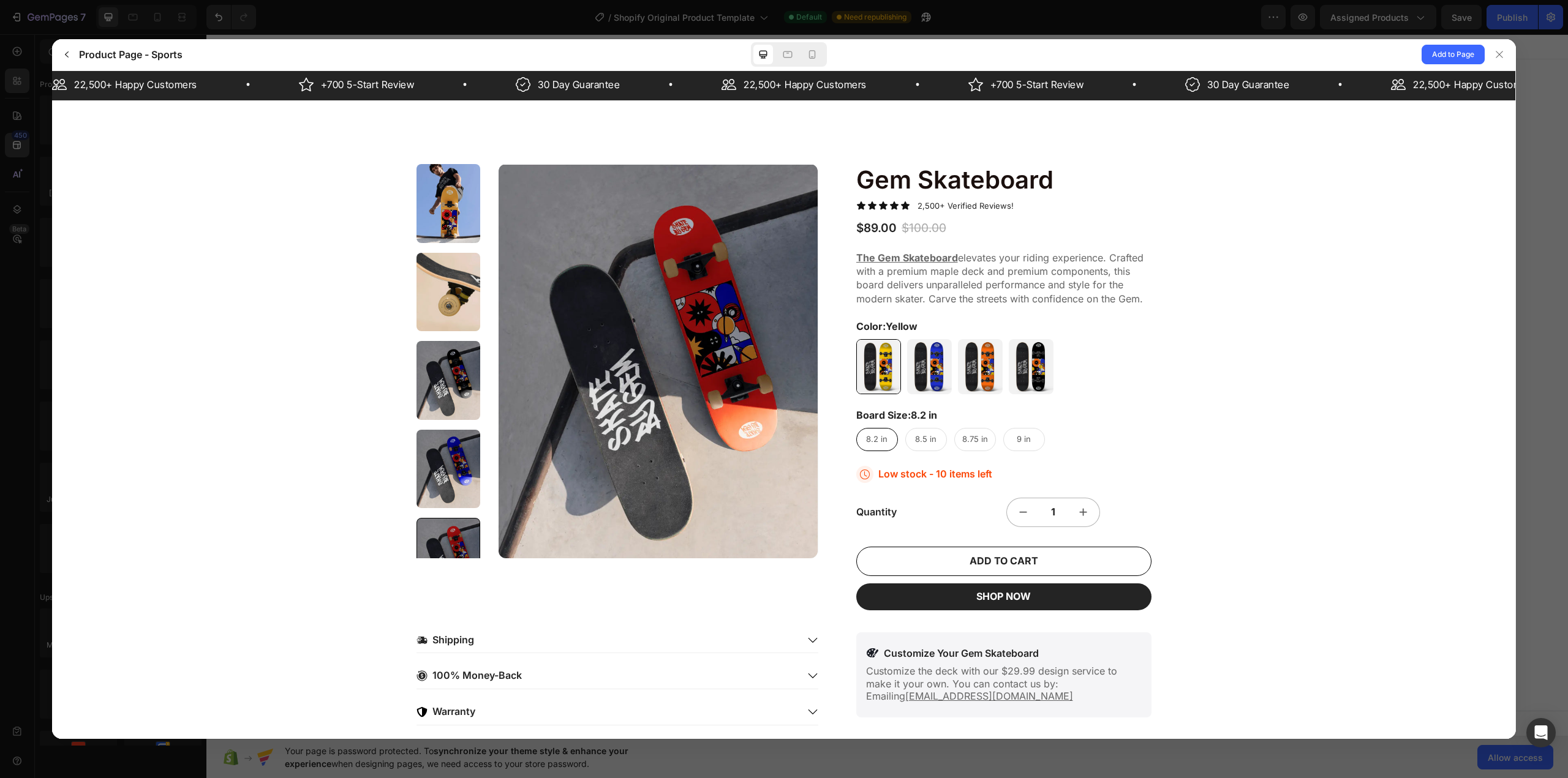
click at [471, 247] on div at bounding box center [448, 361] width 63 height 394
click at [454, 220] on div at bounding box center [448, 203] width 63 height 79
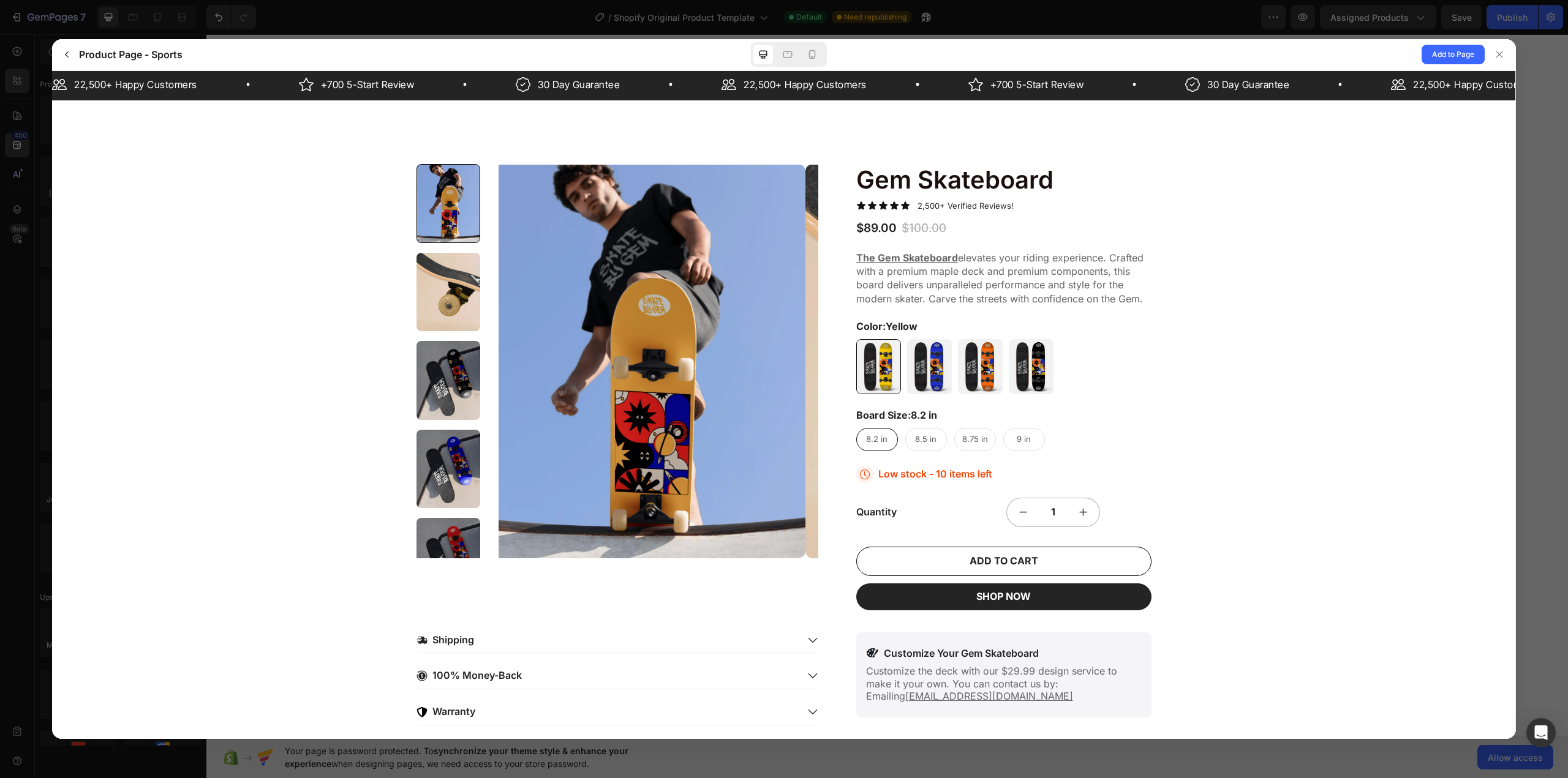
click at [445, 288] on div at bounding box center [448, 291] width 63 height 79
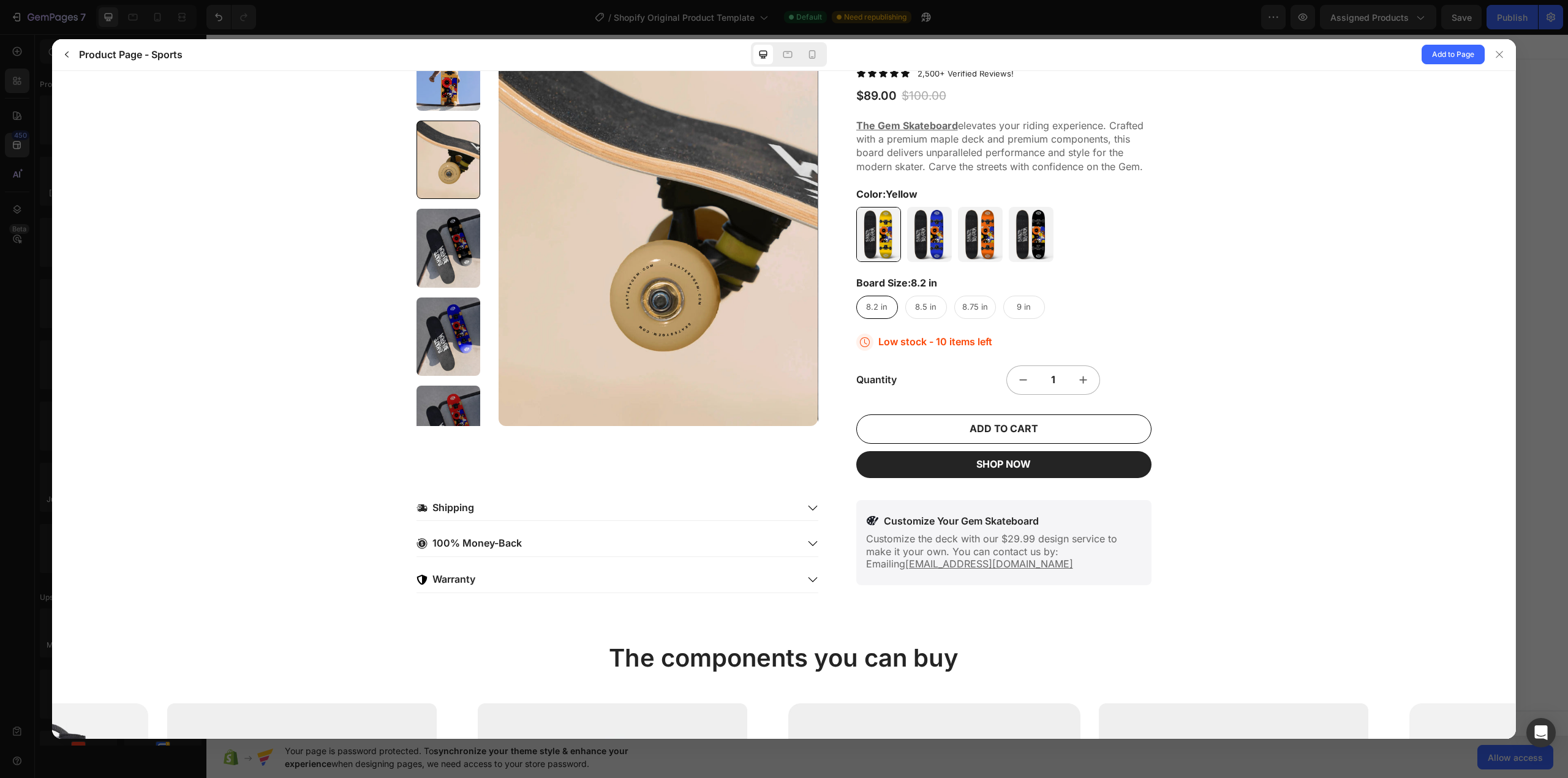
scroll to position [244, 0]
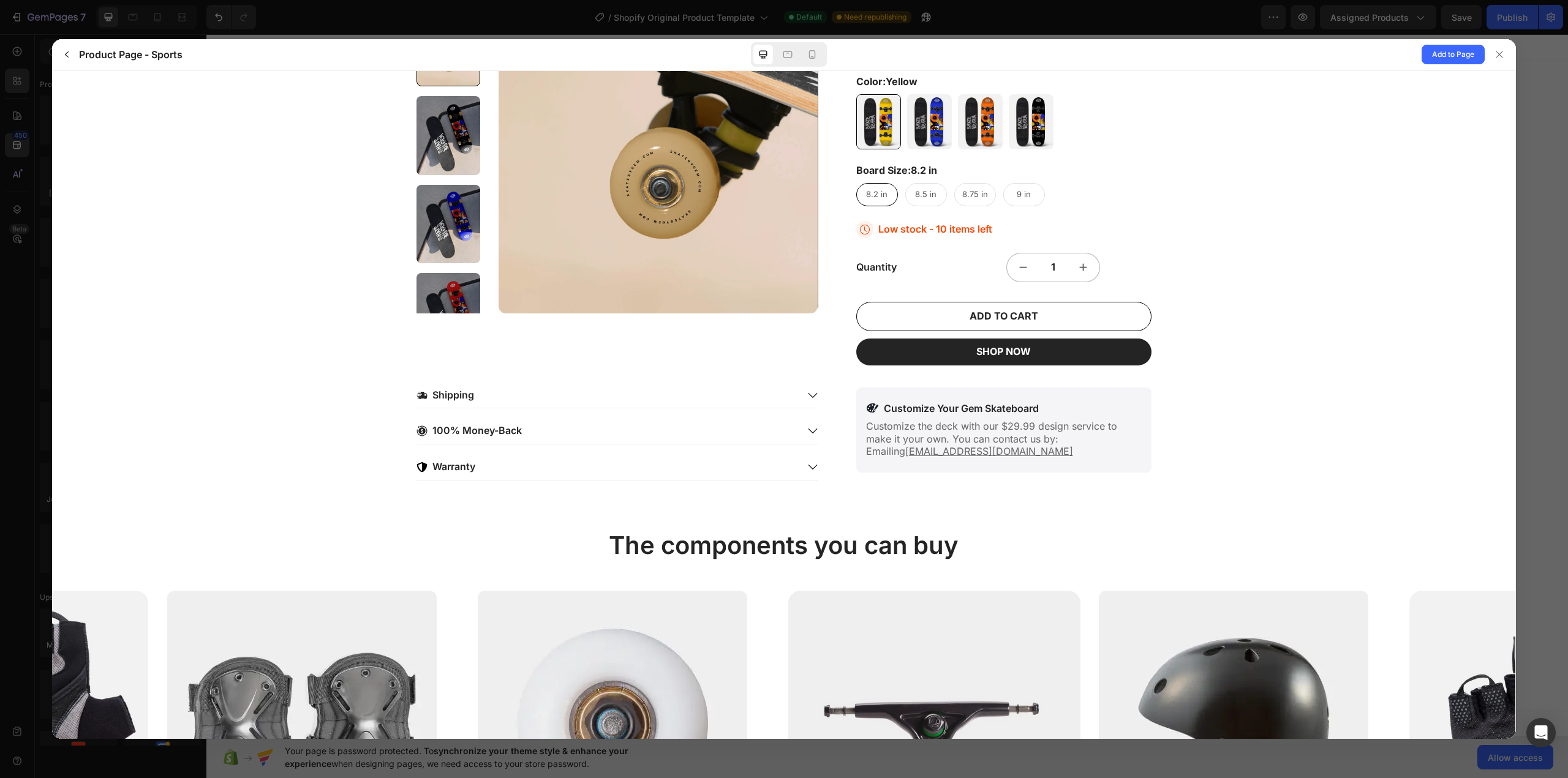
click at [777, 396] on div "Shipping" at bounding box center [607, 394] width 381 height 16
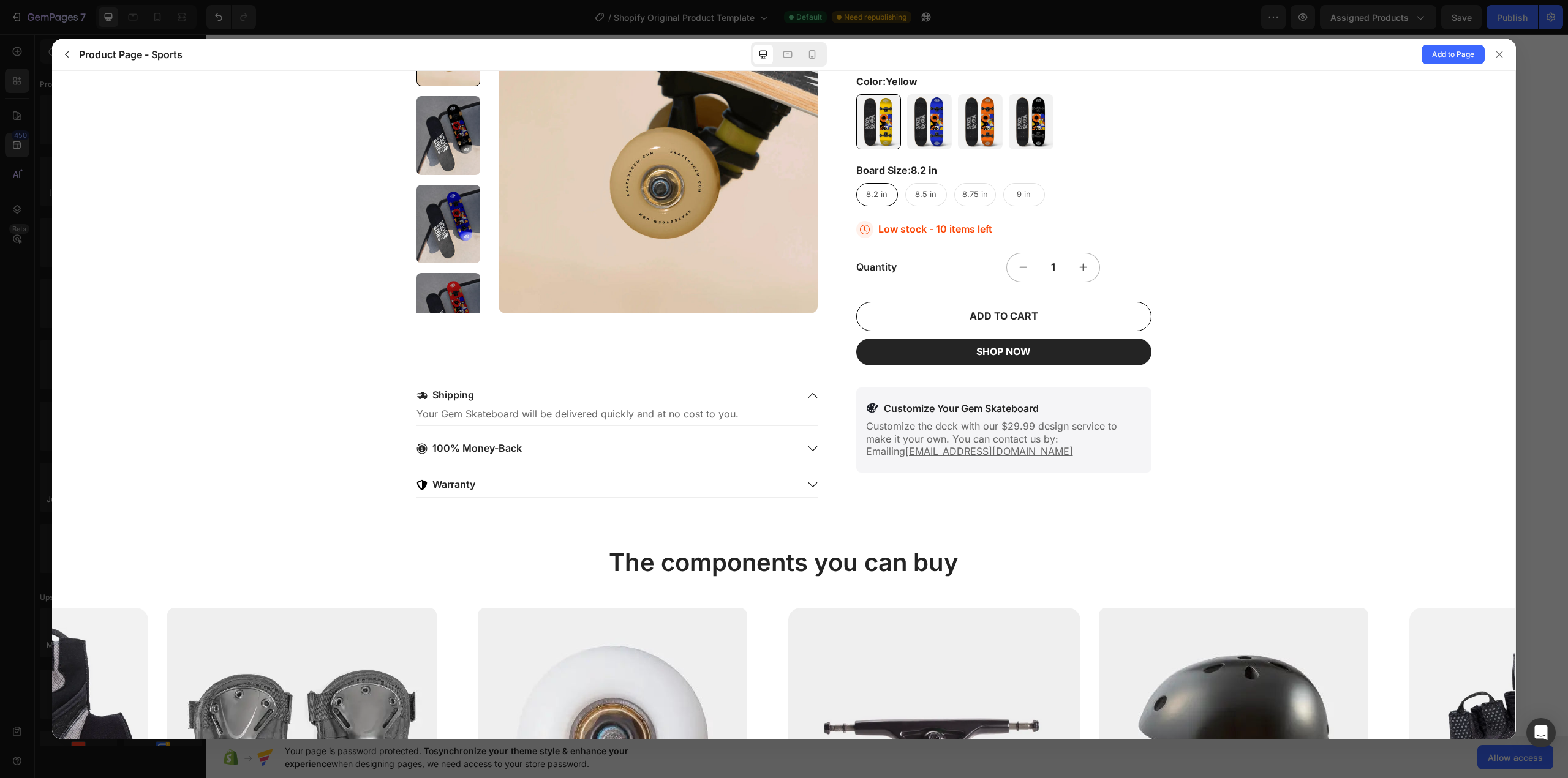
click at [777, 396] on div "Shipping" at bounding box center [607, 394] width 381 height 16
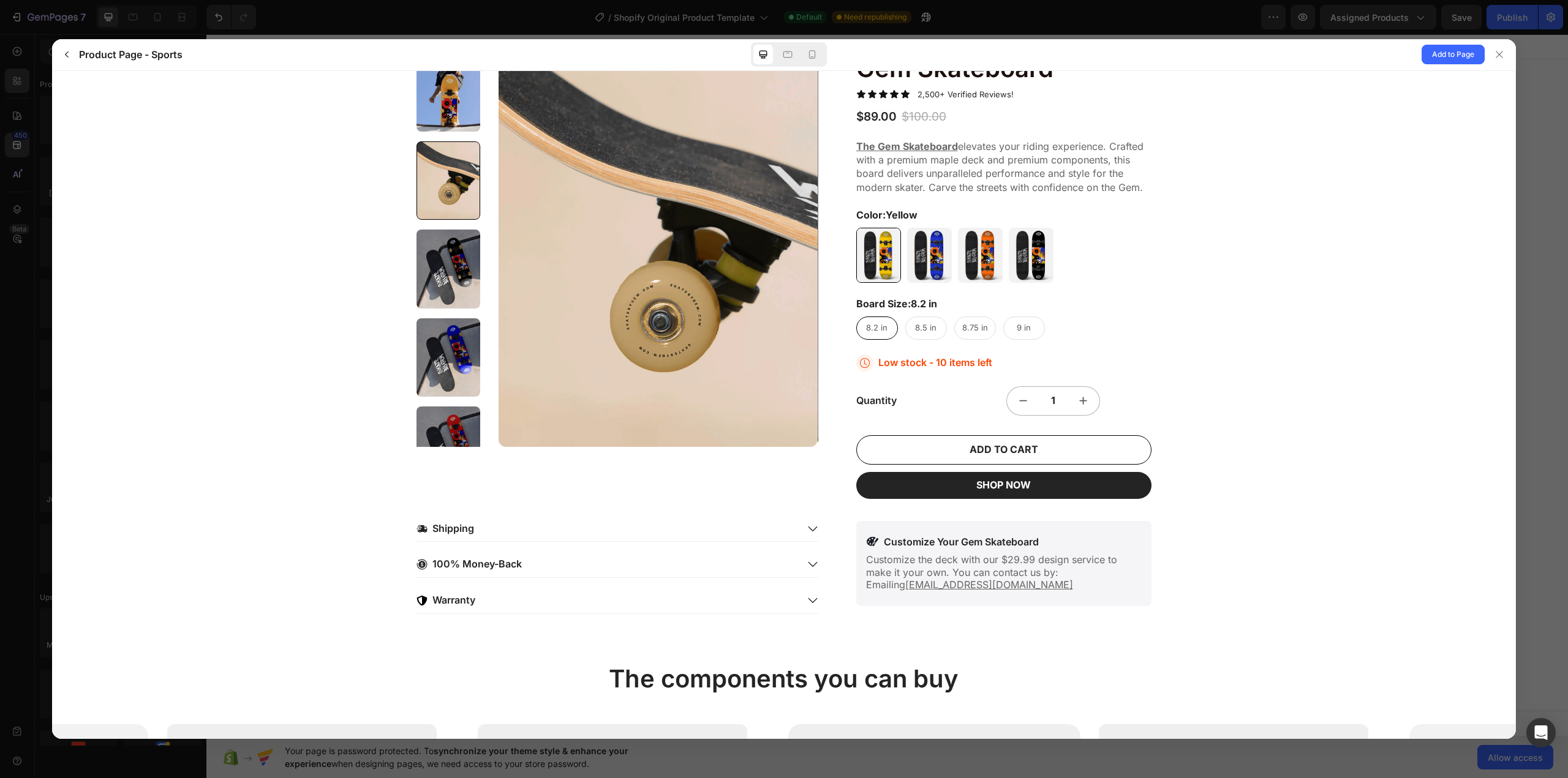
scroll to position [0, 0]
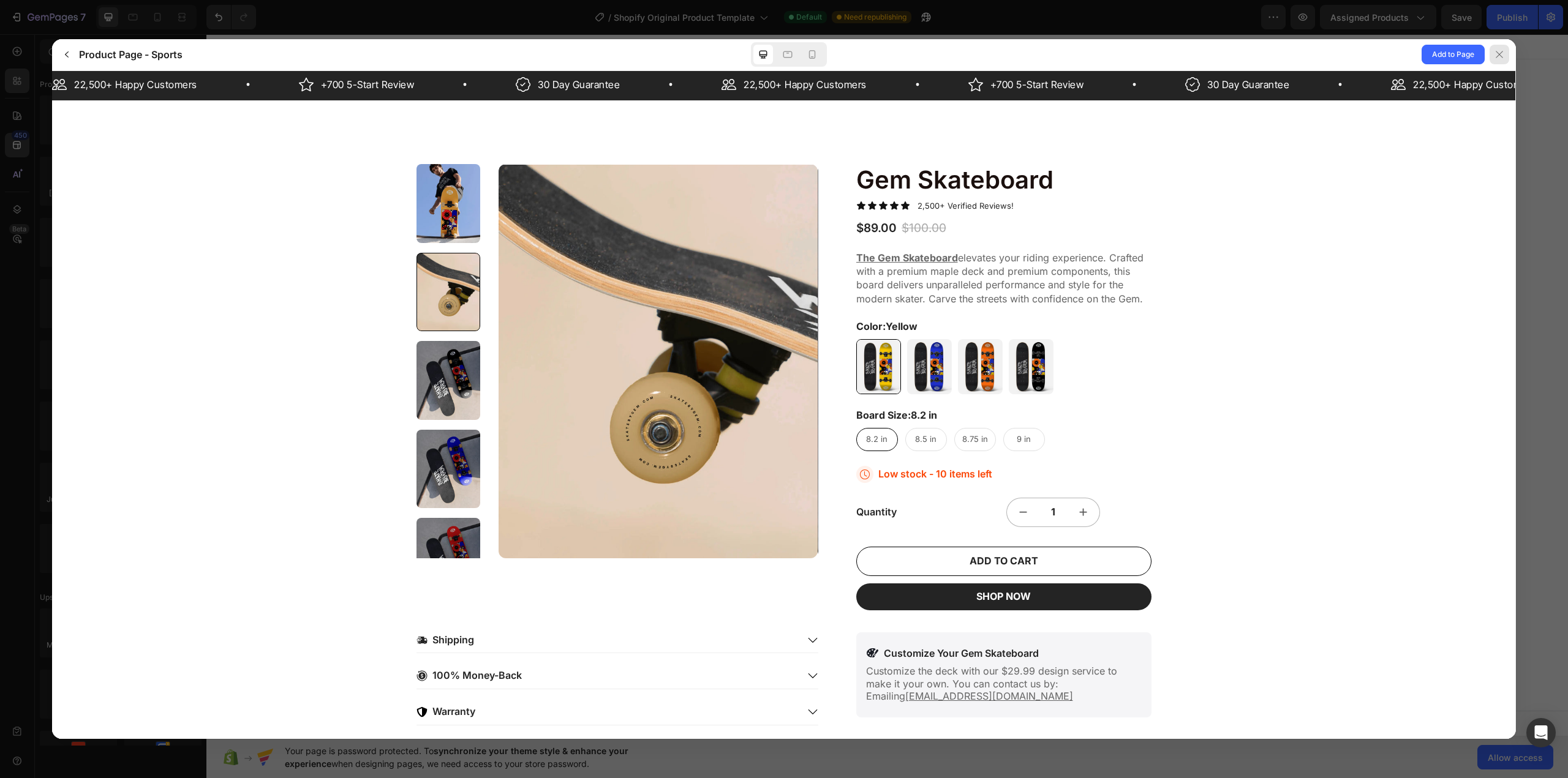
click at [1506, 55] on div at bounding box center [1499, 54] width 20 height 20
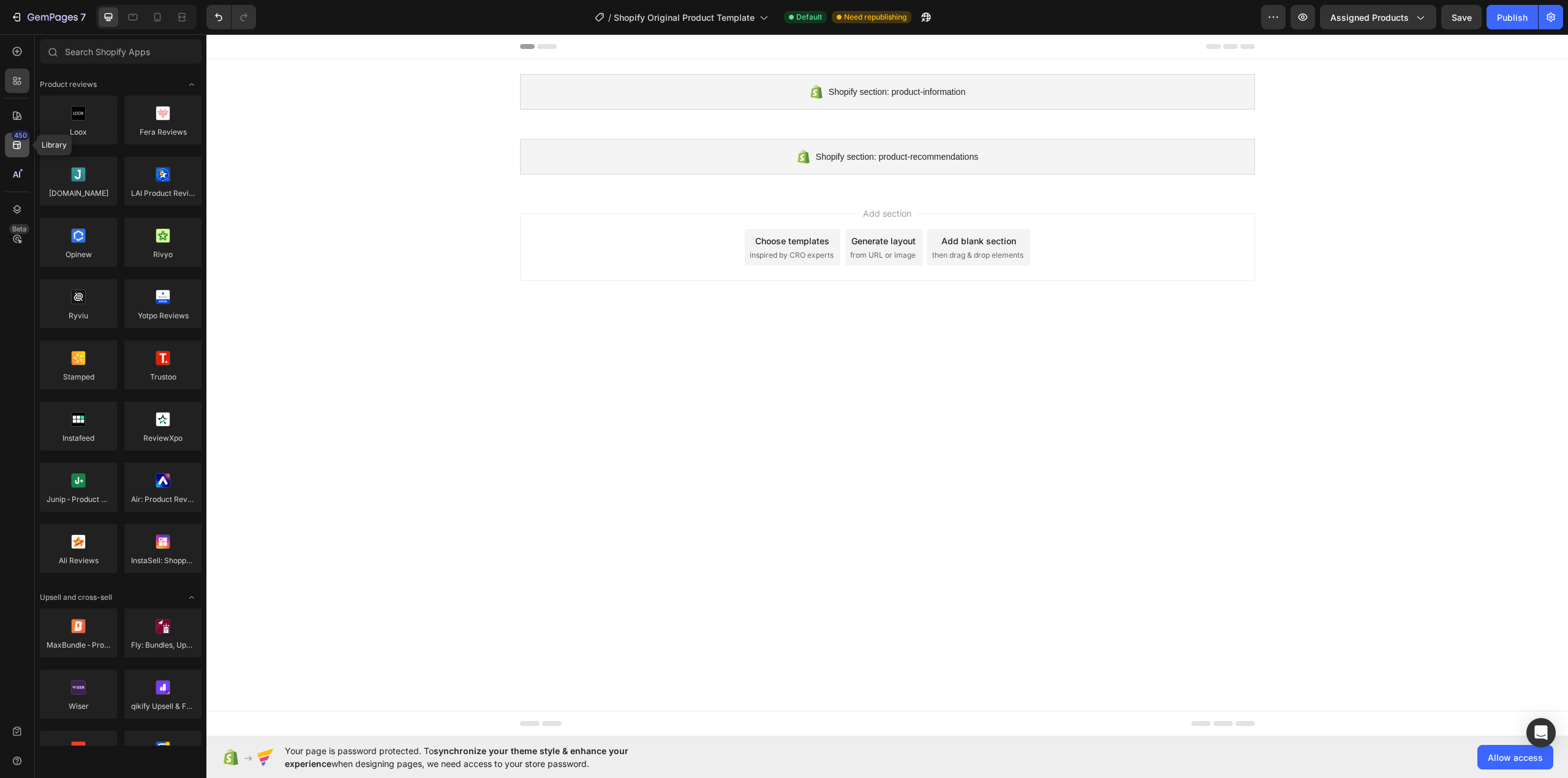
click at [18, 138] on div "450" at bounding box center [20, 135] width 18 height 10
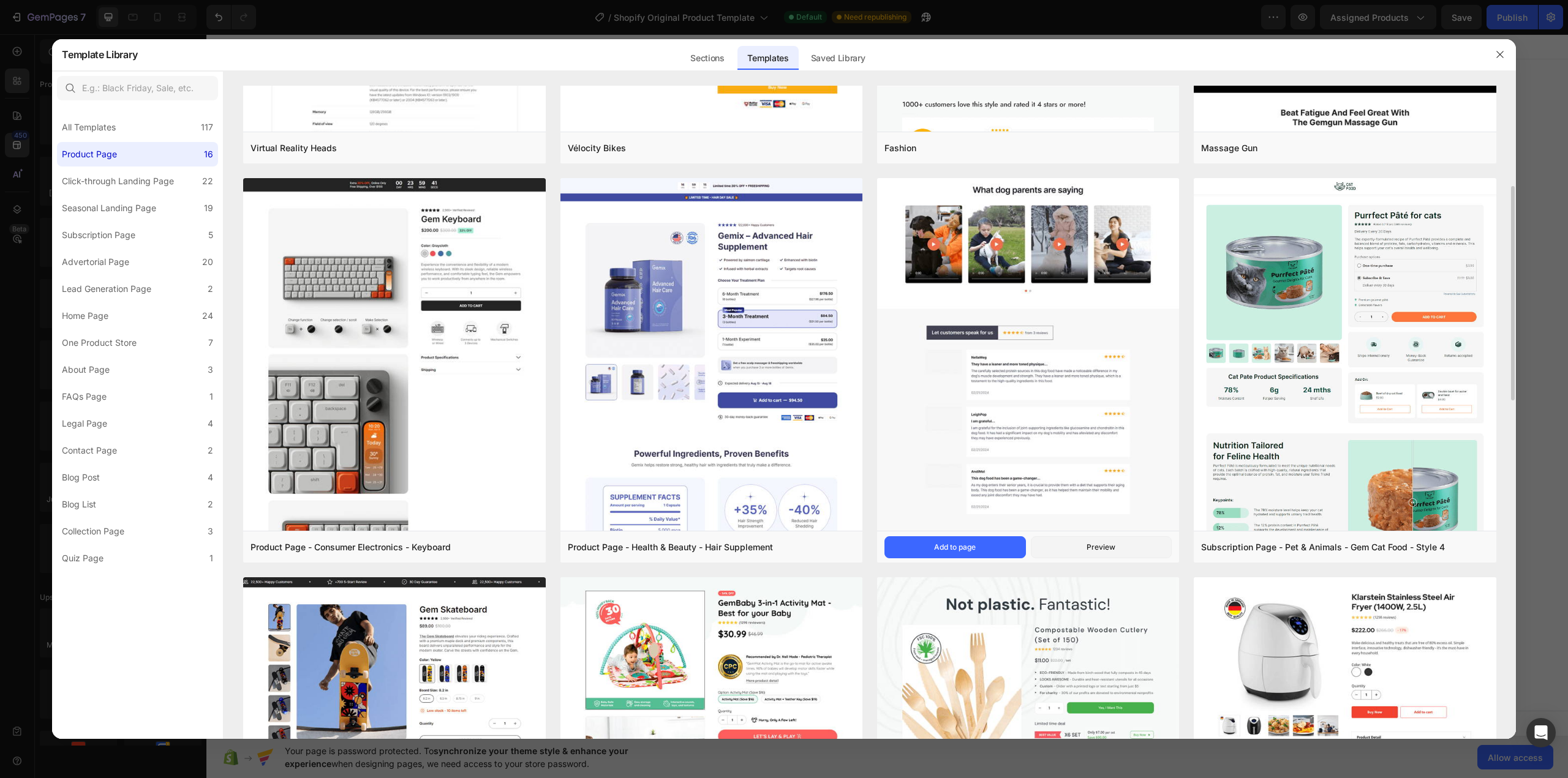
scroll to position [490, 0]
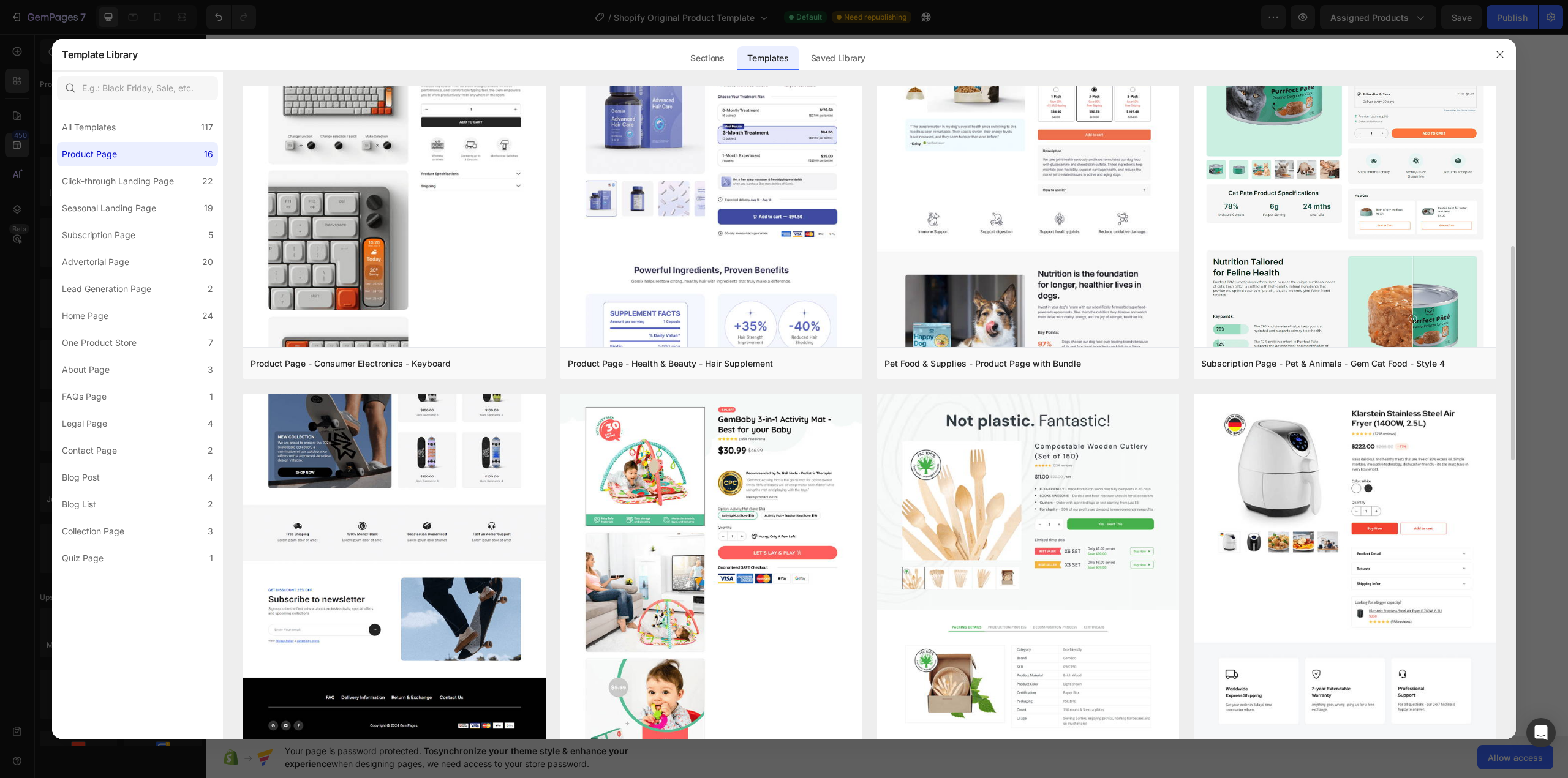
click at [440, 495] on img at bounding box center [393, 88] width 302 height 1315
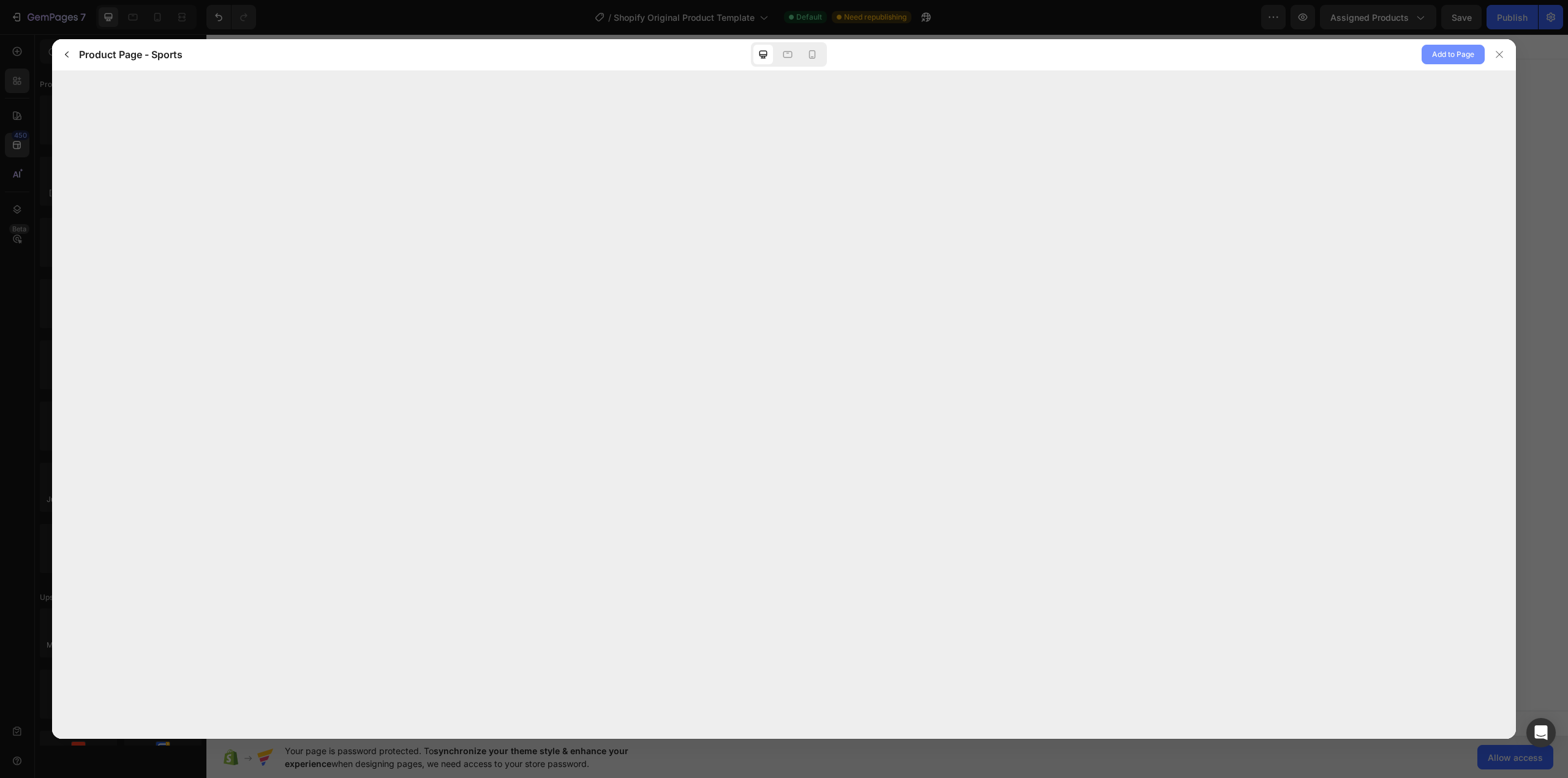
click at [1451, 55] on span "Add to Page" at bounding box center [1453, 55] width 42 height 15
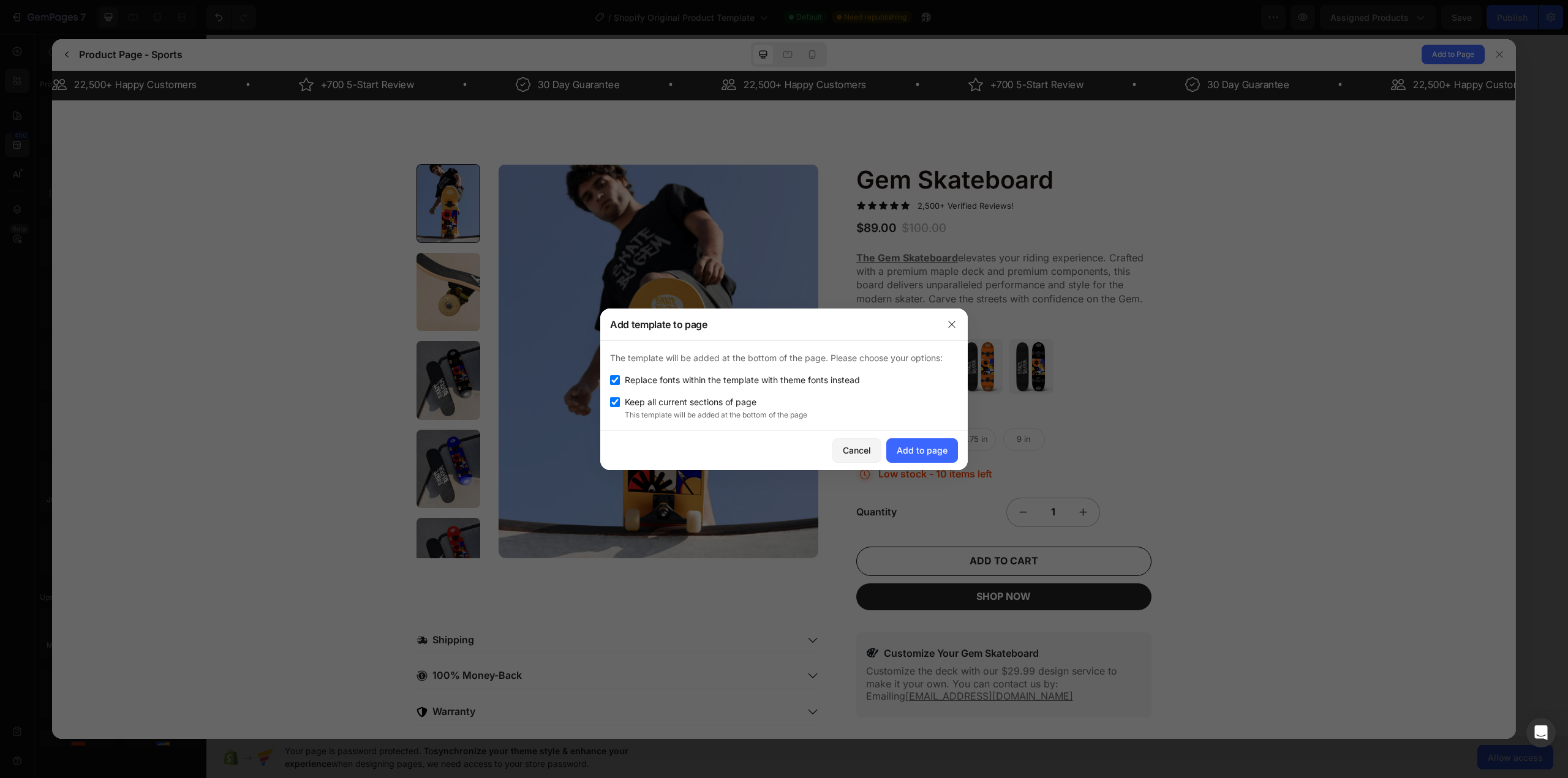
scroll to position [0, 0]
click at [729, 402] on span "Keep all current sections of page" at bounding box center [691, 402] width 132 height 15
checkbox input "false"
click at [929, 447] on div "Add to page" at bounding box center [922, 450] width 51 height 13
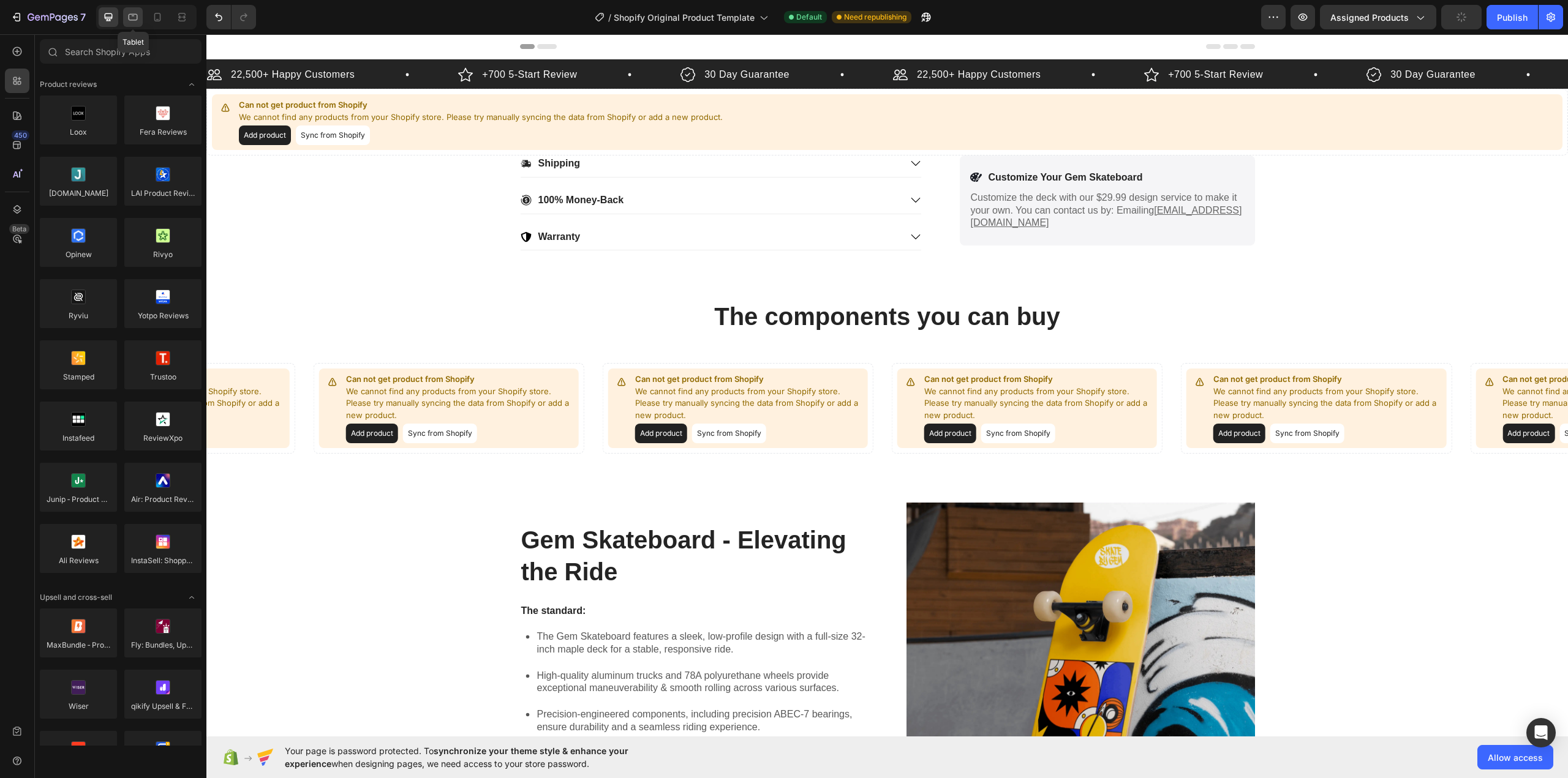
click at [127, 16] on icon at bounding box center [132, 17] width 12 height 12
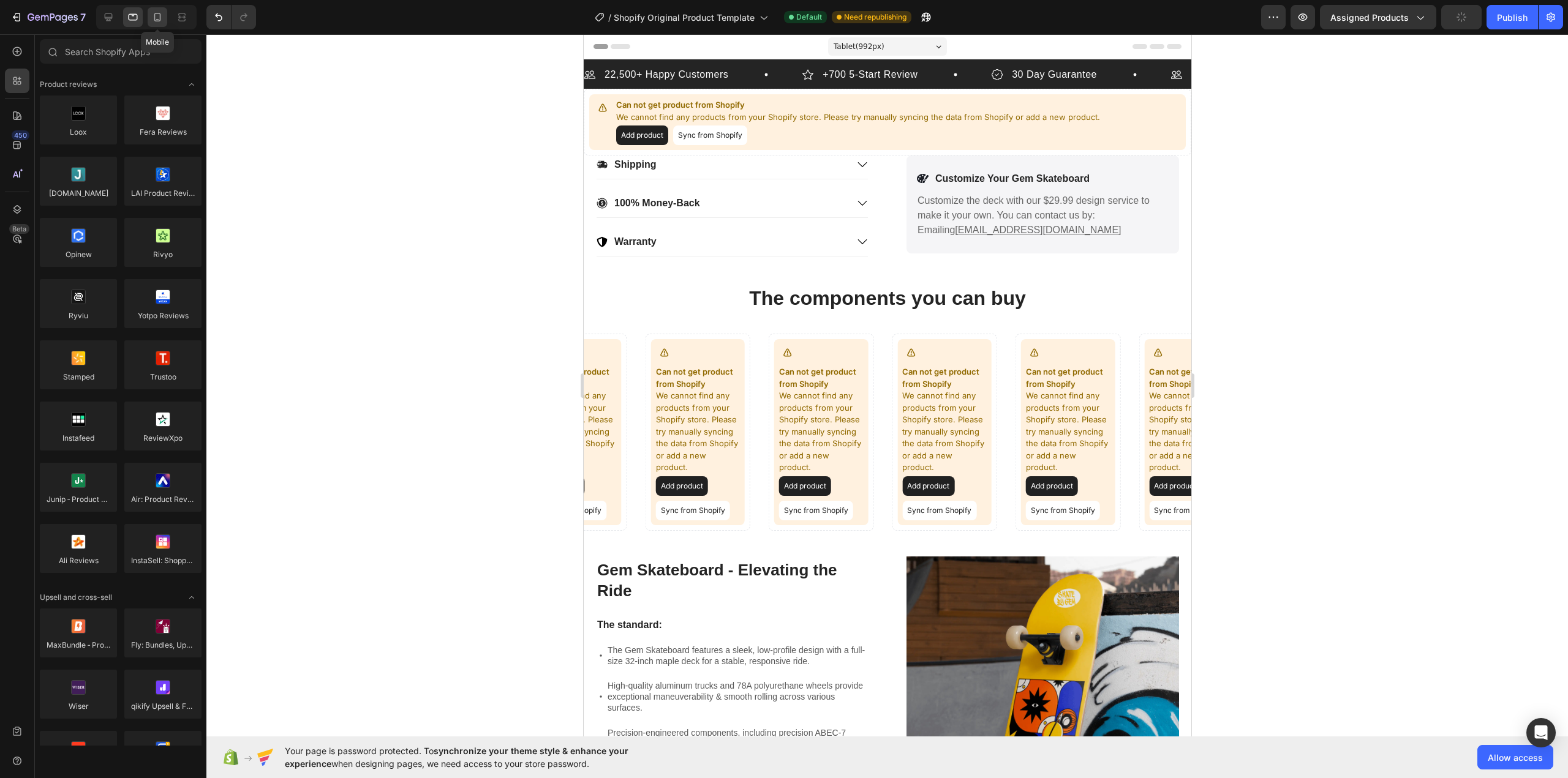
click at [160, 17] on icon at bounding box center [157, 17] width 7 height 8
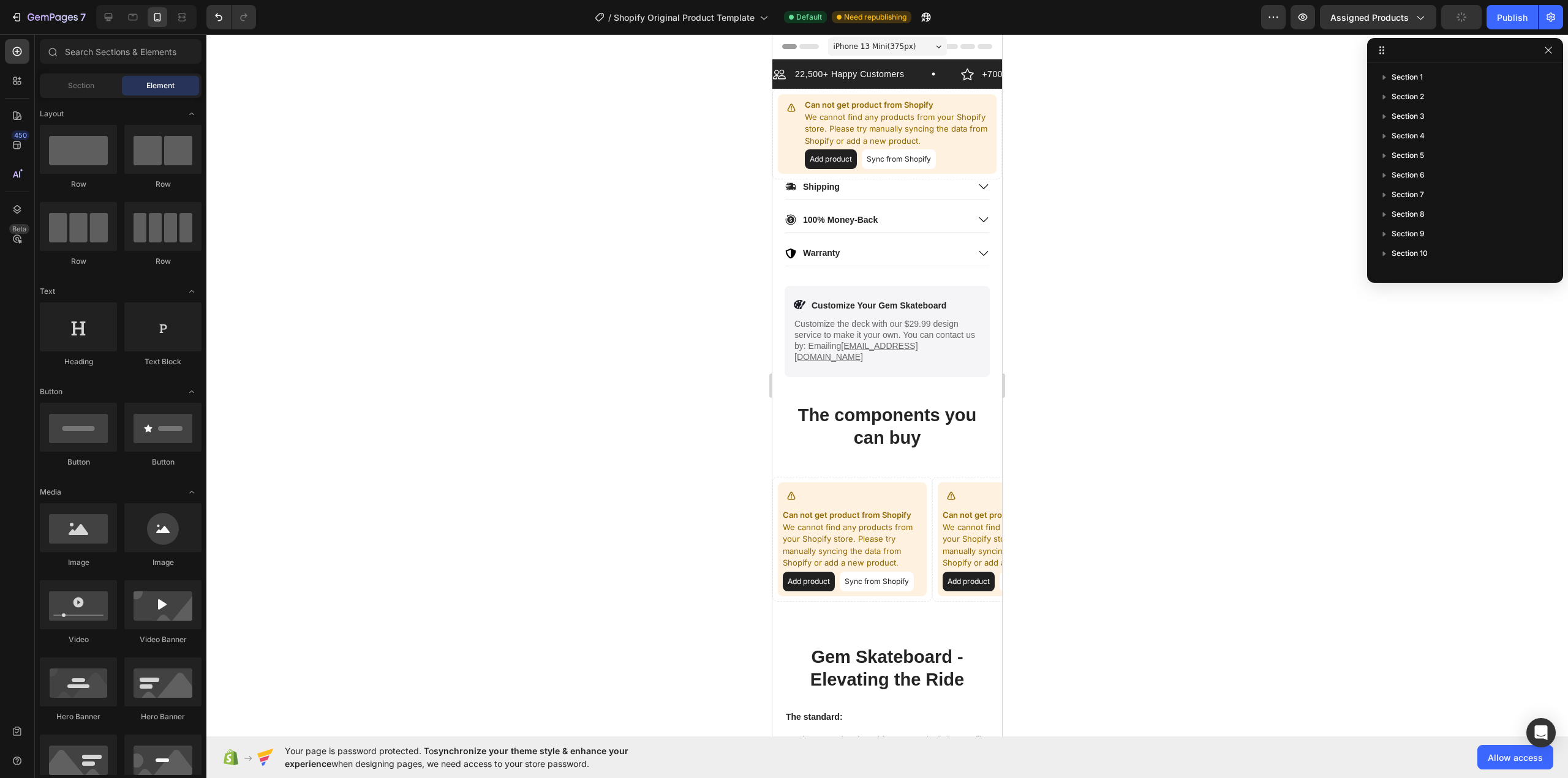
drag, startPoint x: 995, startPoint y: 94, endPoint x: 1766, endPoint y: 65, distance: 771.5
click at [920, 53] on div "iPhone 13 Mini ( 375 px)" at bounding box center [887, 46] width 119 height 19
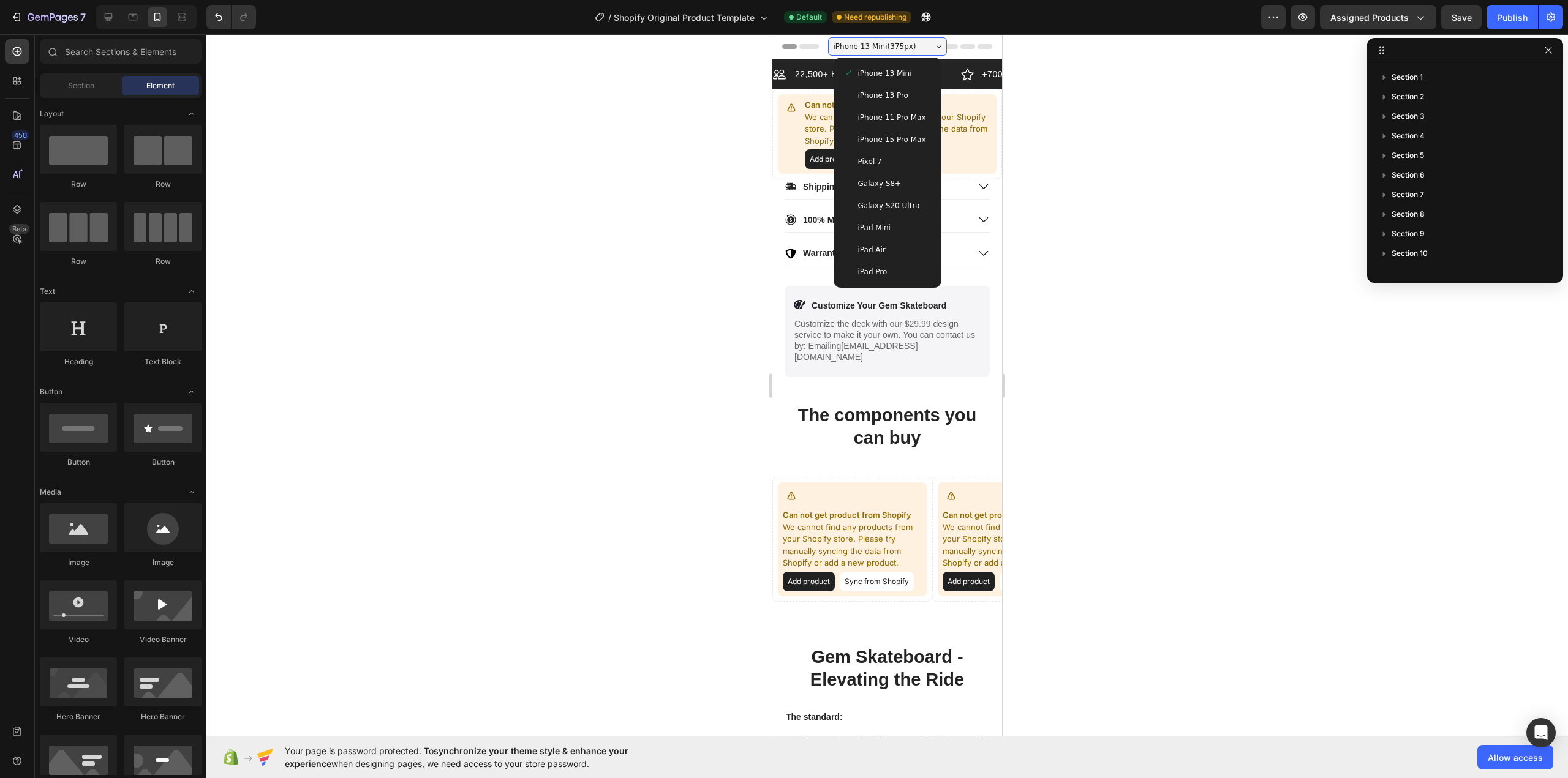
click at [899, 138] on span "iPhone 15 Pro Max" at bounding box center [892, 139] width 68 height 12
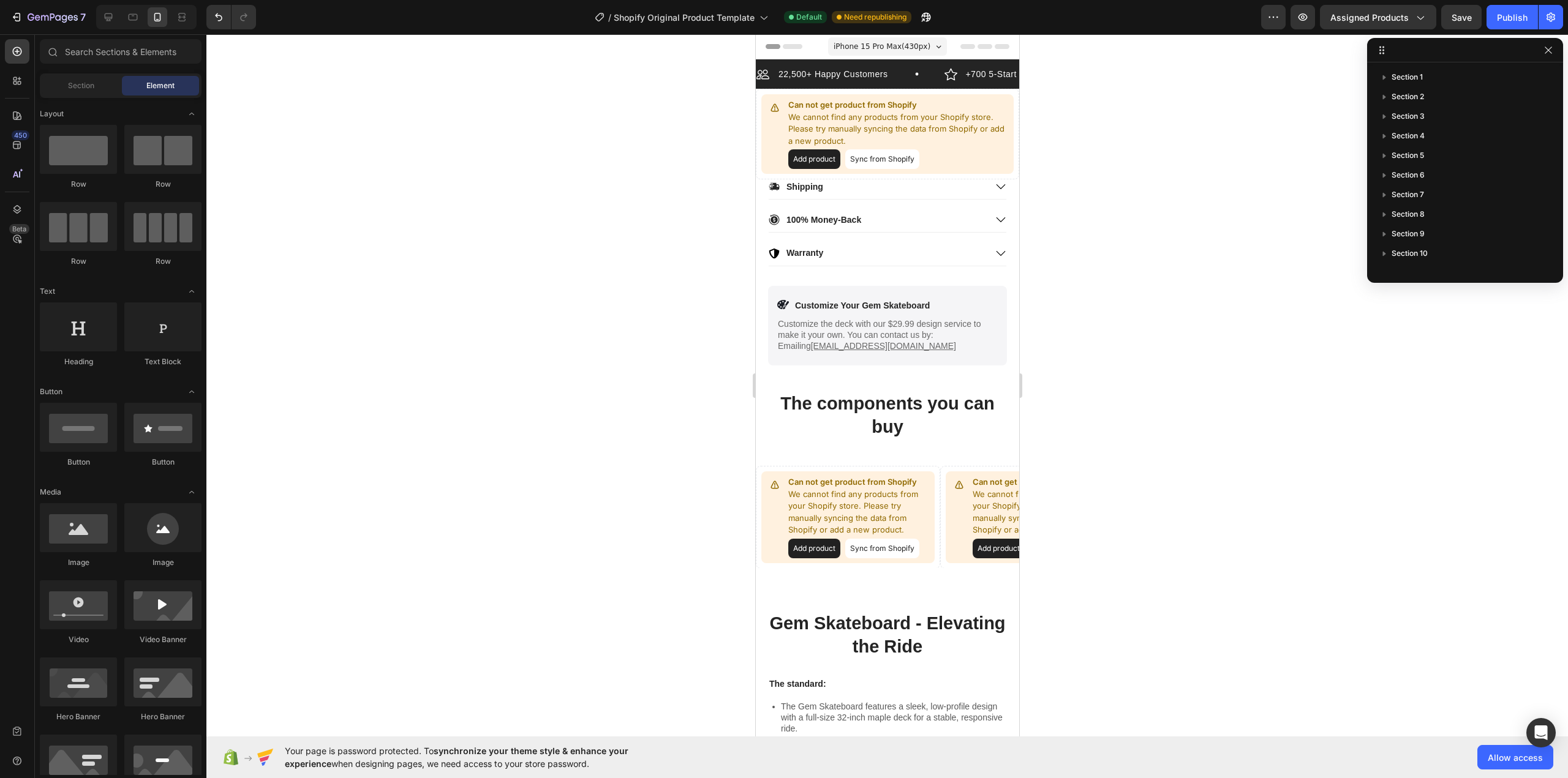
click at [926, 46] on div "iPhone 15 Pro Max ( 430 px)" at bounding box center [887, 46] width 119 height 19
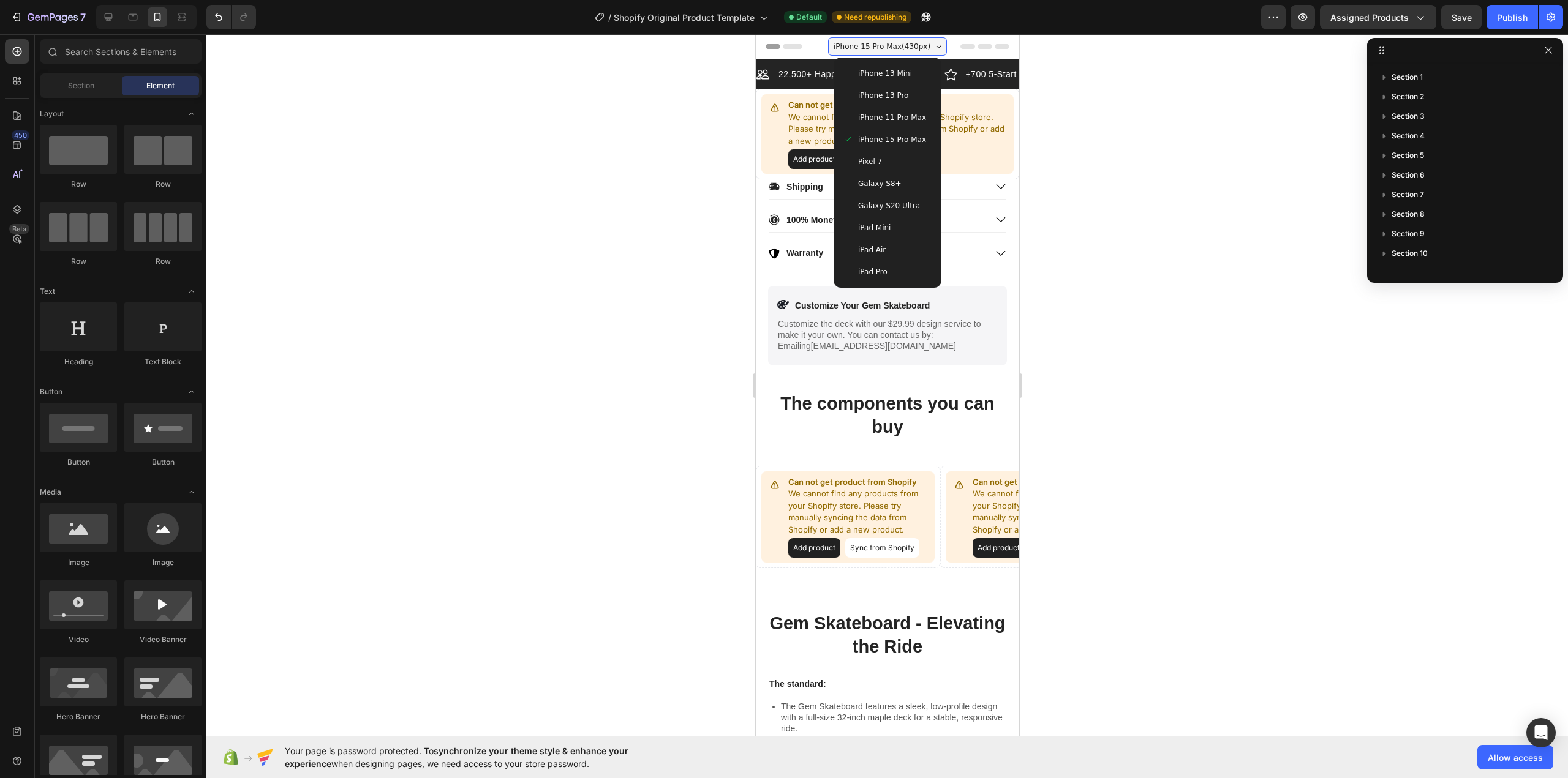
click at [899, 101] on div "iPhone 13 Pro" at bounding box center [886, 96] width 98 height 22
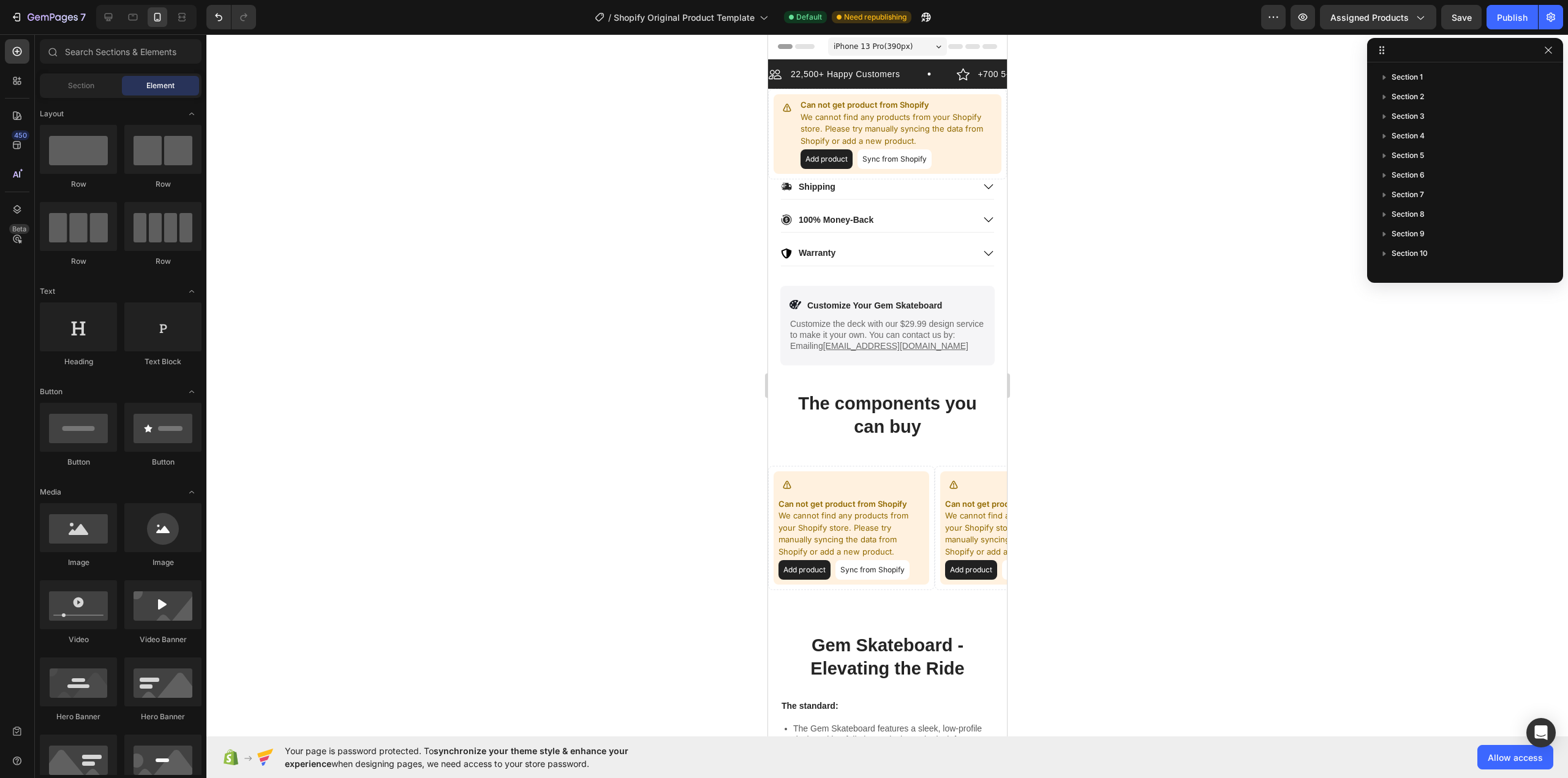
click at [919, 47] on div "iPhone 13 Pro ( 390 px)" at bounding box center [887, 46] width 119 height 19
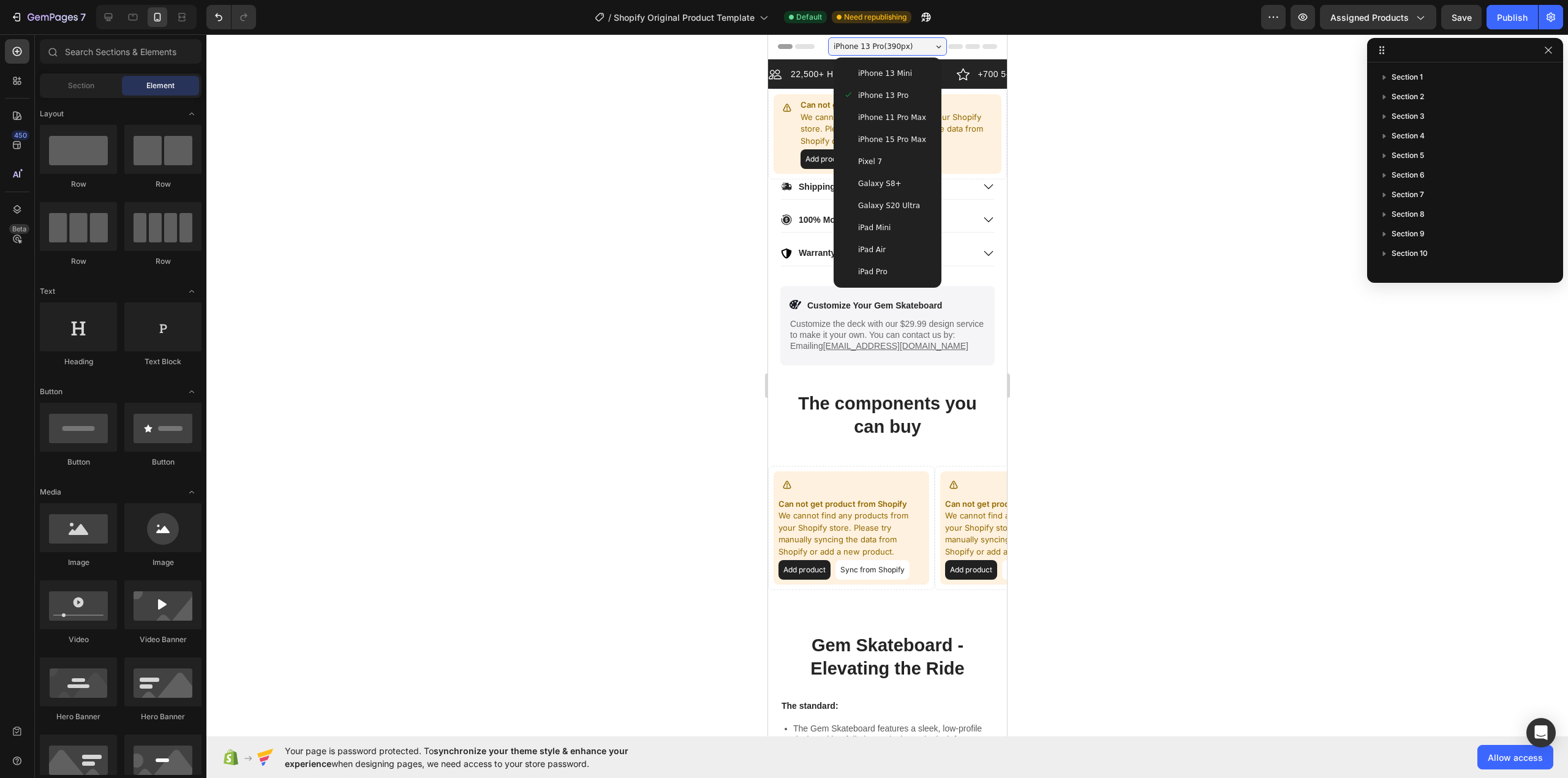
click at [900, 113] on span "iPhone 11 Pro Max" at bounding box center [891, 117] width 68 height 12
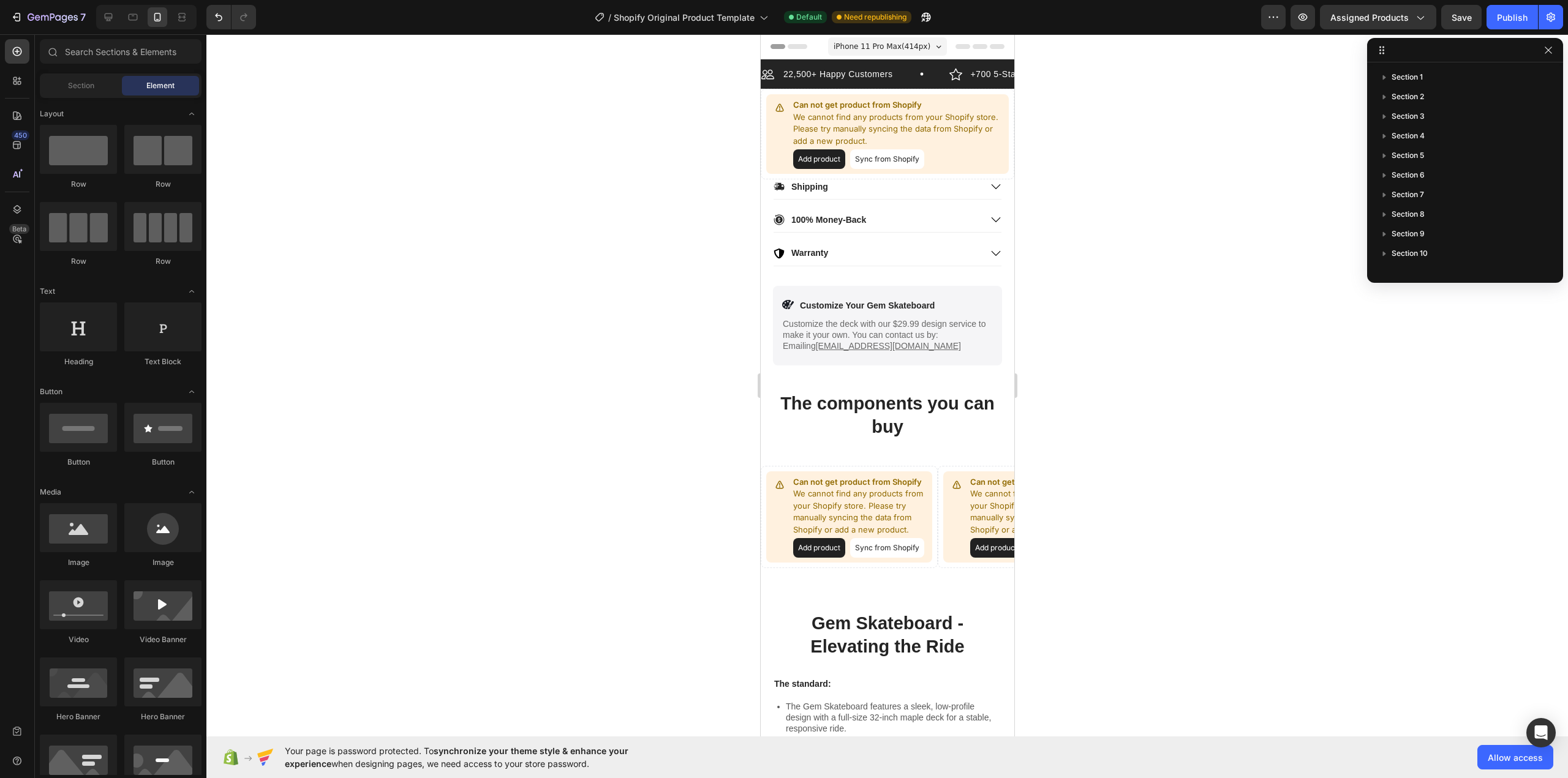
click at [903, 47] on span "iPhone 11 Pro Max ( 414 px)" at bounding box center [882, 46] width 97 height 12
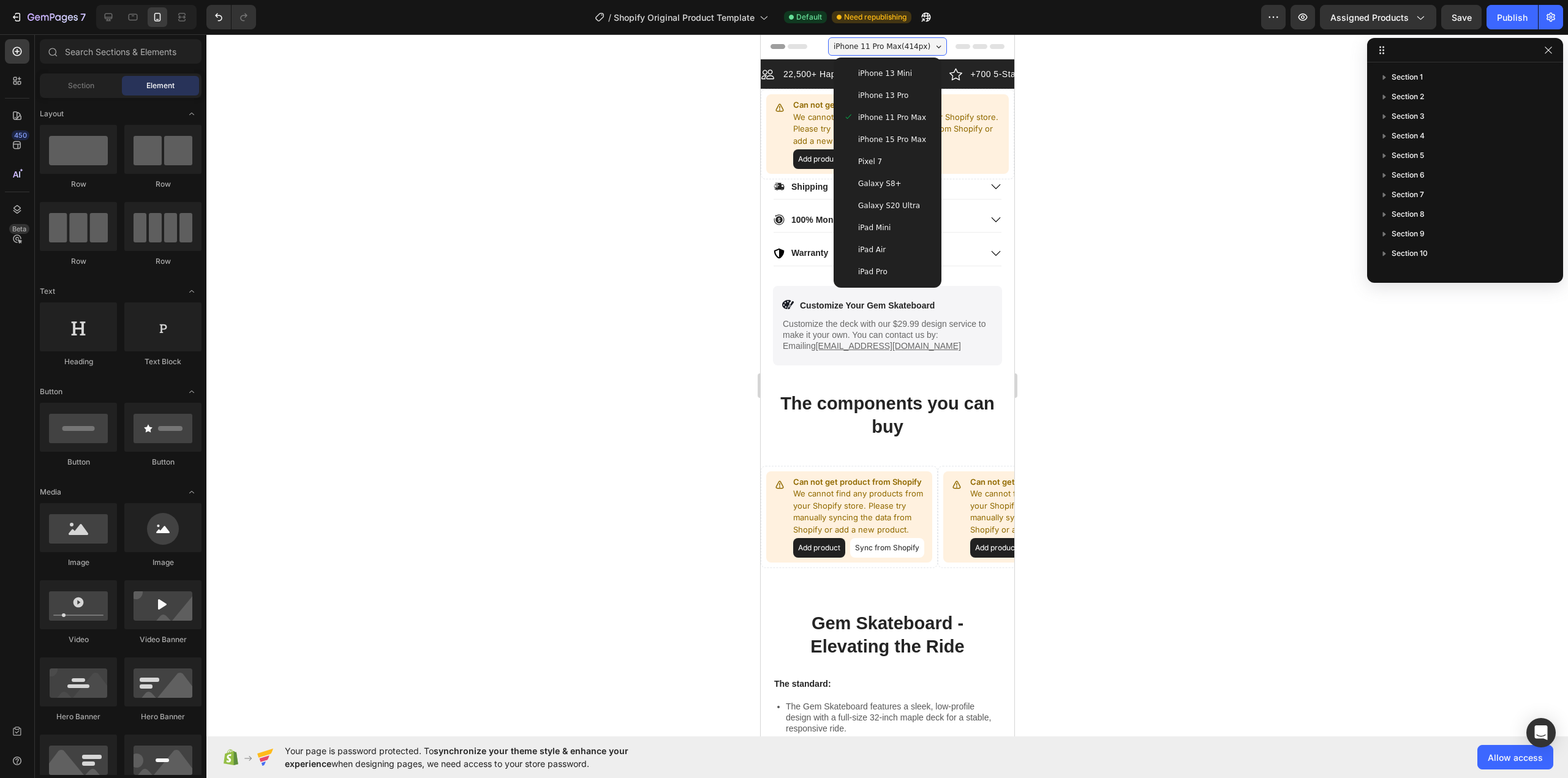
click at [896, 94] on span "iPhone 13 Pro" at bounding box center [883, 95] width 50 height 12
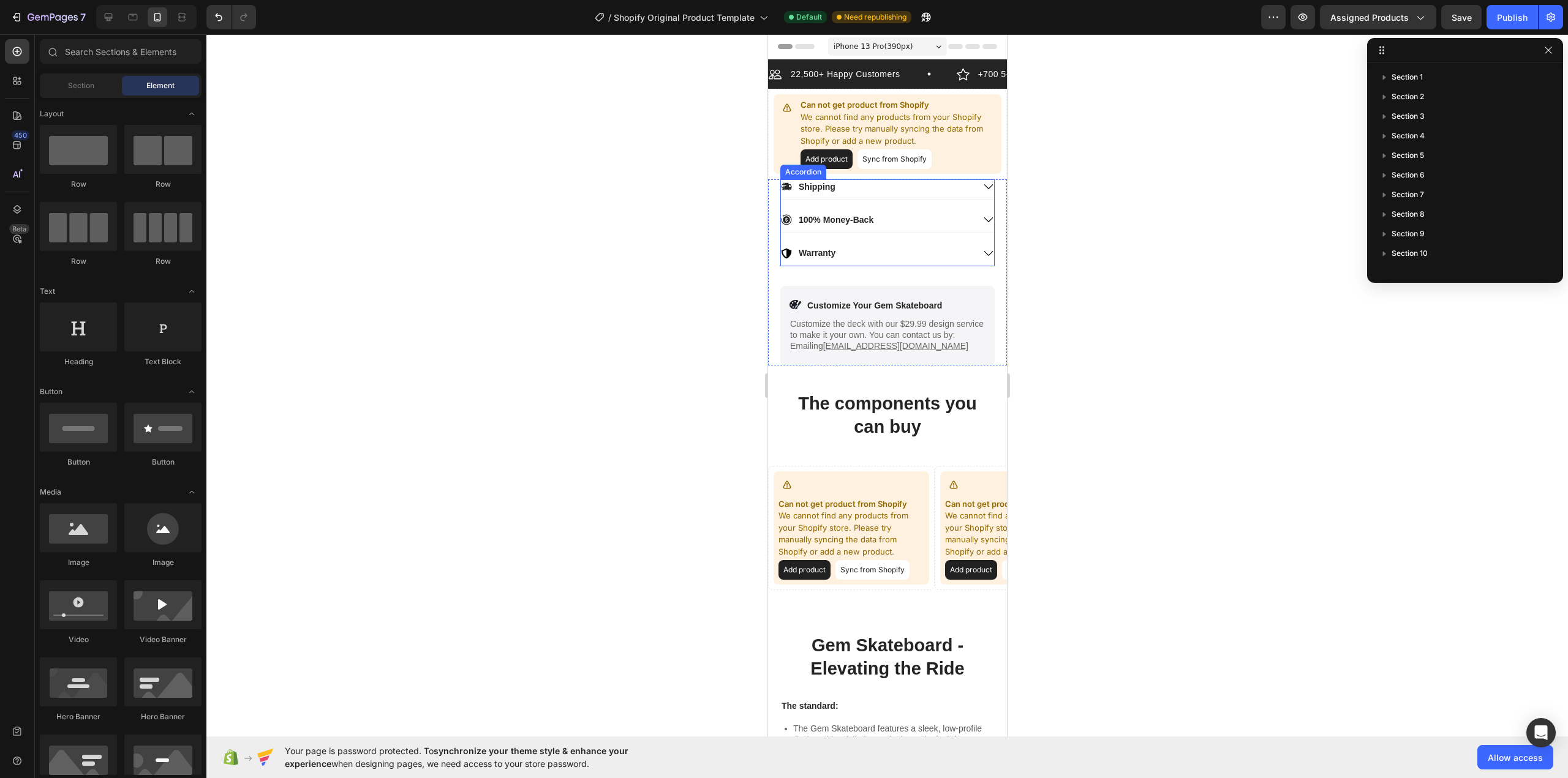
click at [982, 189] on icon at bounding box center [988, 187] width 11 height 11
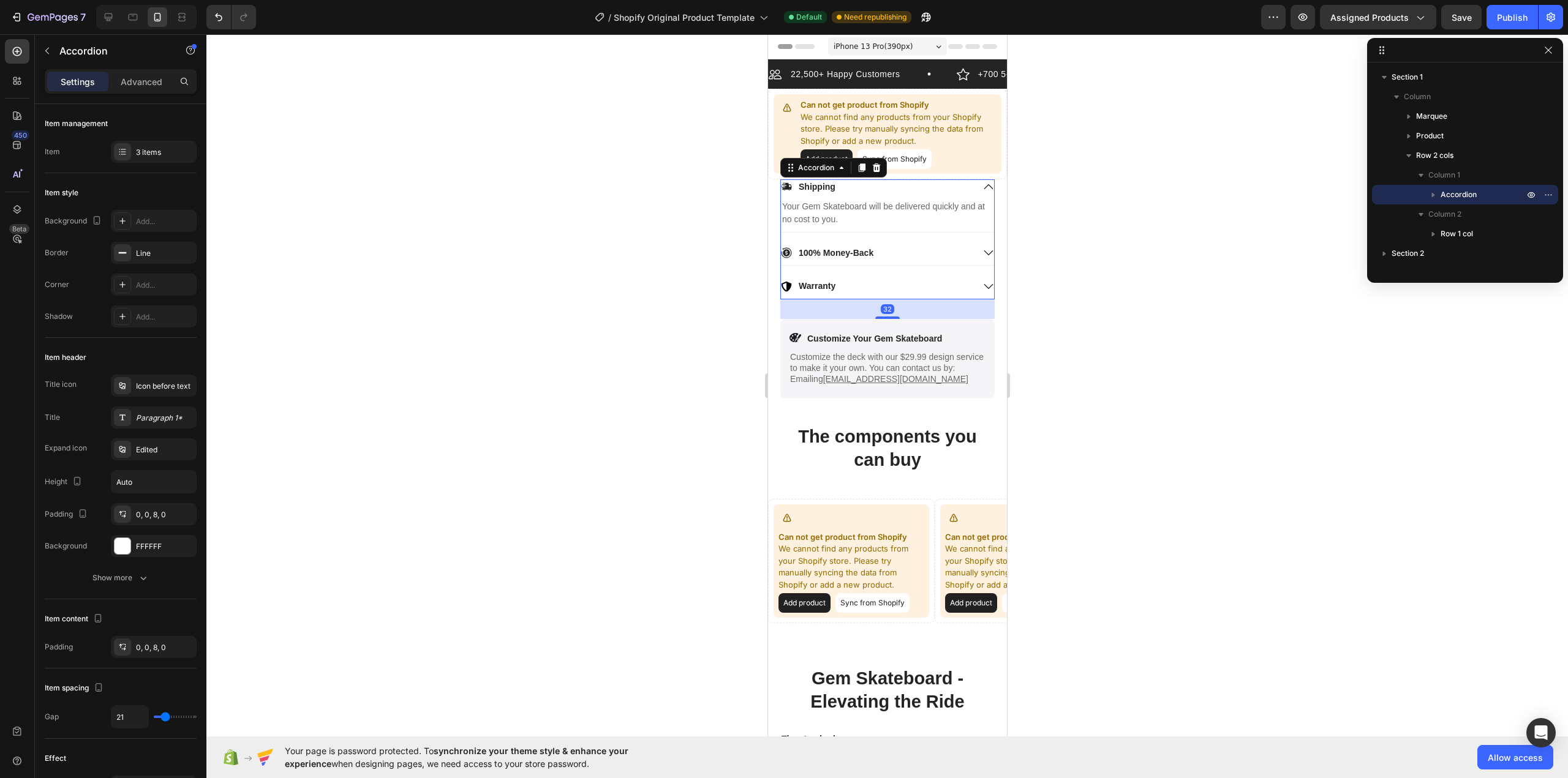
click at [982, 189] on icon at bounding box center [988, 187] width 11 height 11
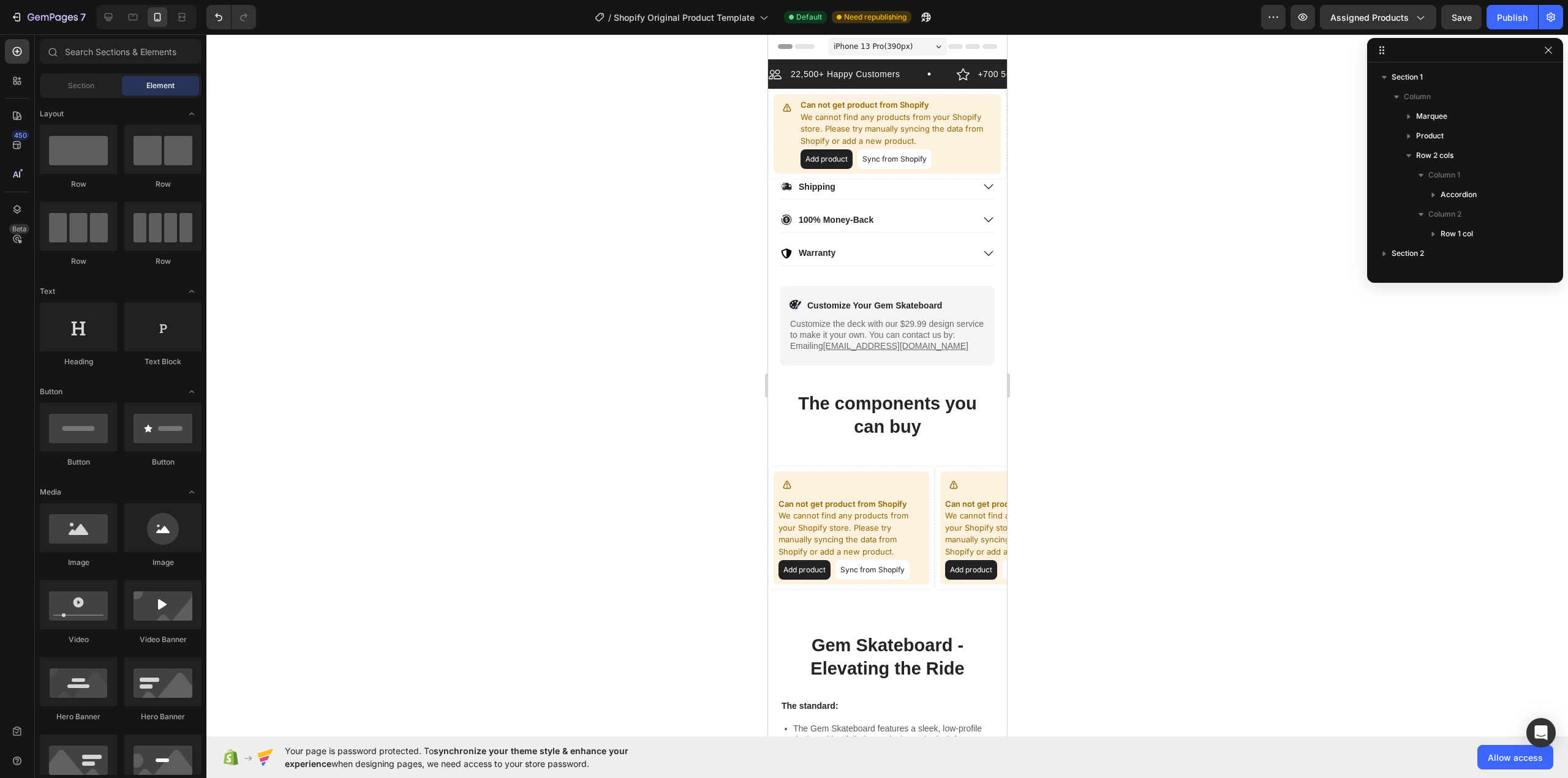
click at [1230, 170] on div at bounding box center [887, 406] width 1362 height 744
click at [1552, 51] on icon "button" at bounding box center [1548, 50] width 10 height 10
